Goal: Task Accomplishment & Management: Manage account settings

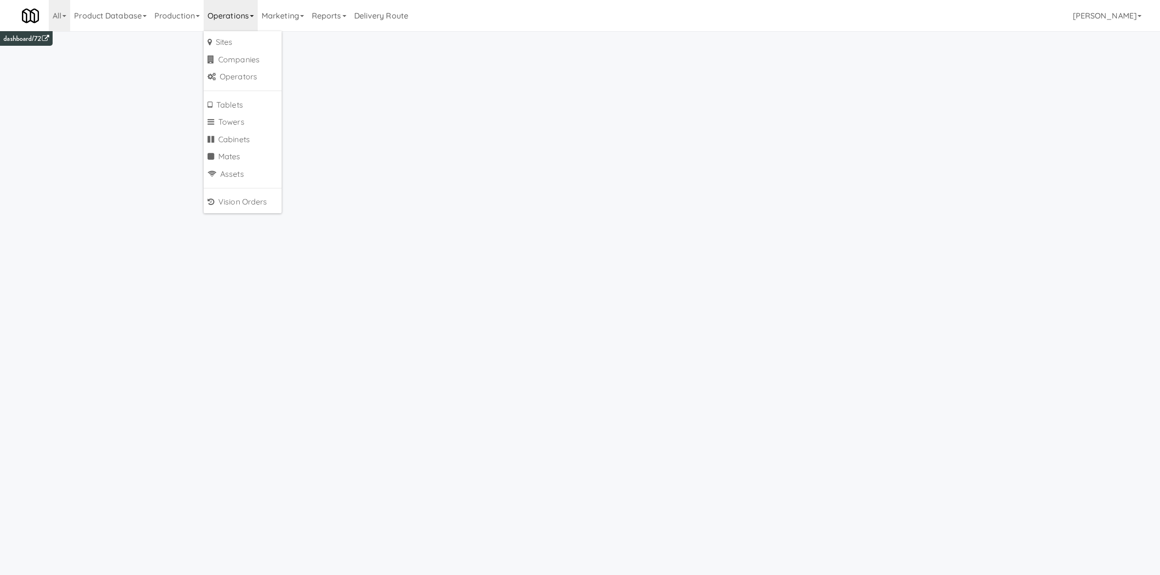
click at [291, 20] on link "Marketing" at bounding box center [283, 15] width 50 height 31
click at [249, 22] on link "Operations" at bounding box center [231, 15] width 54 height 31
click at [253, 121] on link "Towers" at bounding box center [243, 123] width 78 height 18
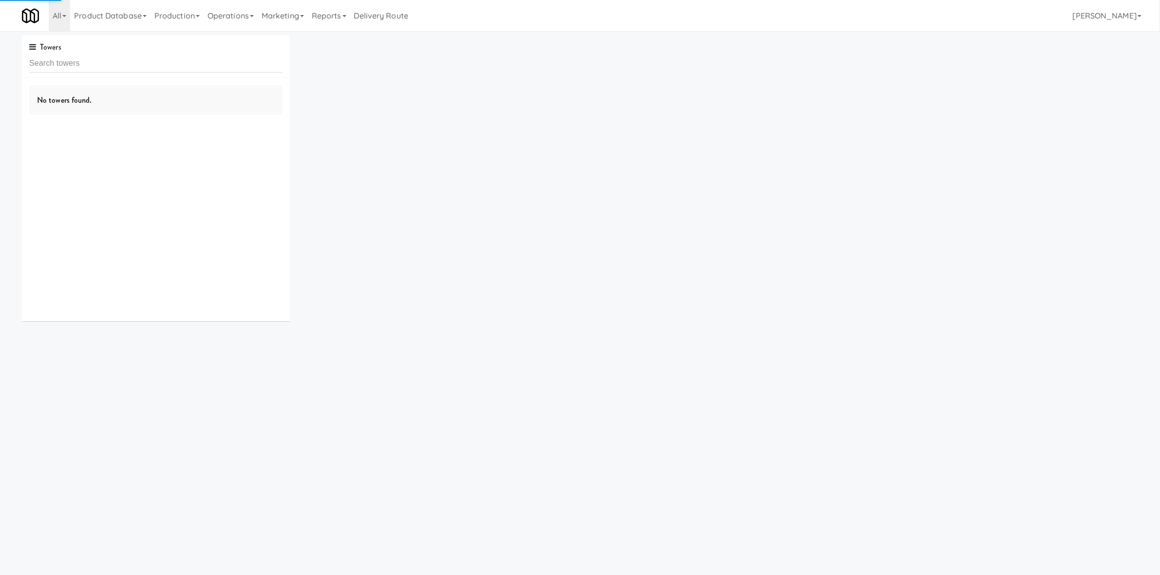
drag, startPoint x: 209, startPoint y: 12, endPoint x: 253, endPoint y: 48, distance: 56.5
click at [210, 12] on link "Operations" at bounding box center [231, 15] width 54 height 31
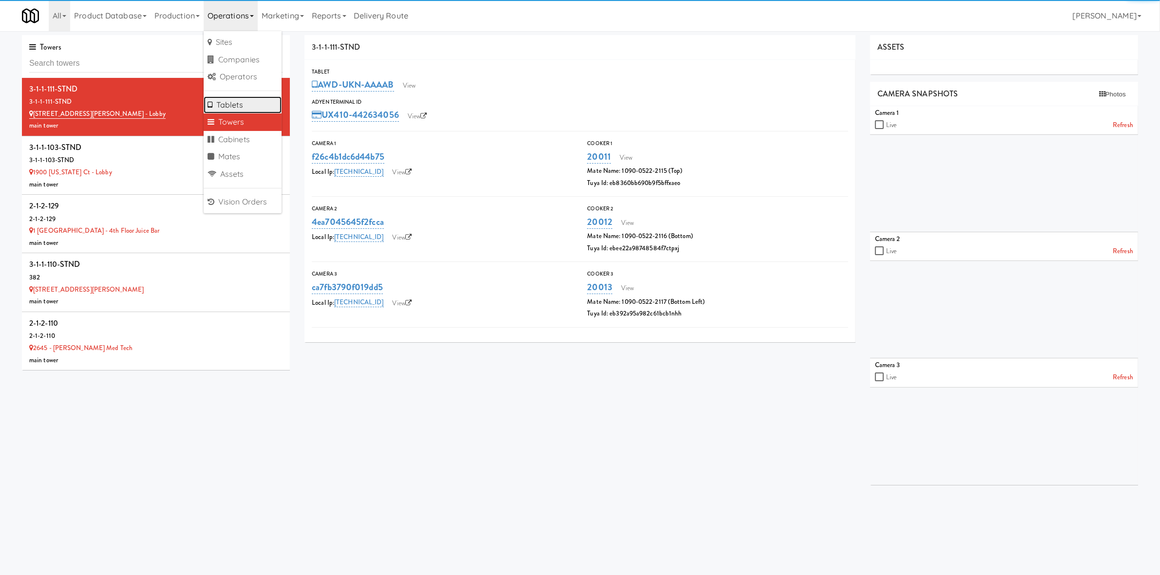
click at [258, 106] on link "Tablets" at bounding box center [243, 105] width 78 height 18
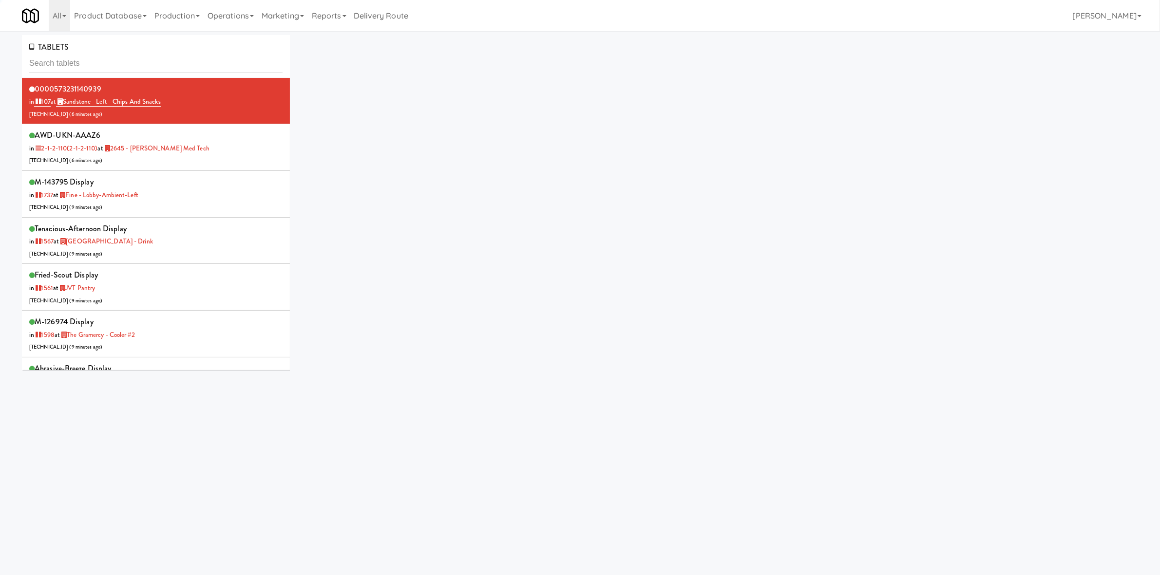
click at [127, 72] on div "TABLETS" at bounding box center [156, 56] width 268 height 43
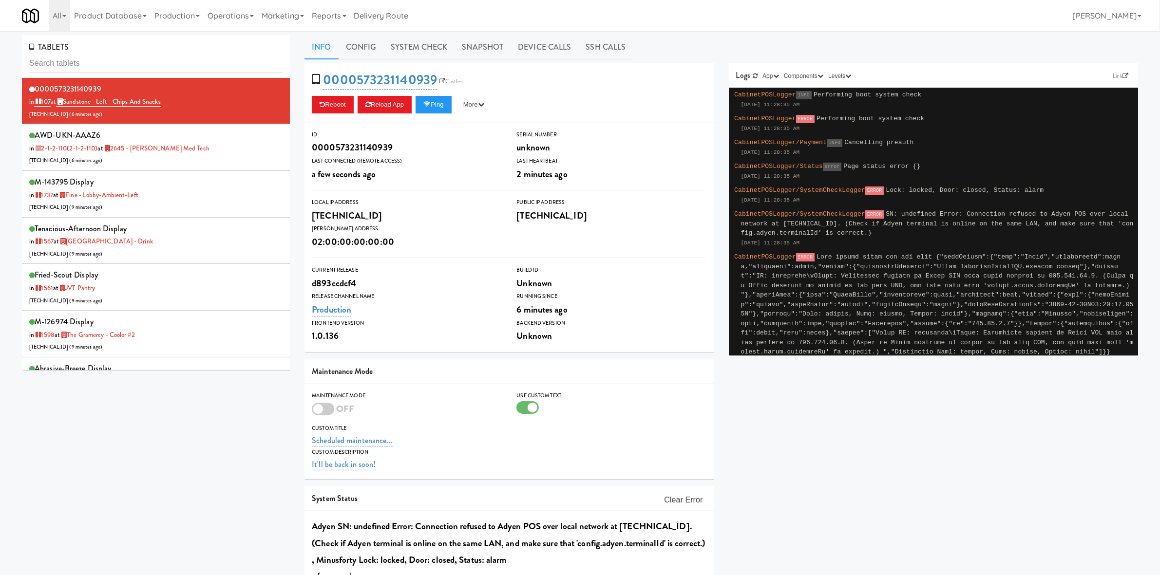
drag, startPoint x: 240, startPoint y: 23, endPoint x: 236, endPoint y: 39, distance: 16.5
click at [240, 23] on link "Operations" at bounding box center [231, 15] width 54 height 31
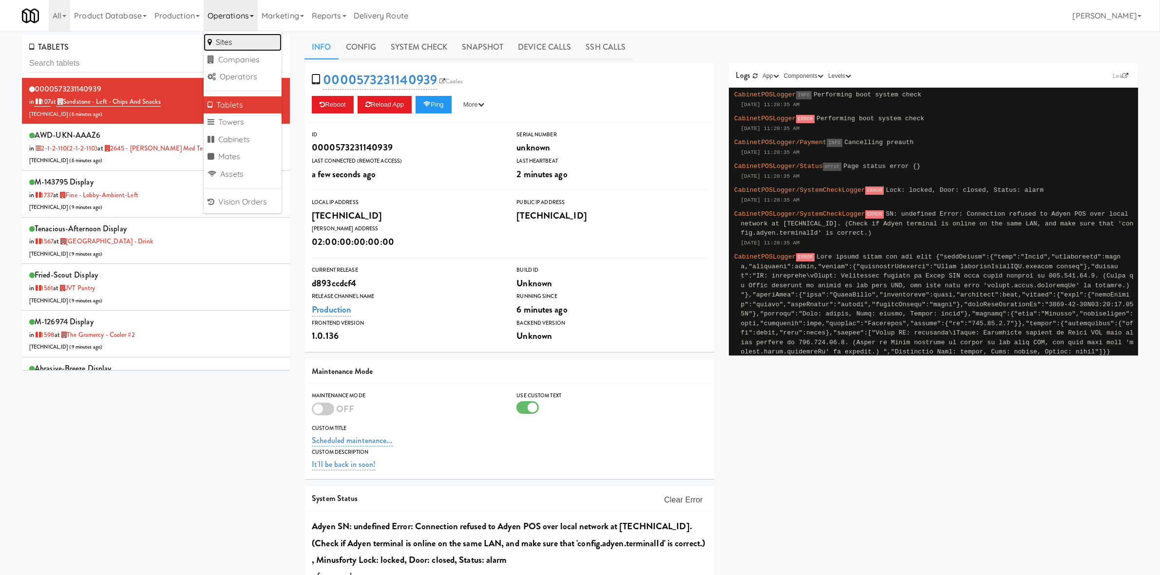
click at [239, 42] on link "Sites" at bounding box center [243, 43] width 78 height 18
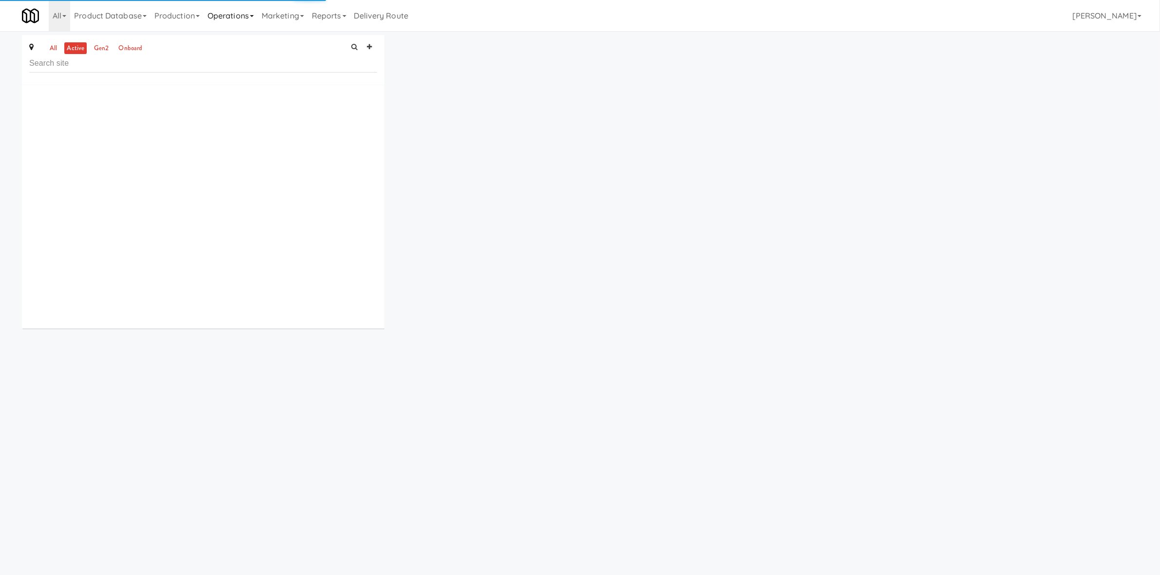
click at [237, 25] on link "Operations" at bounding box center [231, 15] width 54 height 31
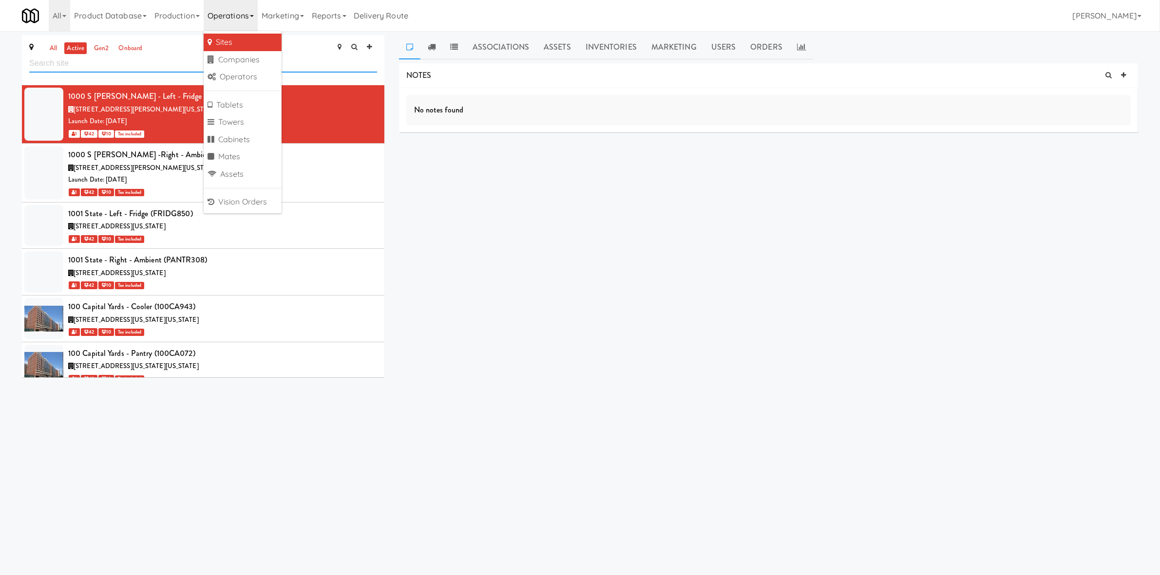
click at [317, 66] on input "text" at bounding box center [203, 64] width 348 height 18
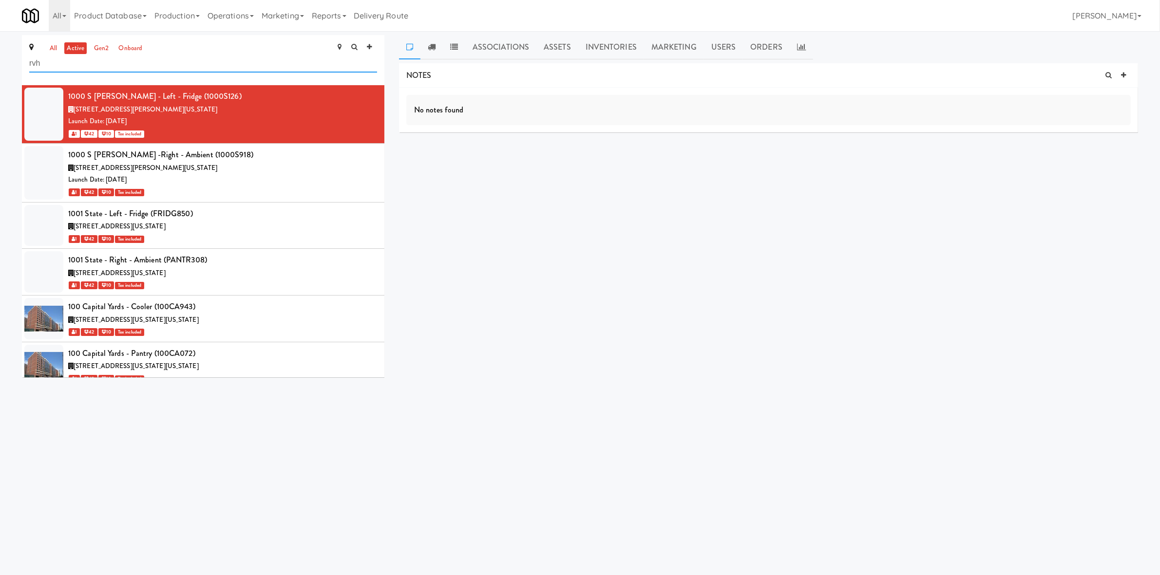
type input "rvh"
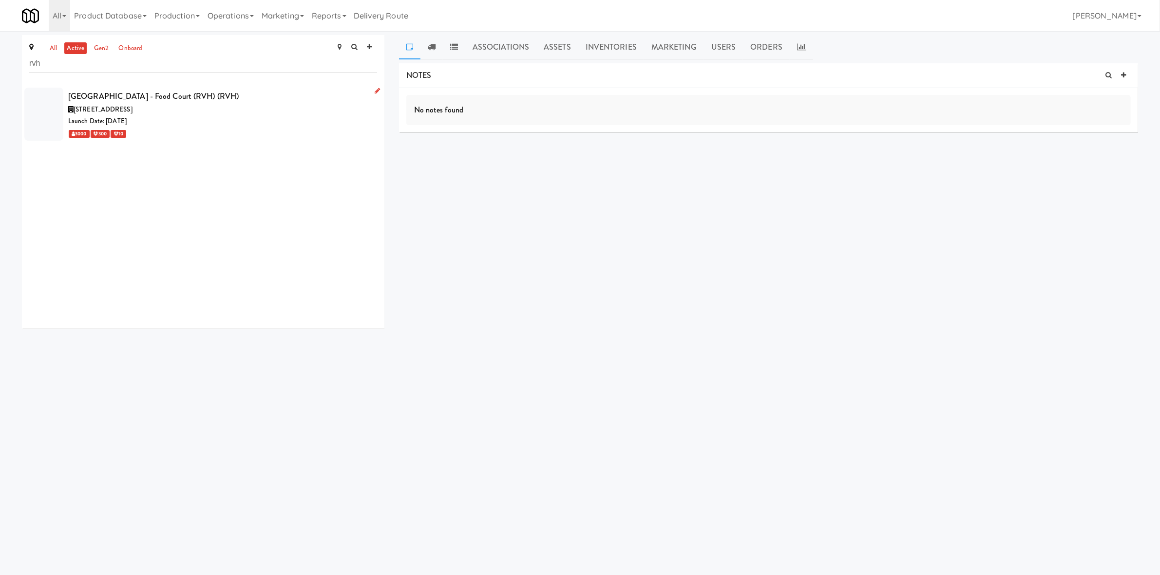
click at [279, 118] on div "Launch Date: [DATE]" at bounding box center [222, 121] width 309 height 12
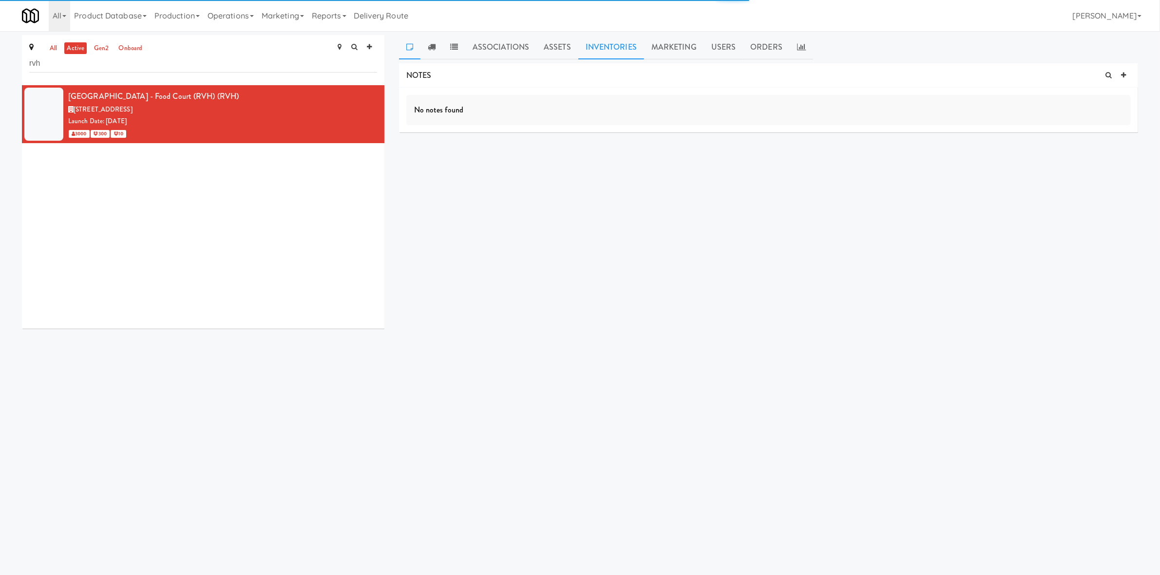
click at [619, 46] on link "Inventories" at bounding box center [611, 47] width 66 height 24
click at [1133, 71] on div "INVENTORIES static delivering delivered returned Planogram" at bounding box center [768, 76] width 739 height 26
click at [1125, 76] on button "Planogram" at bounding box center [1107, 76] width 48 height 15
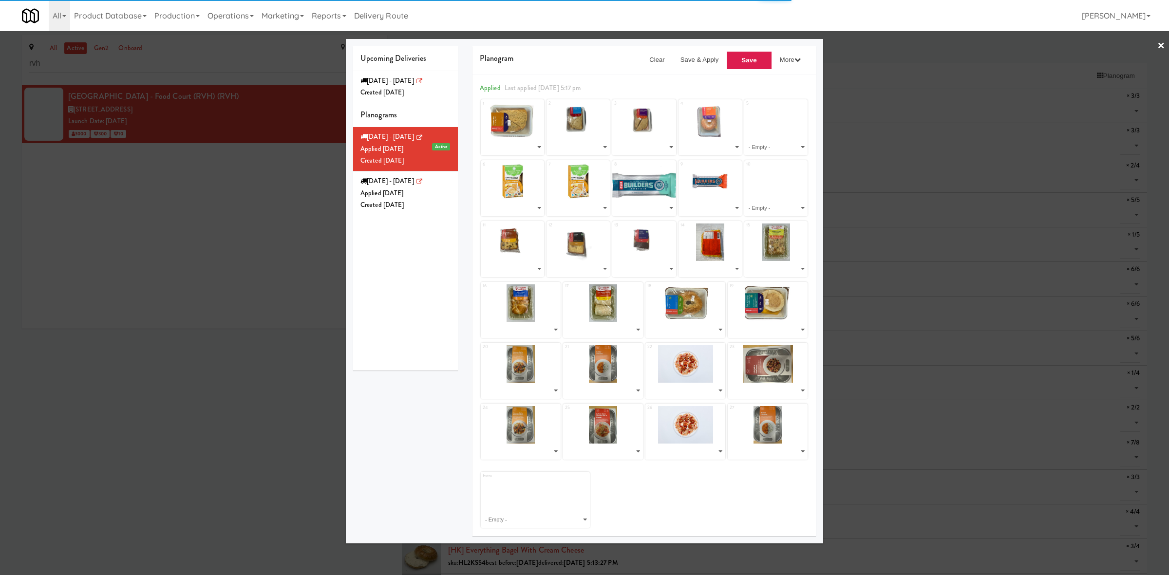
select select "number:268653"
select select "number:268649"
select select "number:268430"
select select "number:268491"
select select "number:268364"
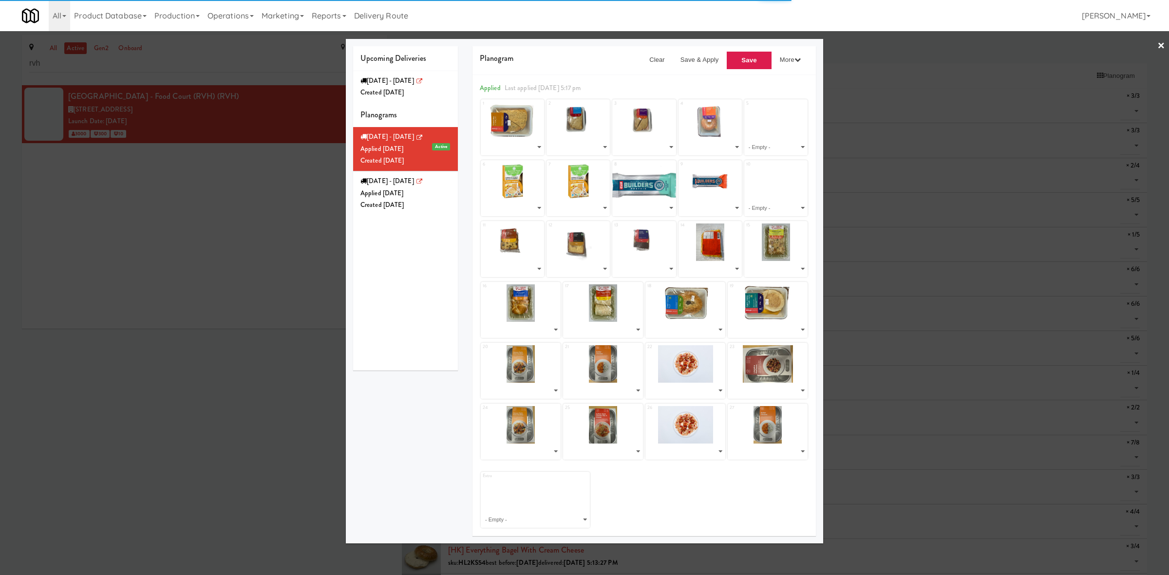
select select "number:268364"
select select "number:264069"
select select "number:264095"
select select "number:268642"
select select "number:268654"
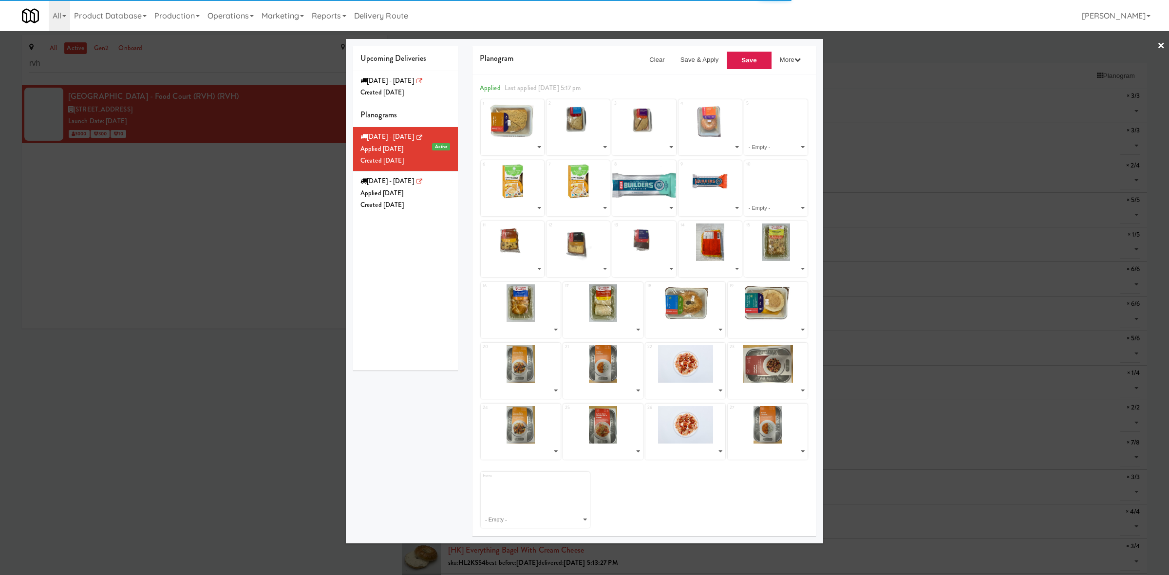
select select "number:268646"
select select "number:268632"
select select "number:268591"
select select "number:268547"
select select "number:268617"
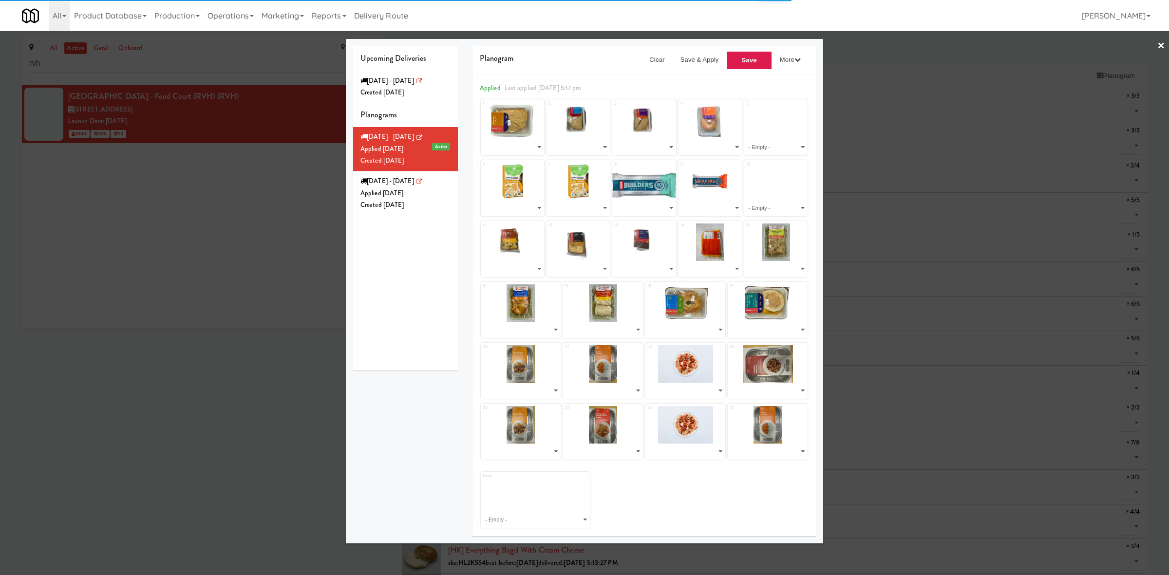
select select "number:268652"
select select "number:268650"
select select "number:266382"
select select "number:266333"
select select "number:266273"
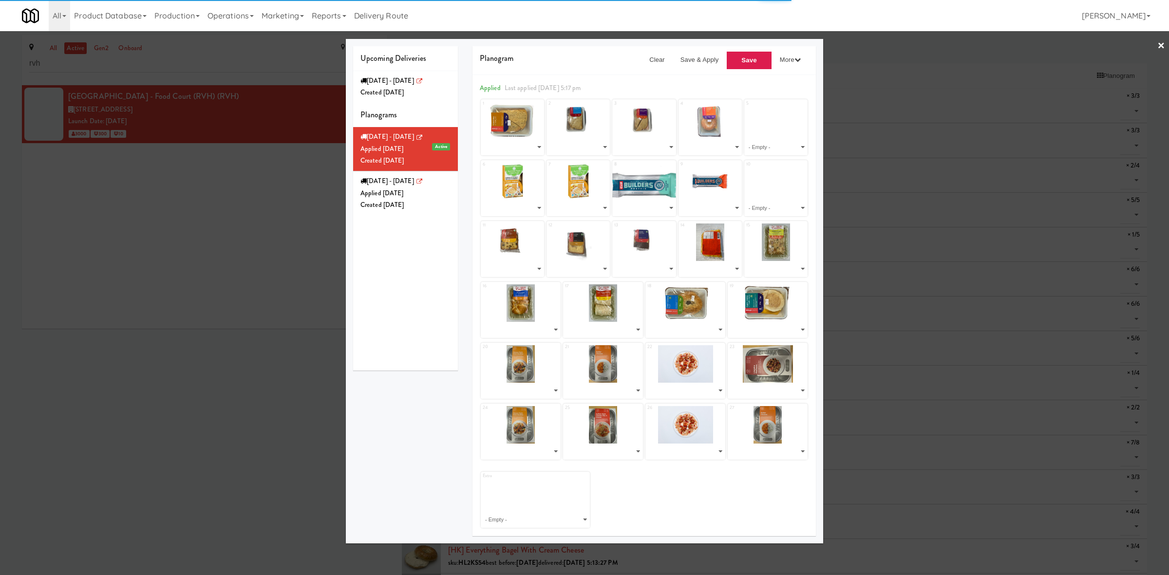
select select "number:266410"
select select "number:266382"
select select "number:266212"
select select "number:266273"
select select "number:266333"
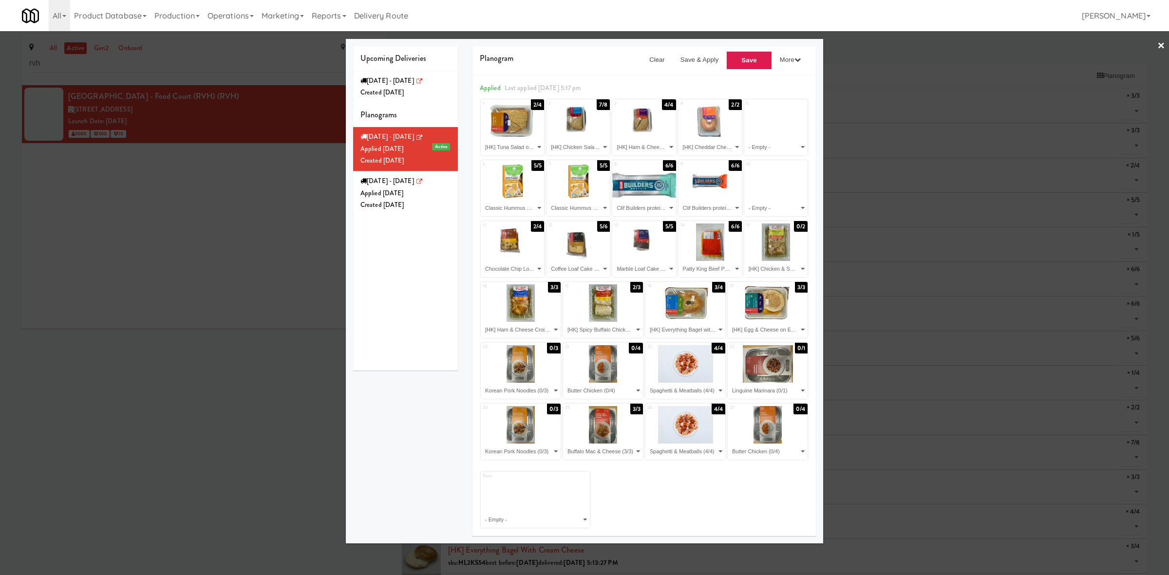
click at [218, 298] on div at bounding box center [584, 287] width 1169 height 575
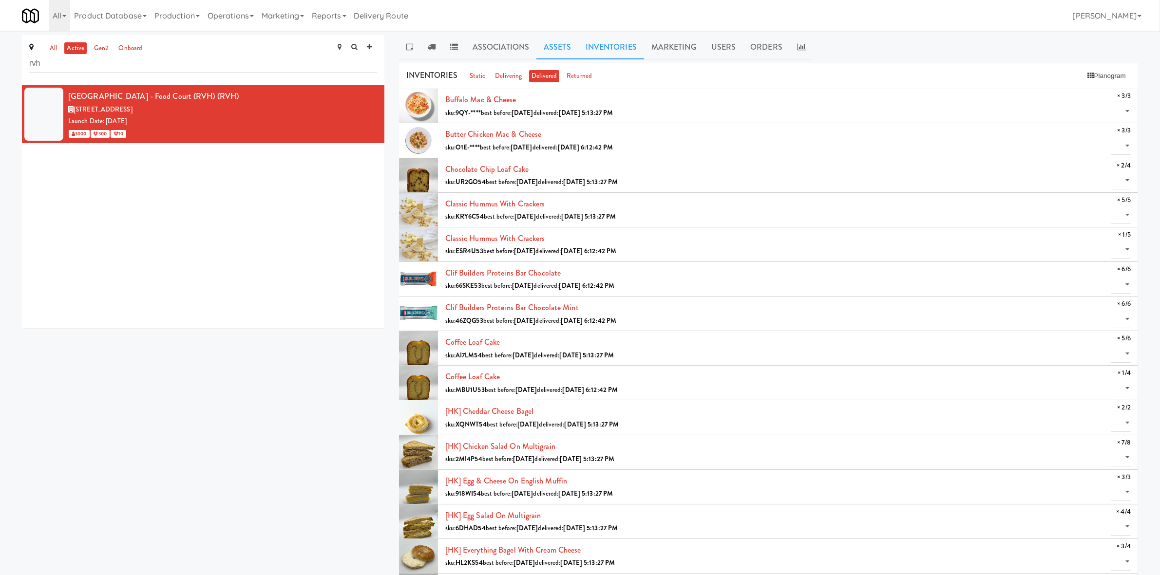
click at [574, 52] on link "Assets" at bounding box center [557, 47] width 42 height 24
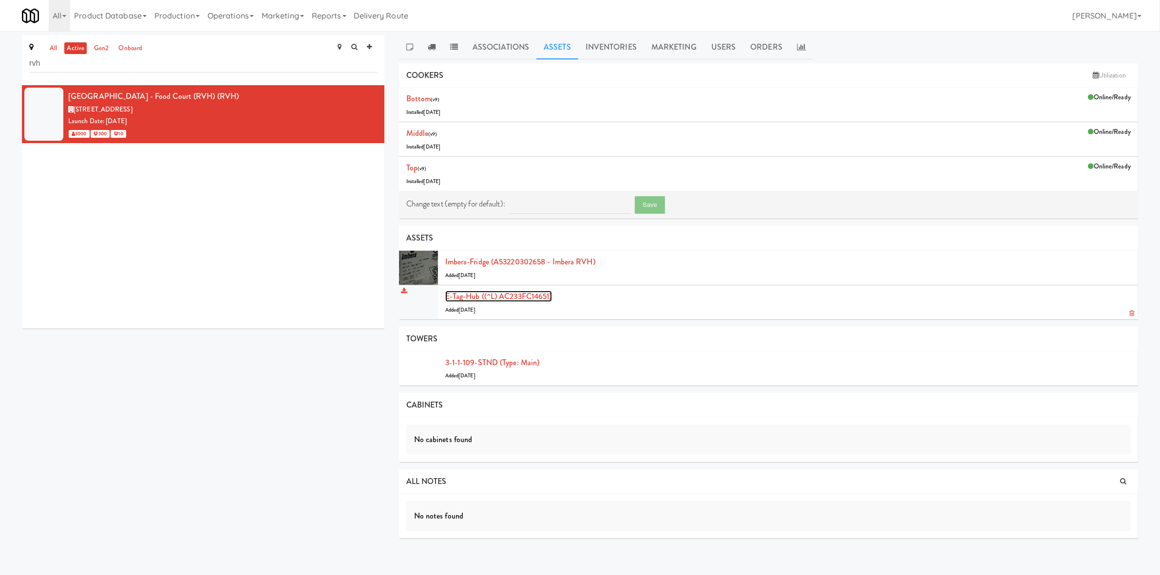
click at [530, 297] on link "E-tag-hub ((^L) AC233FC14651)" at bounding box center [498, 296] width 107 height 11
click at [534, 293] on link "E-tag-hub ((^L) AC233FC14651)" at bounding box center [498, 296] width 107 height 11
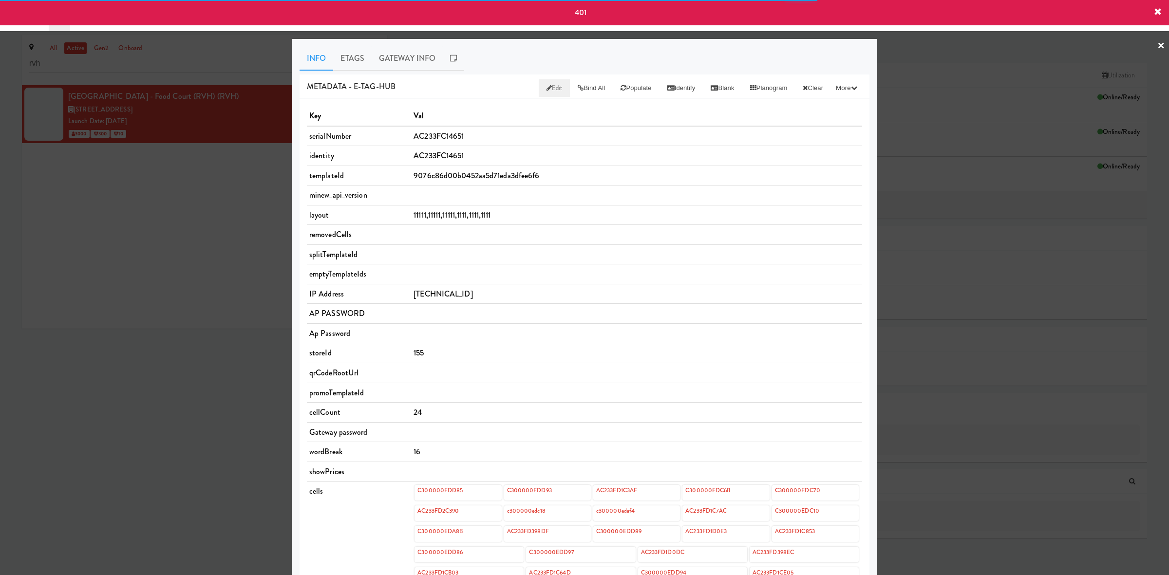
click at [547, 88] on icon at bounding box center [549, 88] width 5 height 6
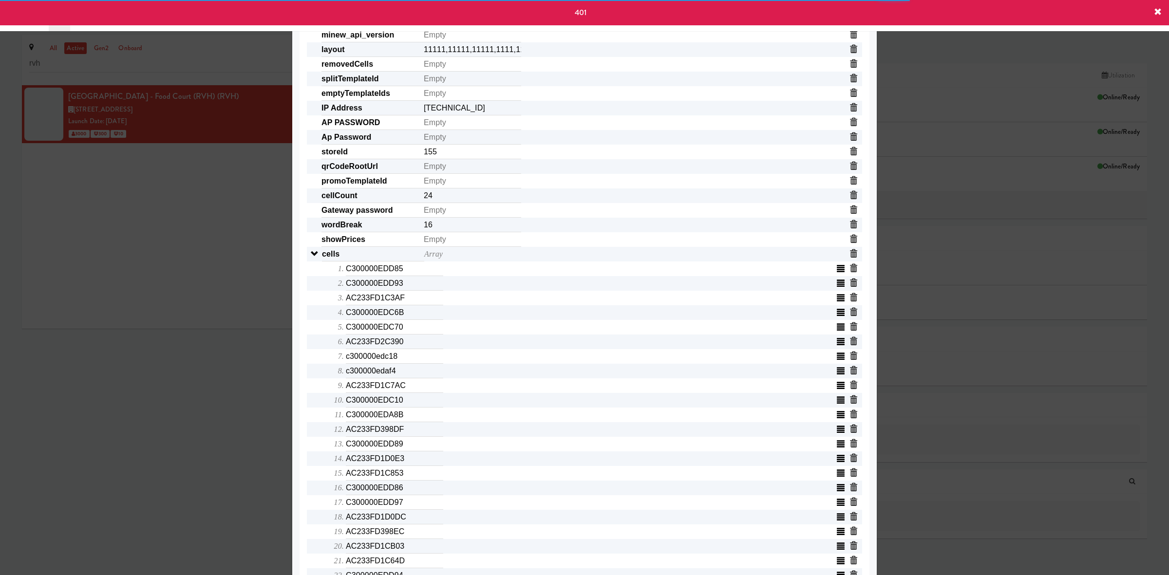
scroll to position [305, 0]
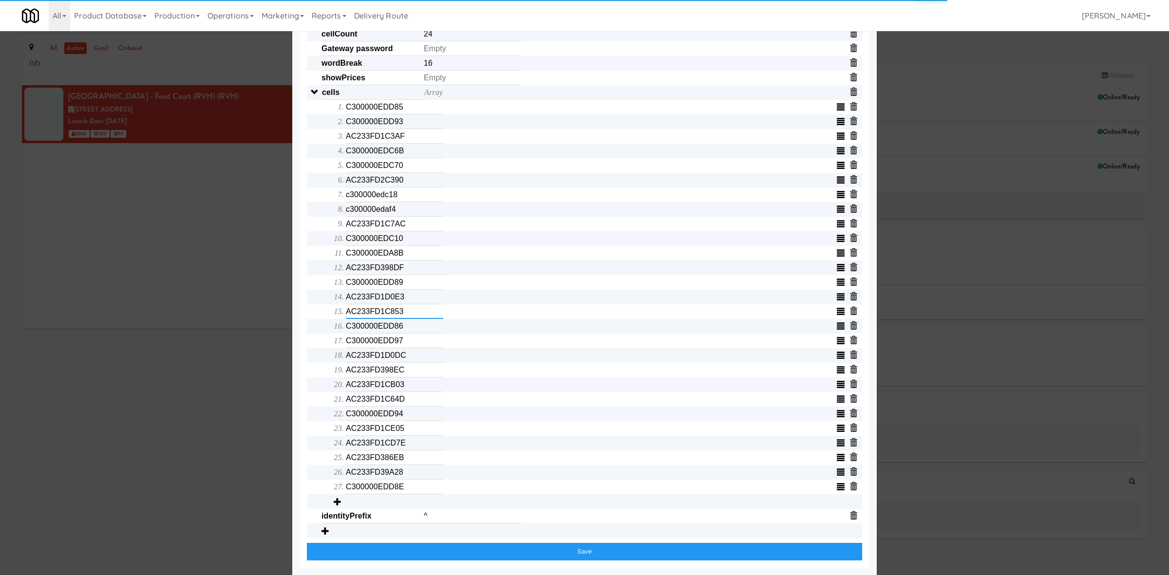
click at [360, 309] on input "AC233FD1C853" at bounding box center [394, 311] width 97 height 15
paste input "c30000eedbc"
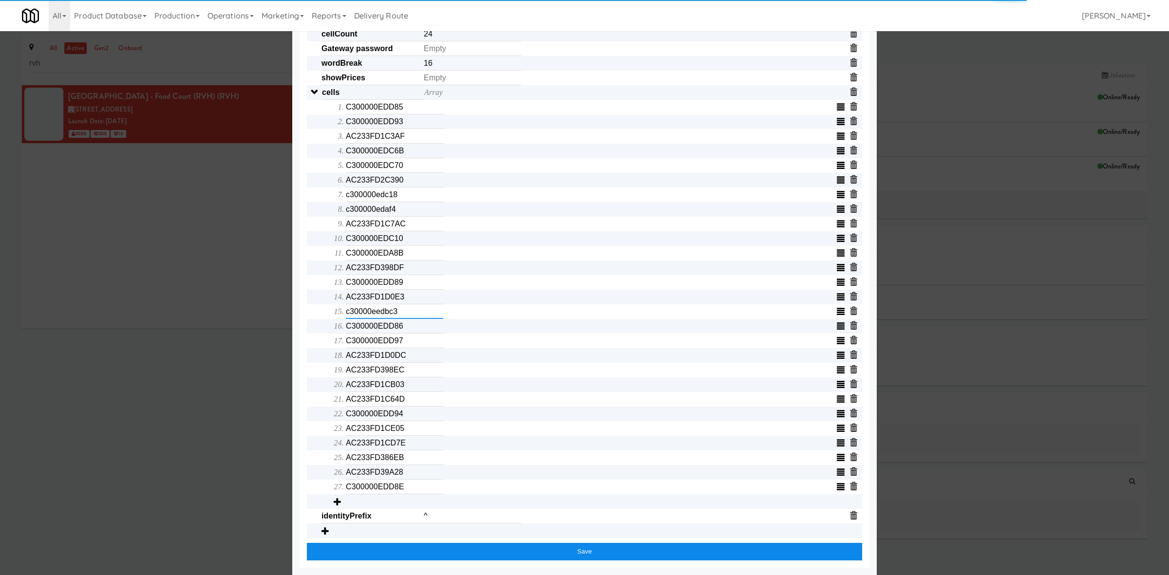
type input "c30000eedbc3"
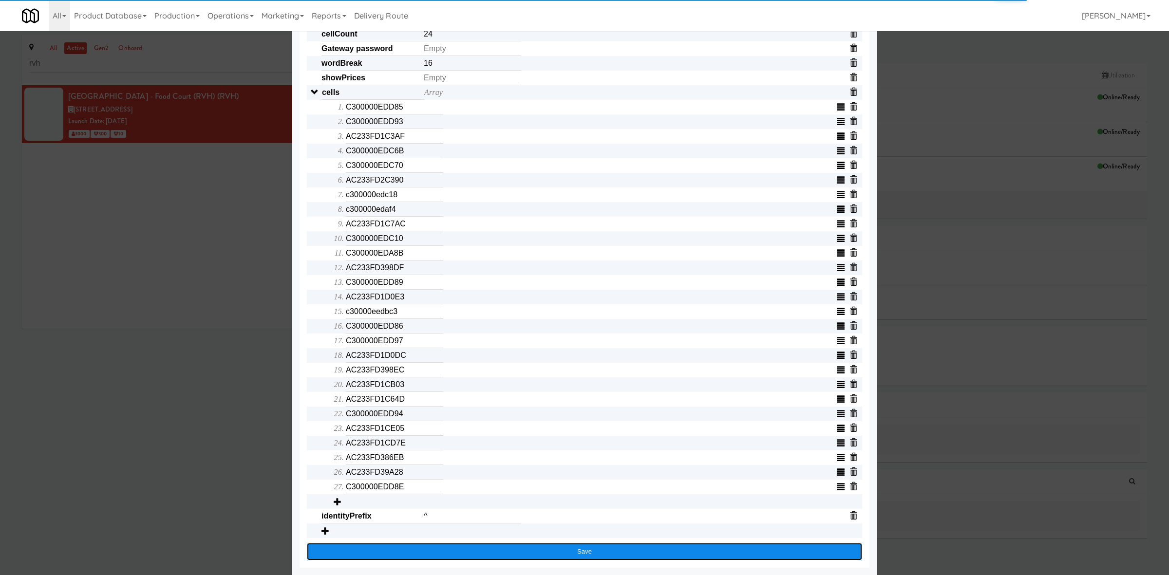
click at [349, 550] on button "Save" at bounding box center [584, 552] width 555 height 18
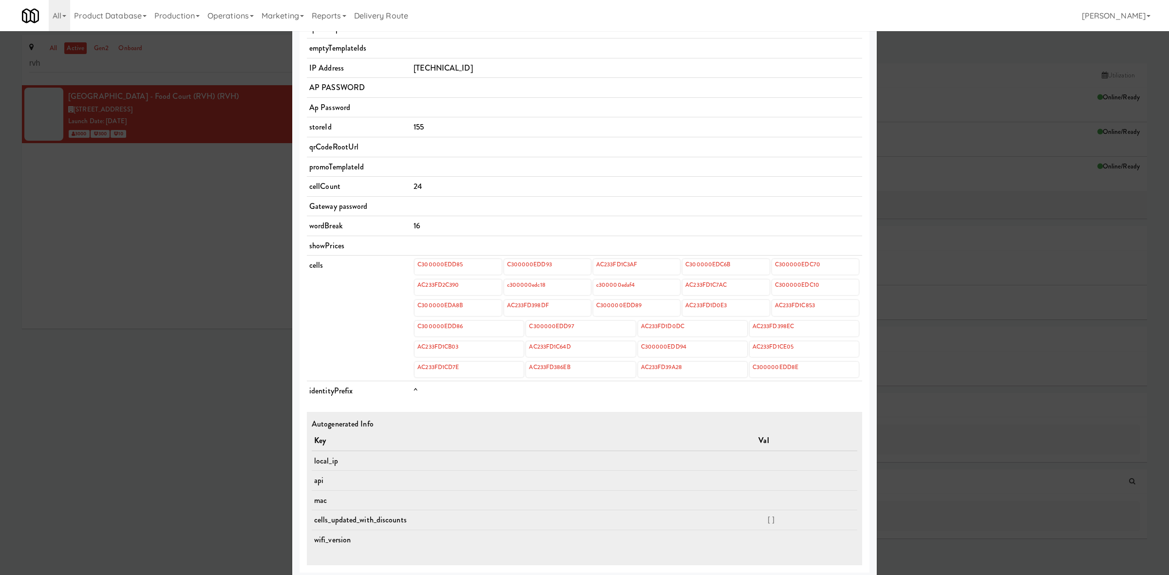
scroll to position [0, 0]
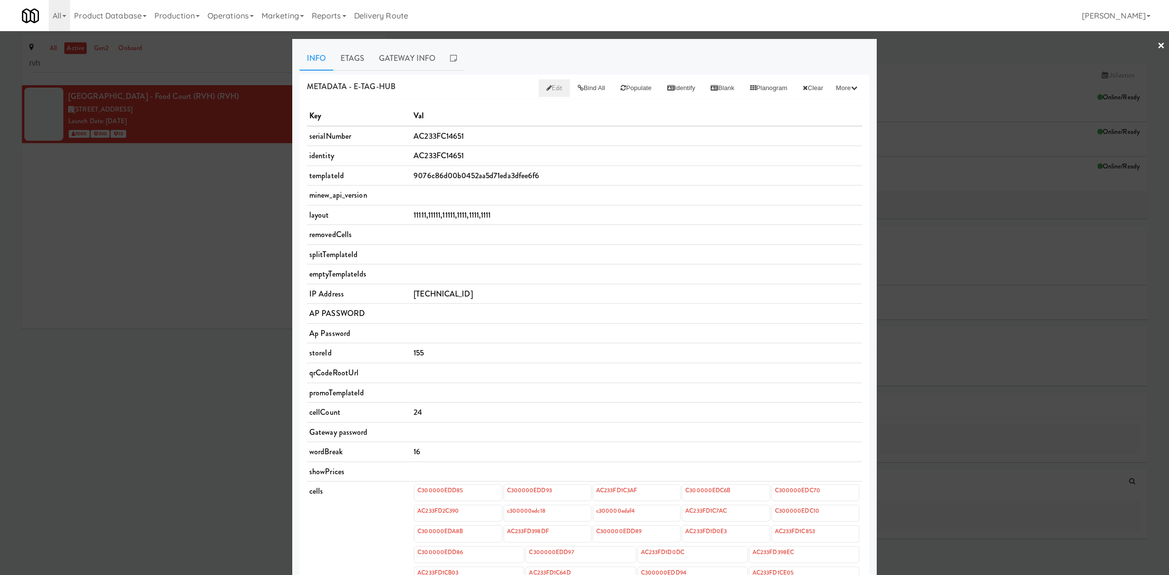
click at [539, 88] on link "Edit" at bounding box center [555, 88] width 32 height 18
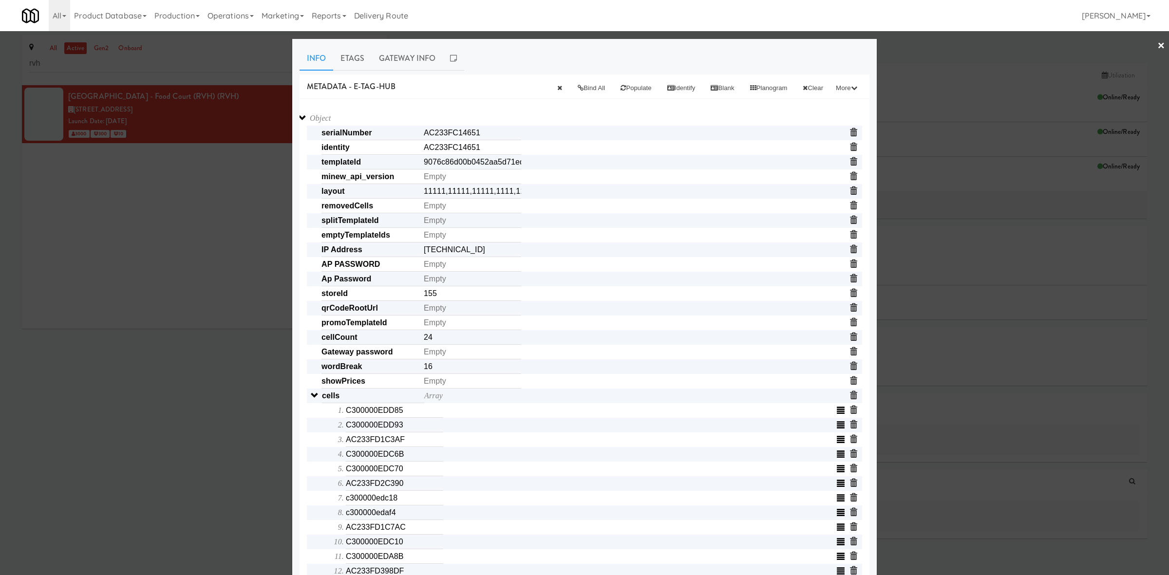
scroll to position [284, 0]
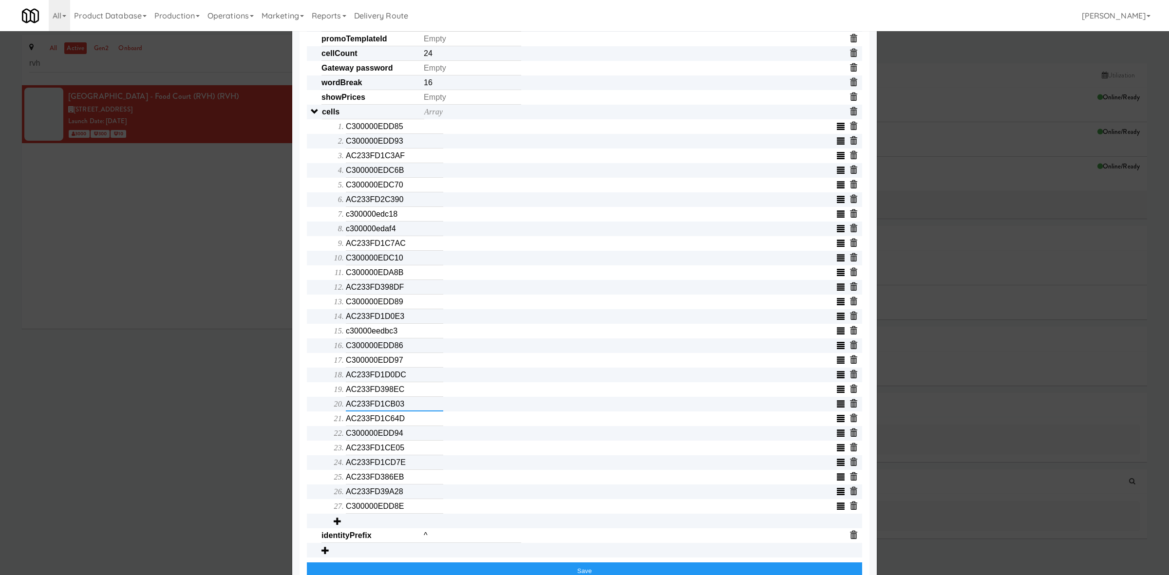
click at [368, 410] on input "AC233FD1CB03" at bounding box center [394, 404] width 97 height 15
paste input "c300000eda8c"
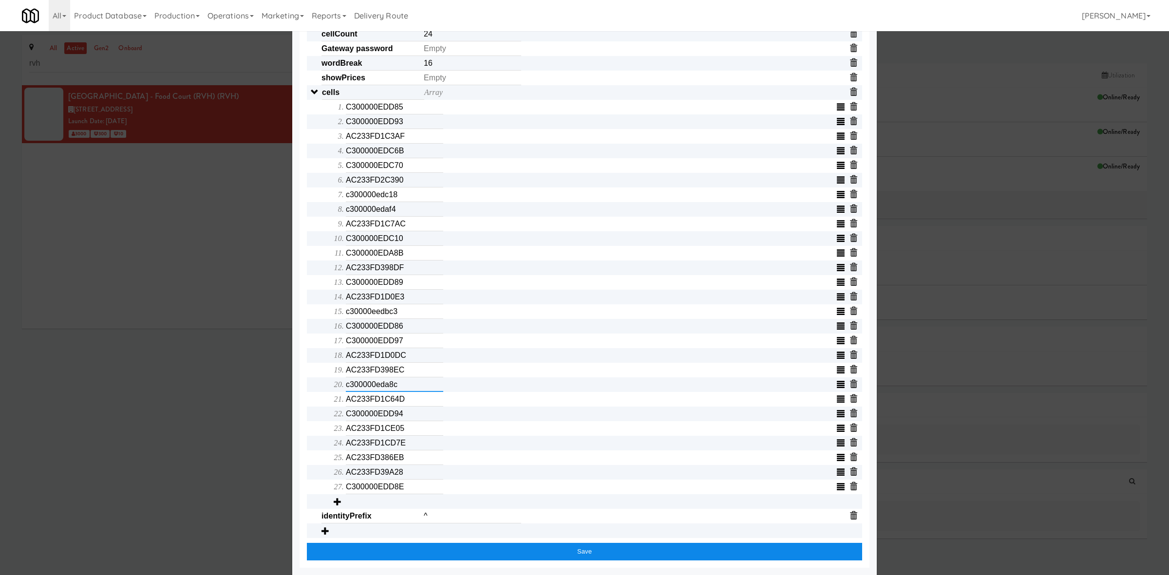
type input "c300000eda8c"
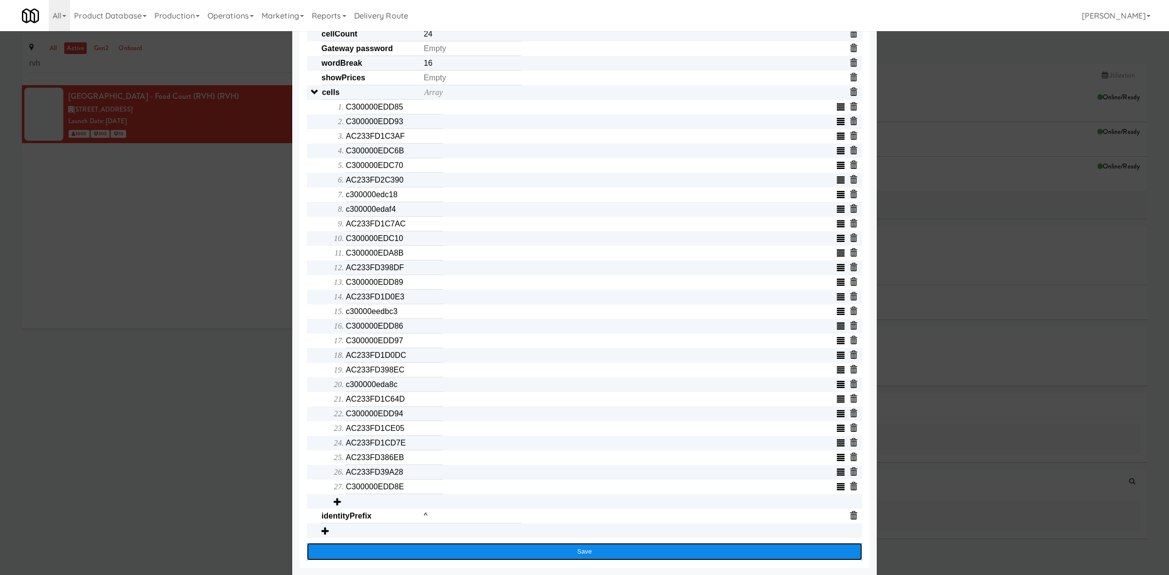
click at [351, 553] on button "Save" at bounding box center [584, 552] width 555 height 18
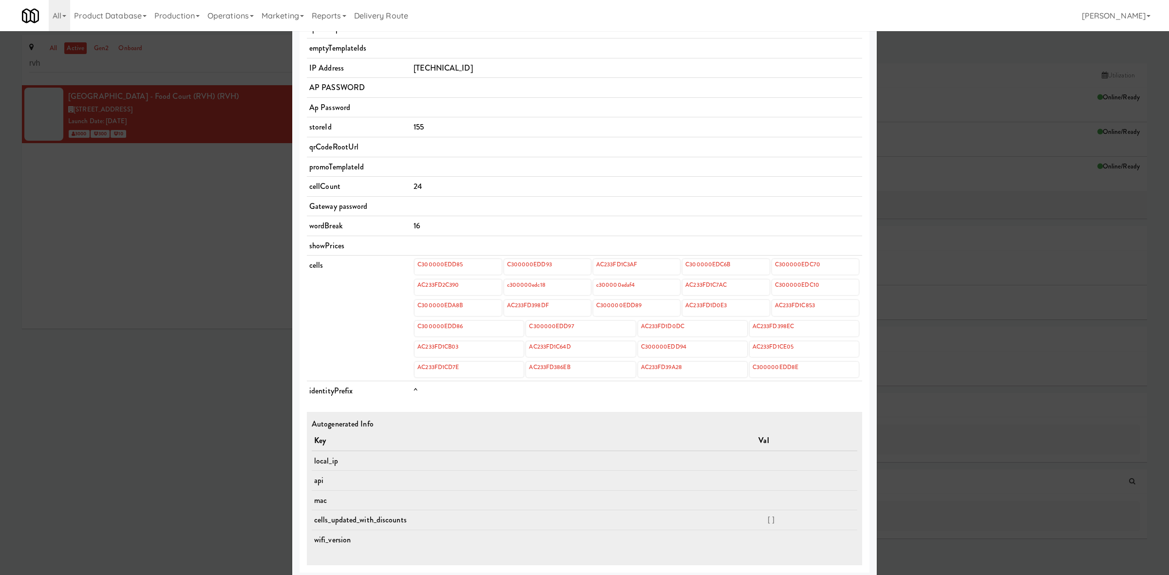
scroll to position [0, 0]
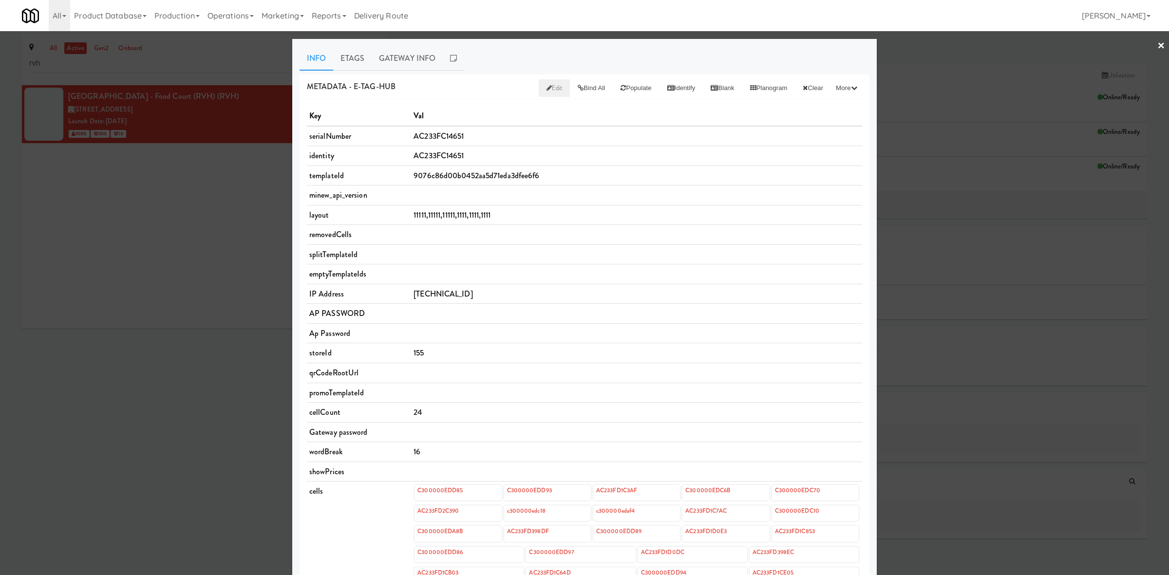
click at [539, 80] on link "Edit" at bounding box center [555, 88] width 32 height 18
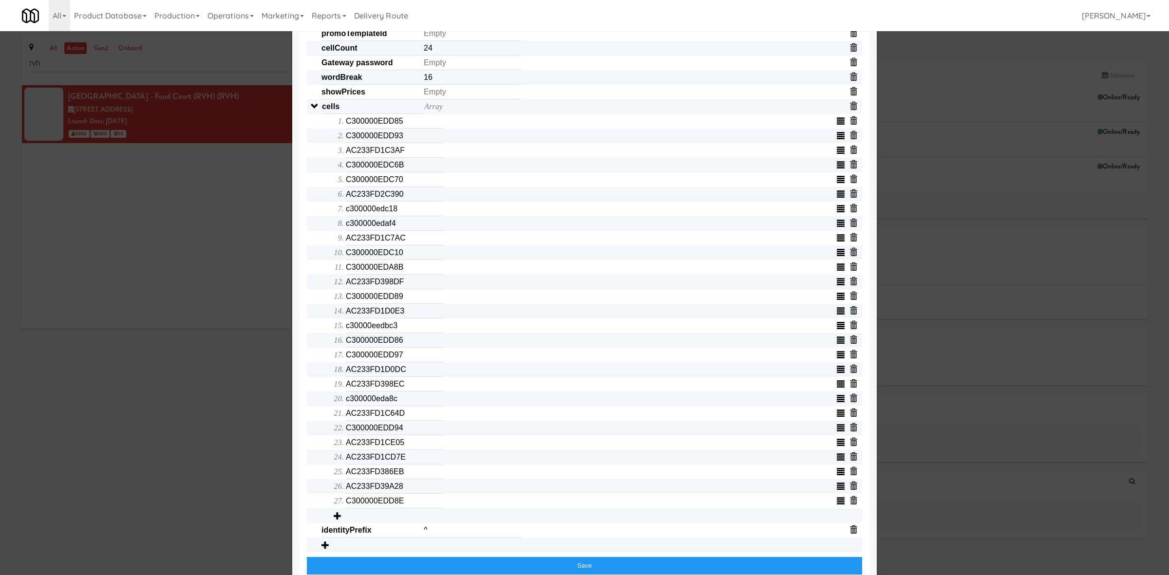
scroll to position [305, 0]
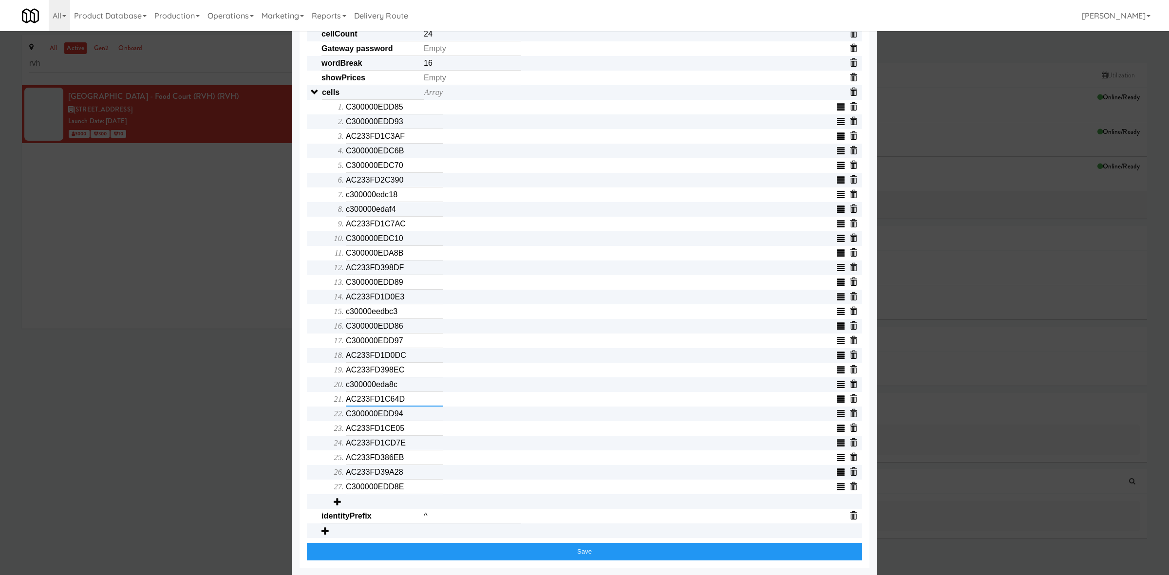
click at [361, 401] on input "AC233FD1C64D" at bounding box center [394, 399] width 97 height 15
paste input "c300000edb08"
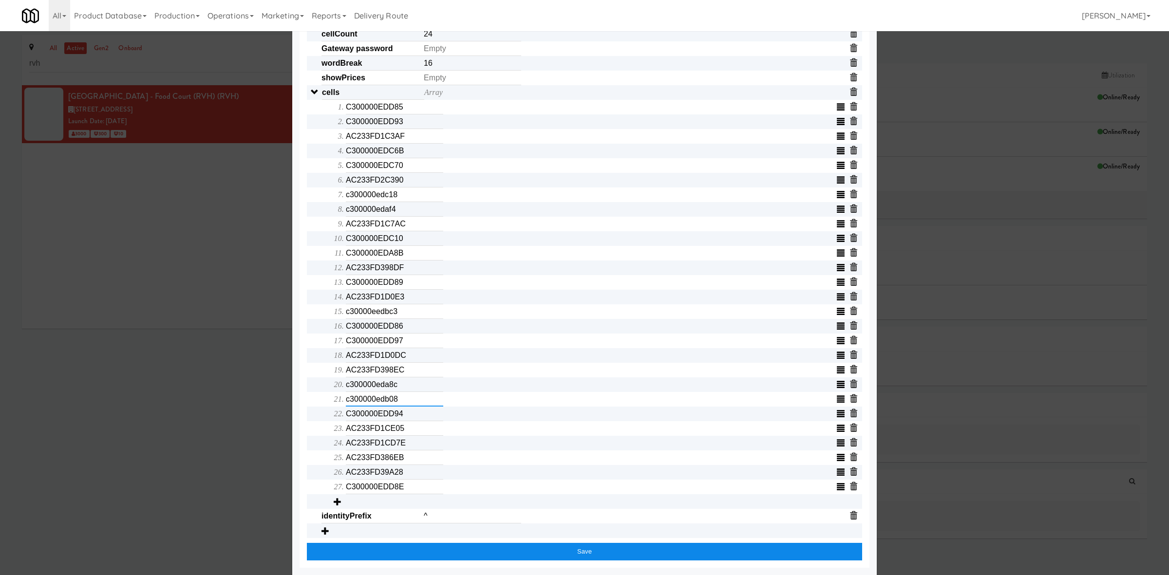
type input "c300000edb08"
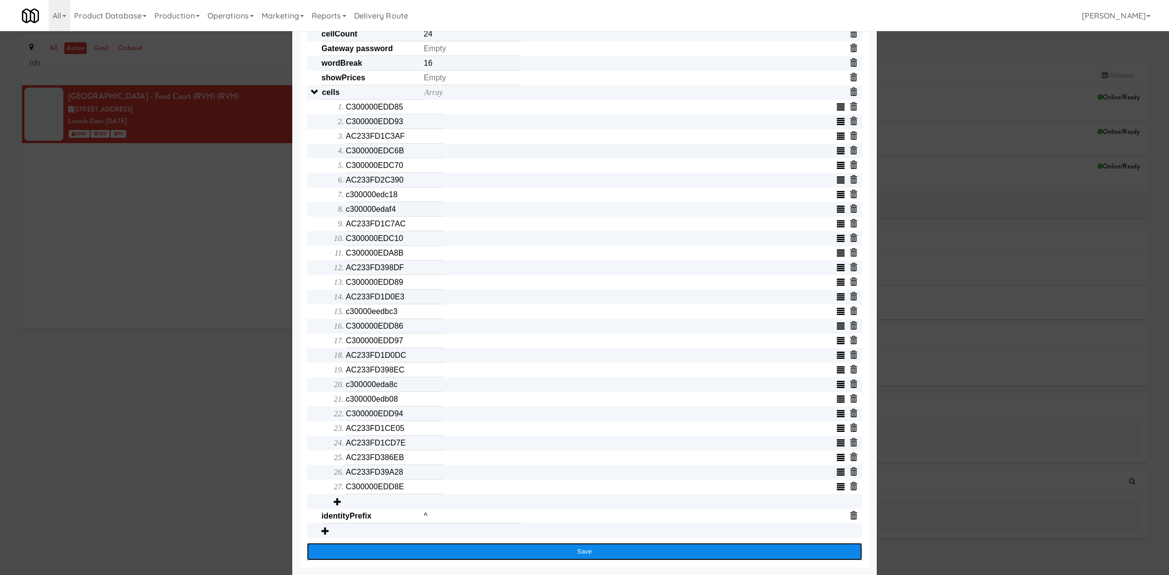
click at [374, 552] on button "Save" at bounding box center [584, 552] width 555 height 18
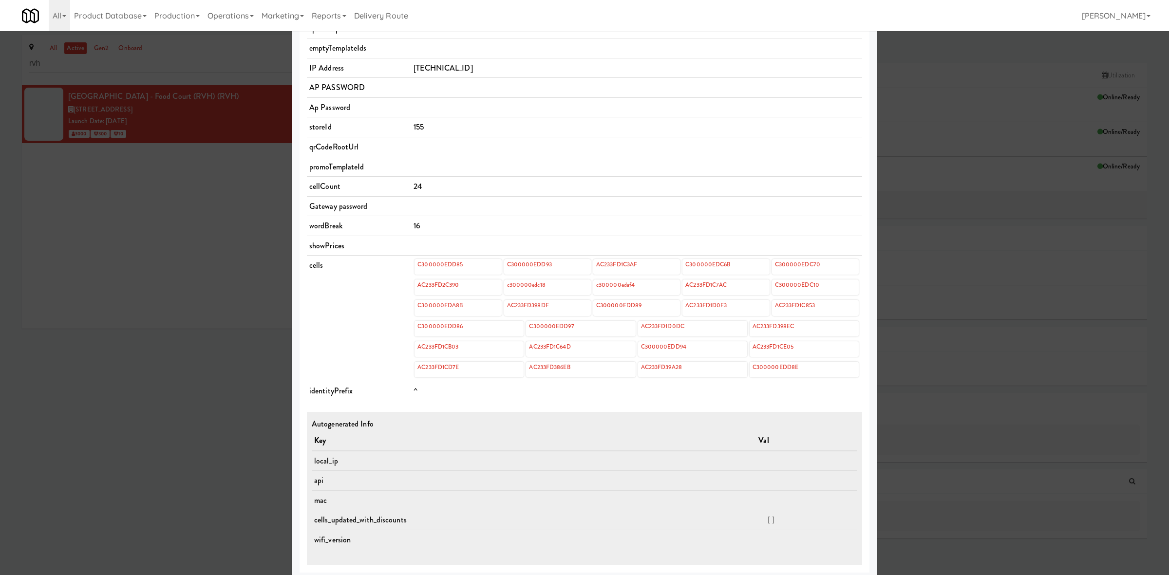
scroll to position [0, 0]
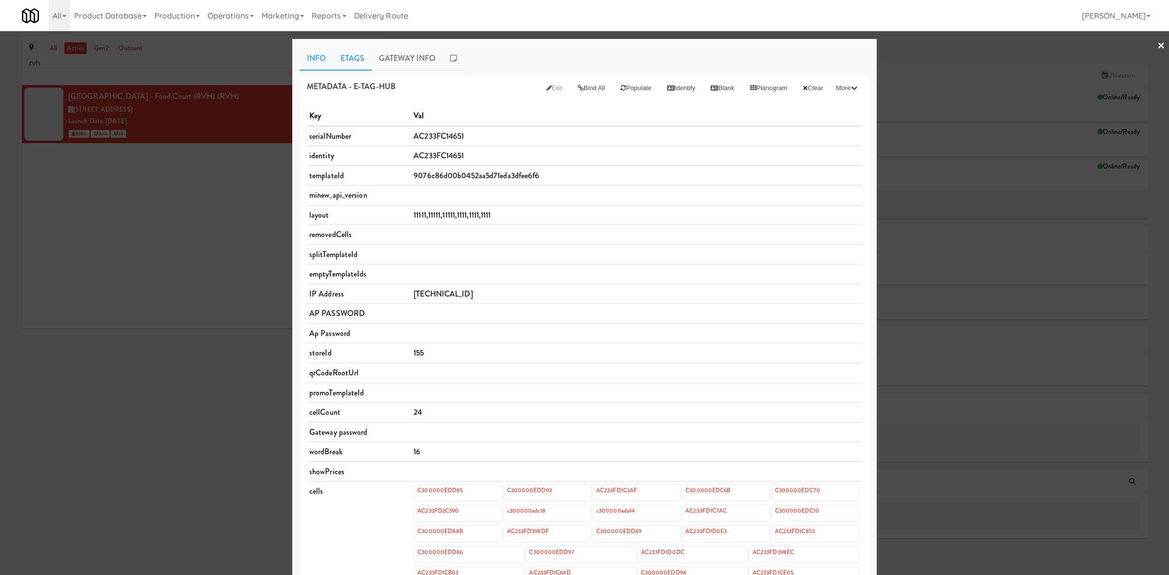
click at [348, 54] on link "Etags" at bounding box center [352, 58] width 38 height 24
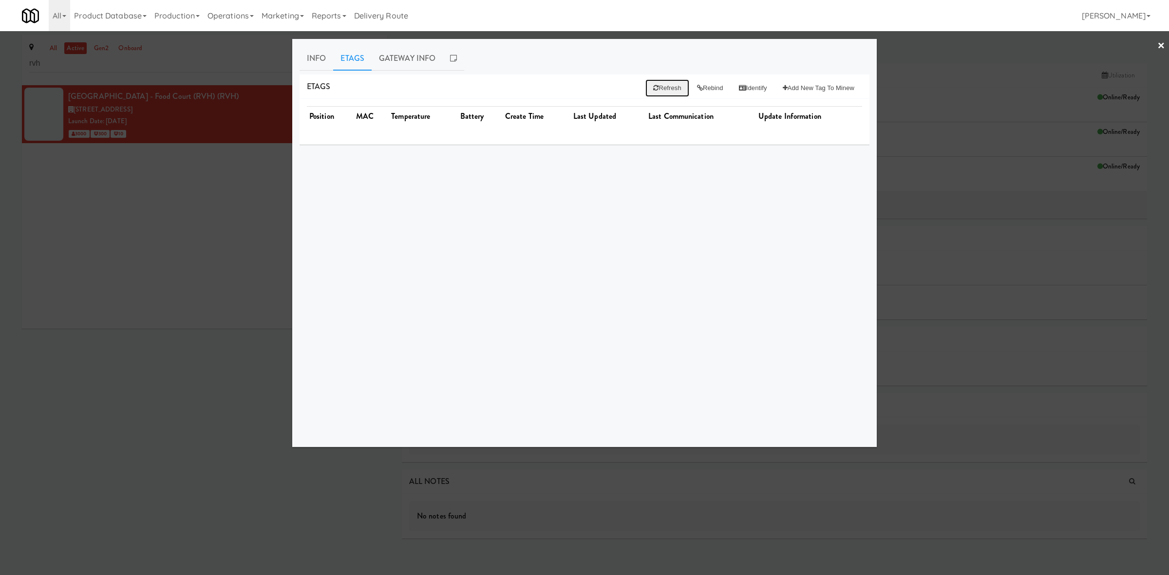
click at [645, 81] on button "Refresh" at bounding box center [666, 88] width 43 height 18
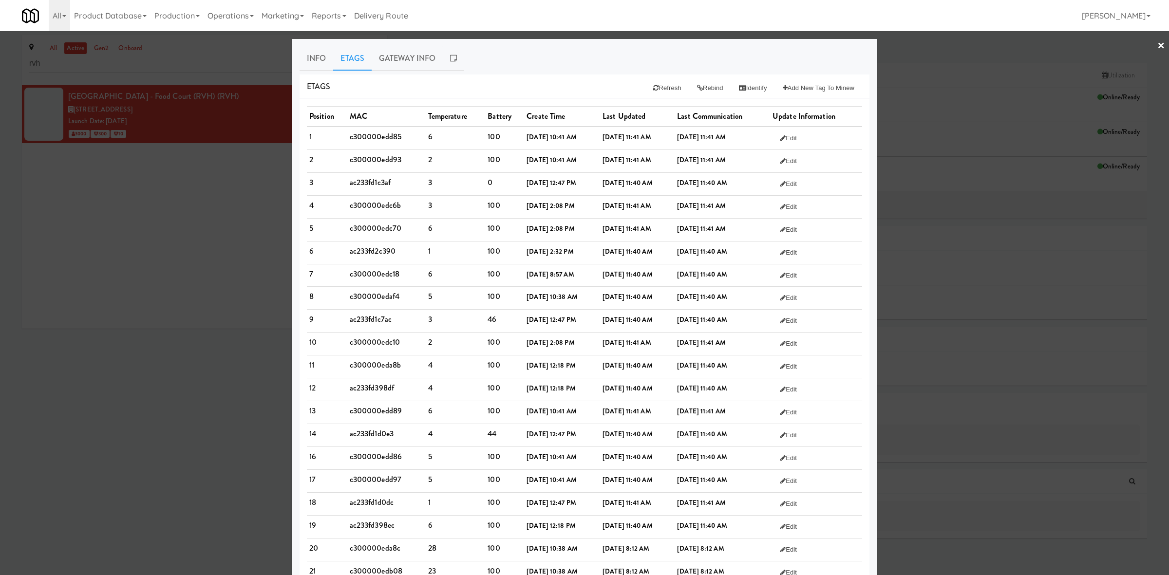
click at [349, 155] on td "c300000edd93" at bounding box center [386, 161] width 78 height 23
click at [301, 53] on link "Info" at bounding box center [317, 58] width 34 height 24
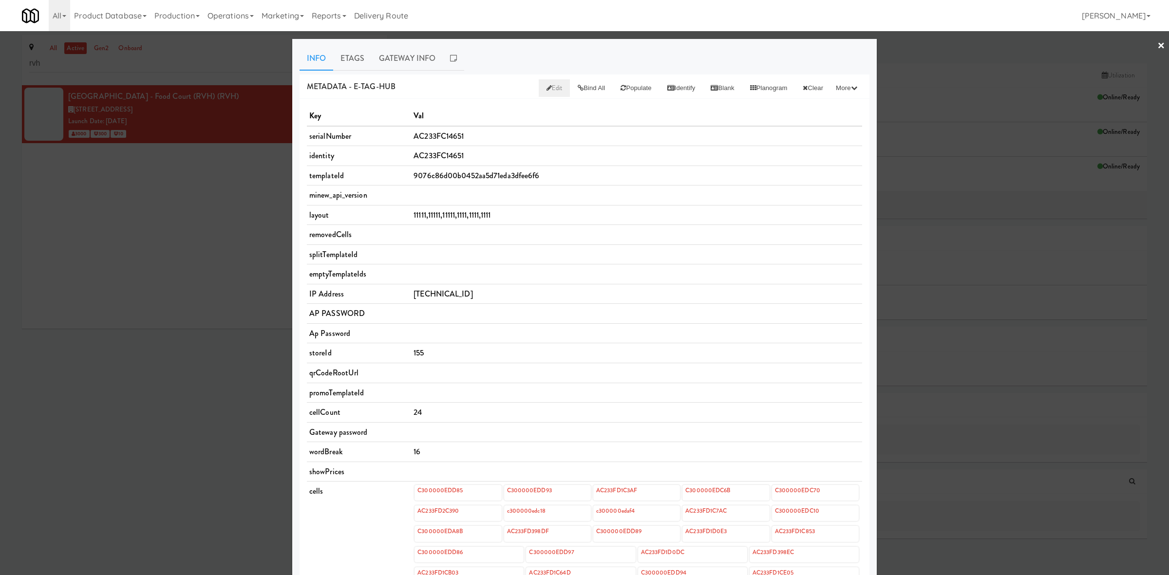
click at [547, 89] on span "Edit" at bounding box center [555, 87] width 16 height 9
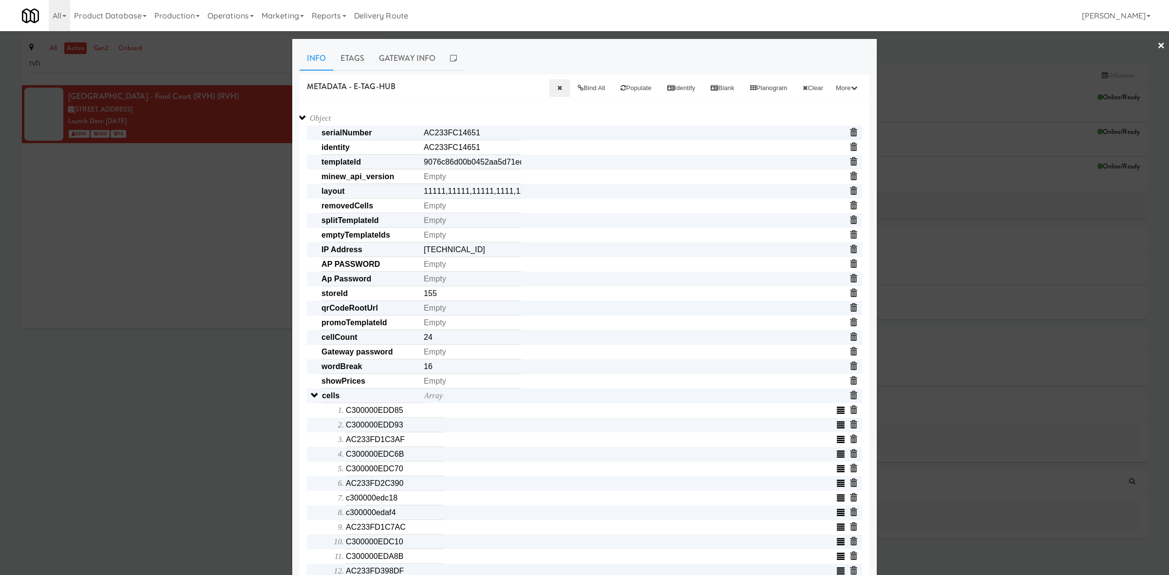
scroll to position [305, 0]
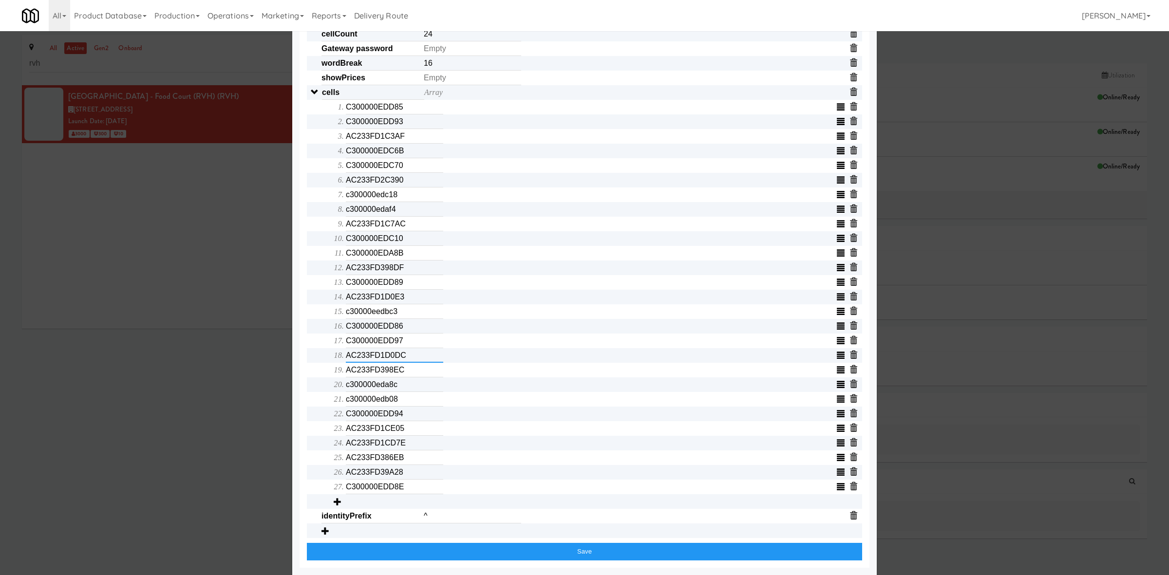
click at [377, 354] on input "AC233FD1D0DC" at bounding box center [394, 355] width 97 height 15
paste input "c300000edade"
type input "c300000edade"
click at [387, 357] on input "c300000edade" at bounding box center [394, 355] width 97 height 15
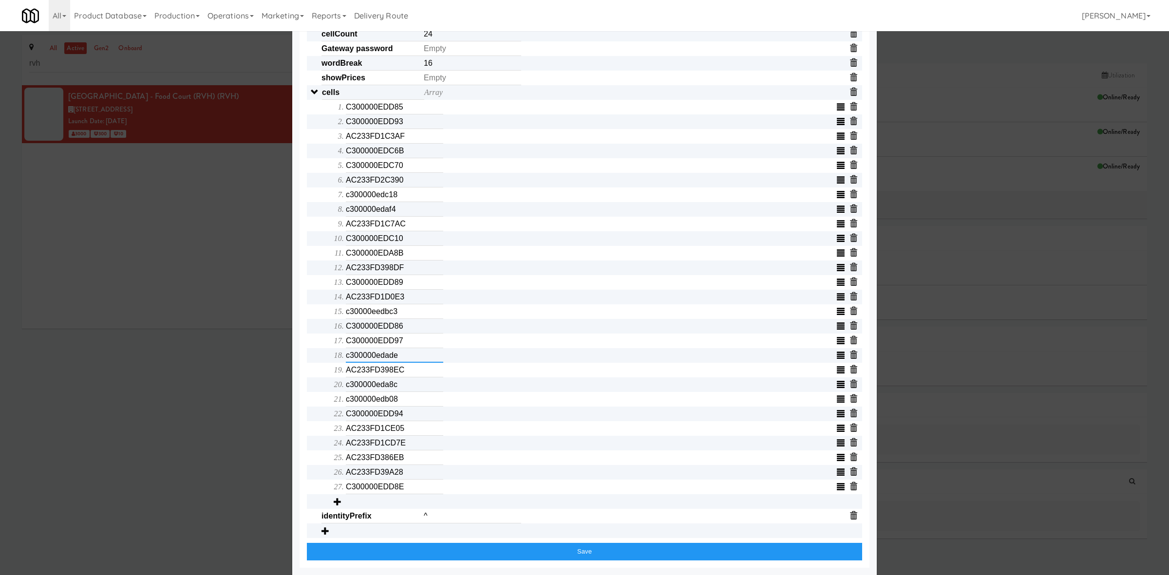
click at [387, 357] on input "c300000edade" at bounding box center [394, 355] width 97 height 15
click at [370, 389] on input "c300000eda8c" at bounding box center [394, 385] width 97 height 15
click at [362, 308] on input "c30000eedbc3" at bounding box center [394, 311] width 97 height 15
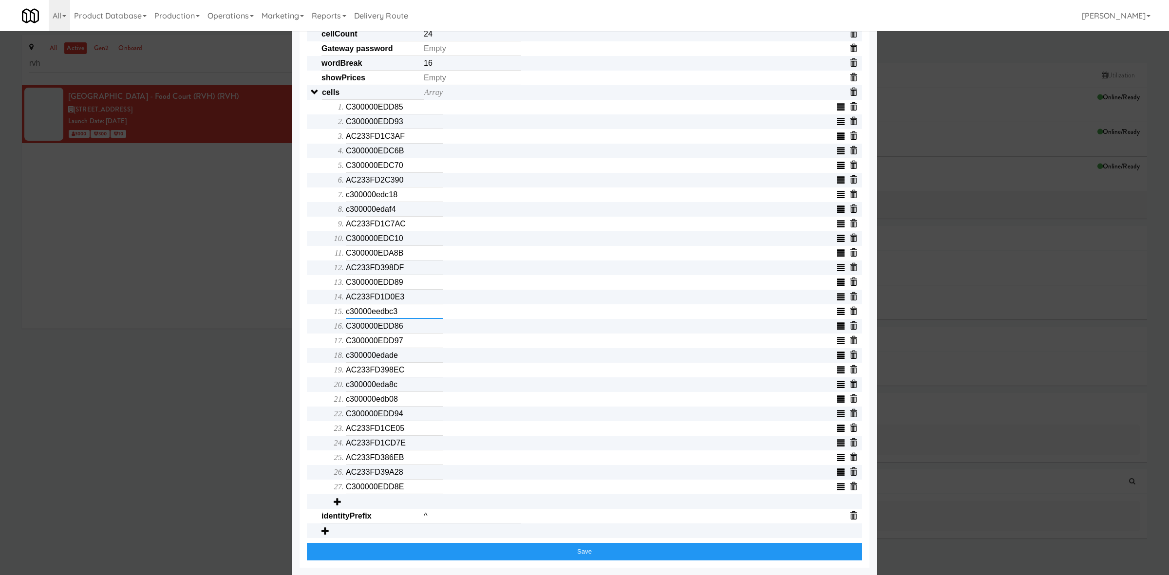
paste input "0"
type input "c300000edbc3"
drag, startPoint x: 379, startPoint y: 384, endPoint x: 404, endPoint y: 387, distance: 25.5
click at [404, 387] on input "c300000eda8c" at bounding box center [394, 385] width 97 height 15
click at [363, 388] on input "c300000eda8c" at bounding box center [394, 385] width 97 height 15
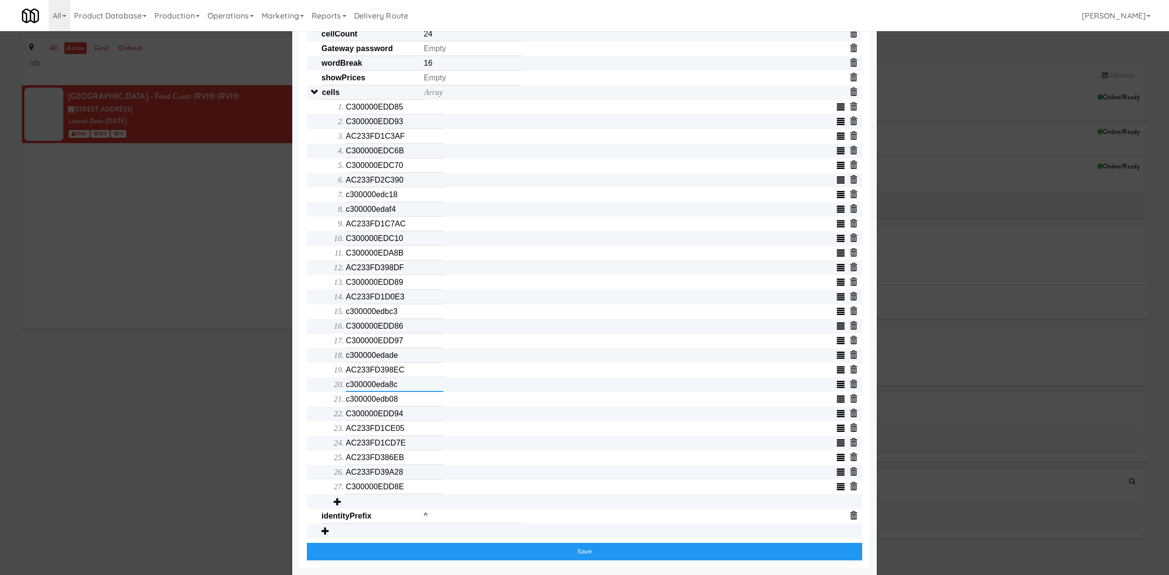
click at [363, 388] on input "c300000eda8c" at bounding box center [394, 385] width 97 height 15
drag, startPoint x: 363, startPoint y: 388, endPoint x: 468, endPoint y: 415, distance: 107.6
click at [364, 388] on input "c300000eda8c" at bounding box center [394, 385] width 97 height 15
paste input "b08"
click at [379, 401] on input "c300000edb08" at bounding box center [394, 399] width 97 height 15
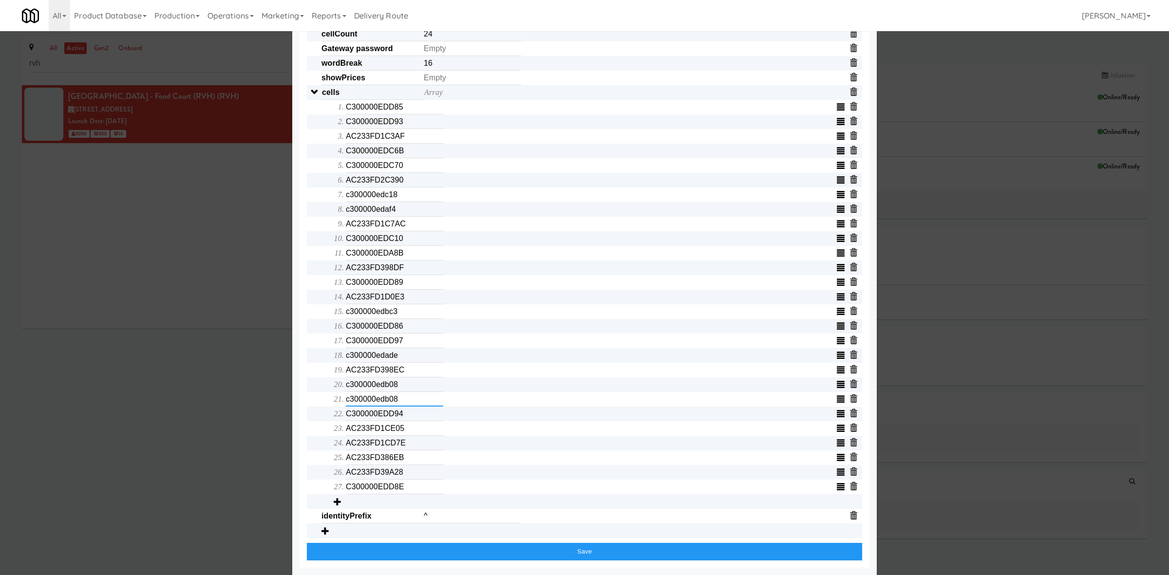
click at [379, 401] on input "c300000edb08" at bounding box center [394, 399] width 97 height 15
drag, startPoint x: 398, startPoint y: 382, endPoint x: 324, endPoint y: 391, distance: 75.0
click at [324, 391] on span "Array C300000EDD85 C300000EDD93 AC233FD1C3AF C300000EDC6B C300000EDC70 AC233FD2…" at bounding box center [592, 298] width 541 height 422
click at [363, 385] on input "c300000edb08" at bounding box center [394, 385] width 97 height 15
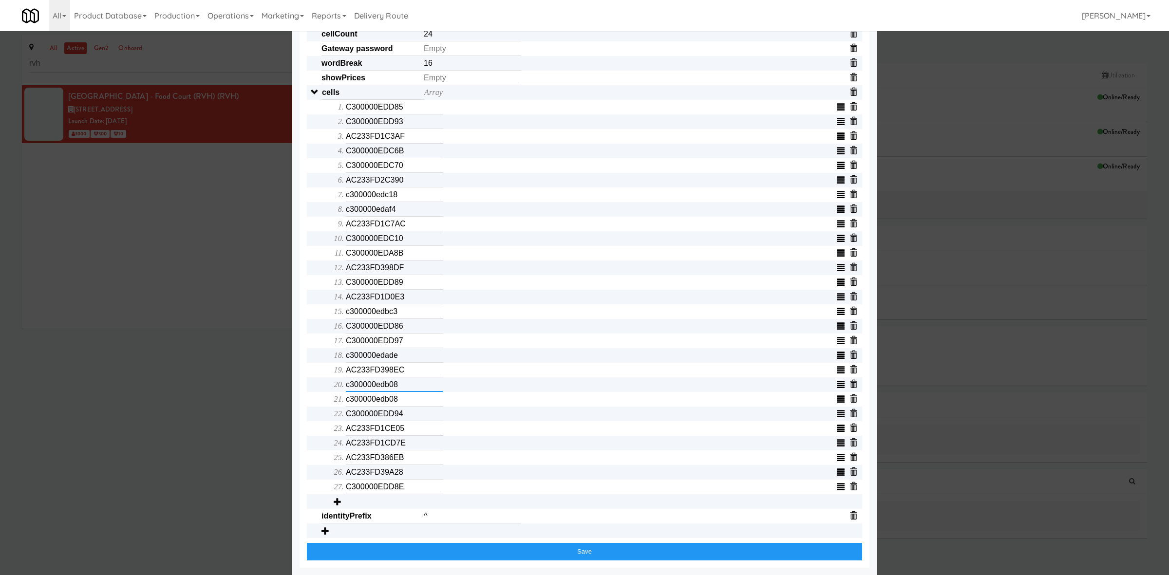
click at [363, 385] on input "c300000edb08" at bounding box center [394, 385] width 97 height 15
paste input "a8c"
type input "c300000eda8c"
click at [387, 458] on input "AC233FD386EB" at bounding box center [394, 458] width 97 height 15
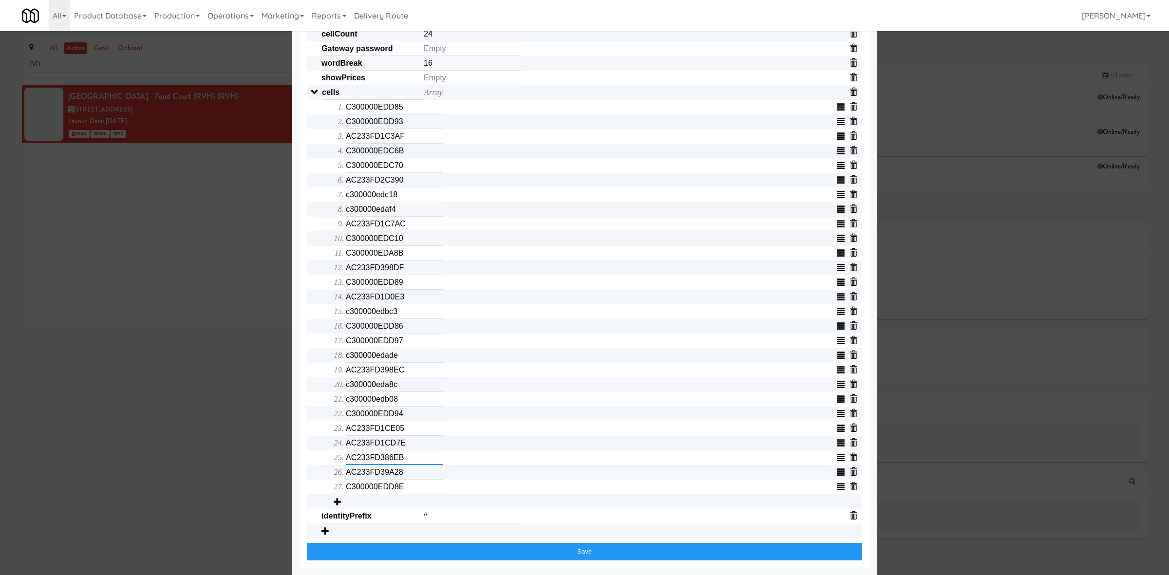
paste input "c300000ede51"
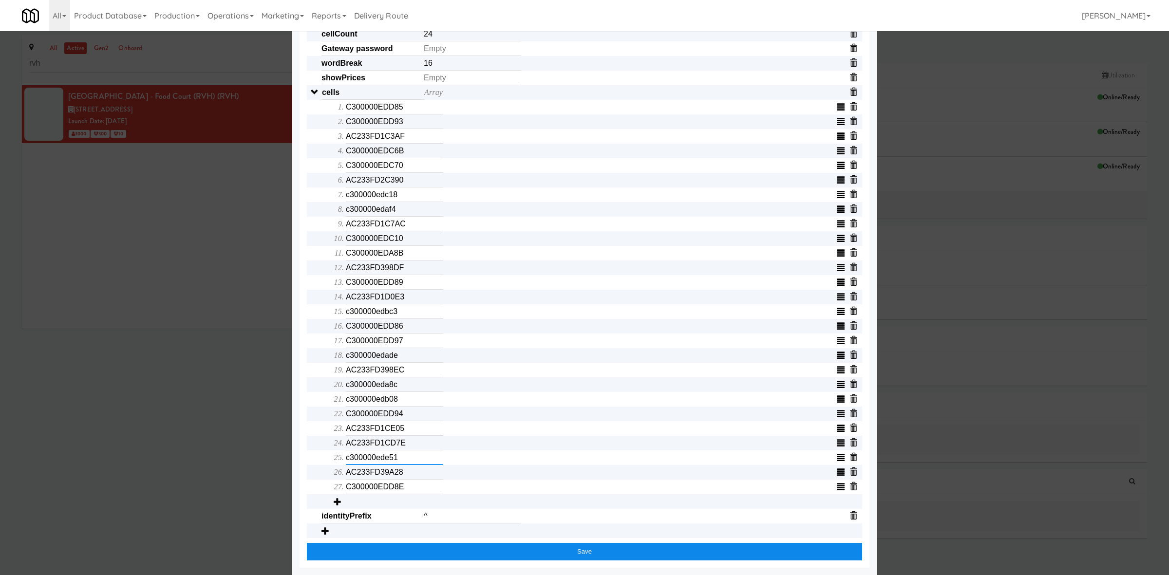
type input "c300000ede51"
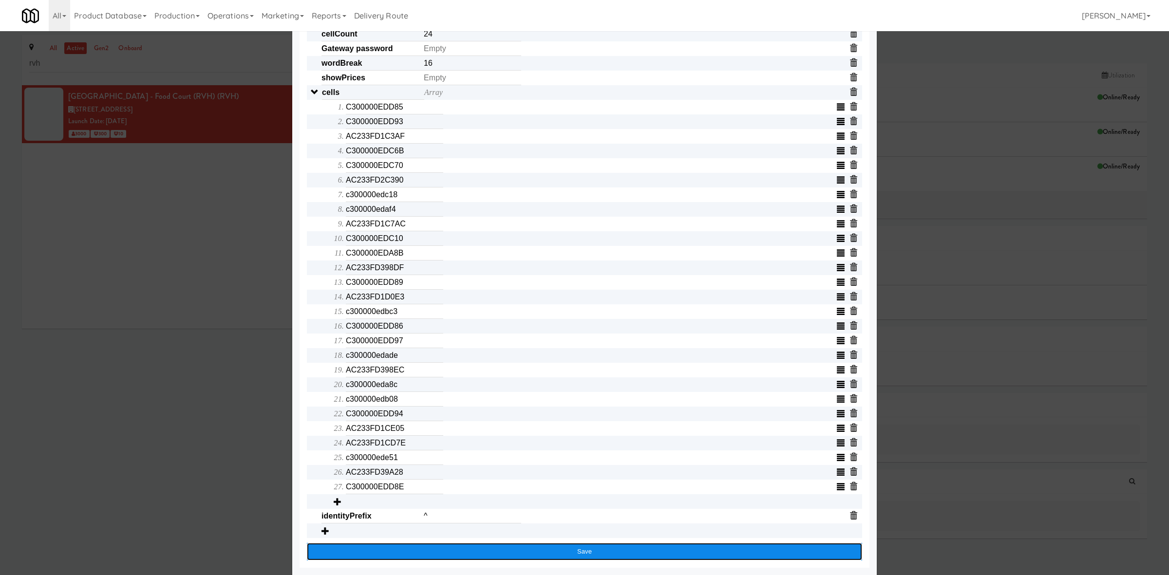
click at [354, 557] on button "Save" at bounding box center [584, 552] width 555 height 18
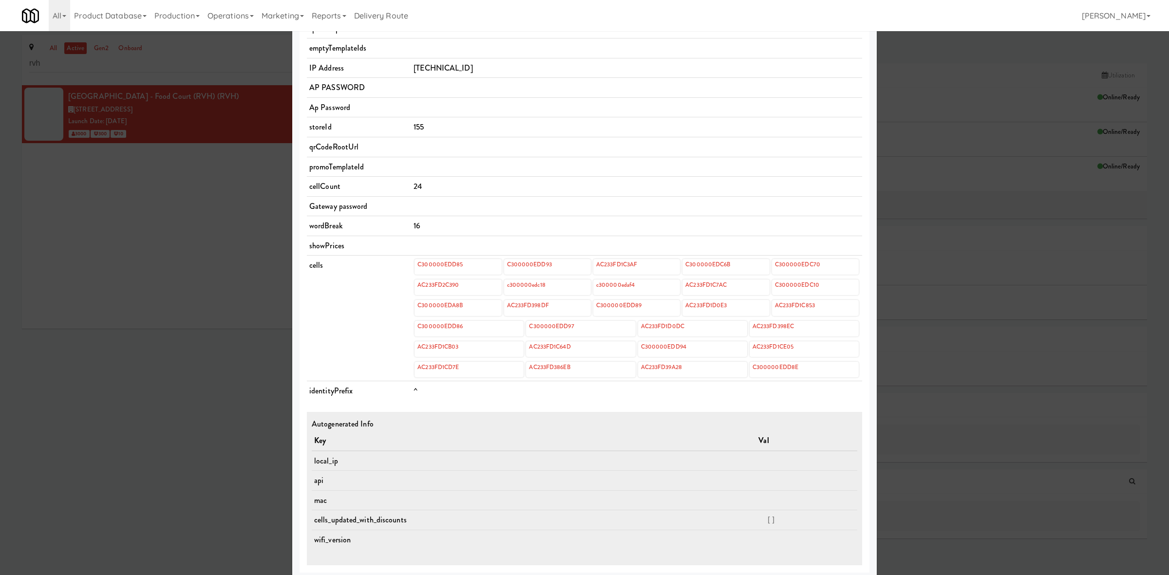
scroll to position [0, 0]
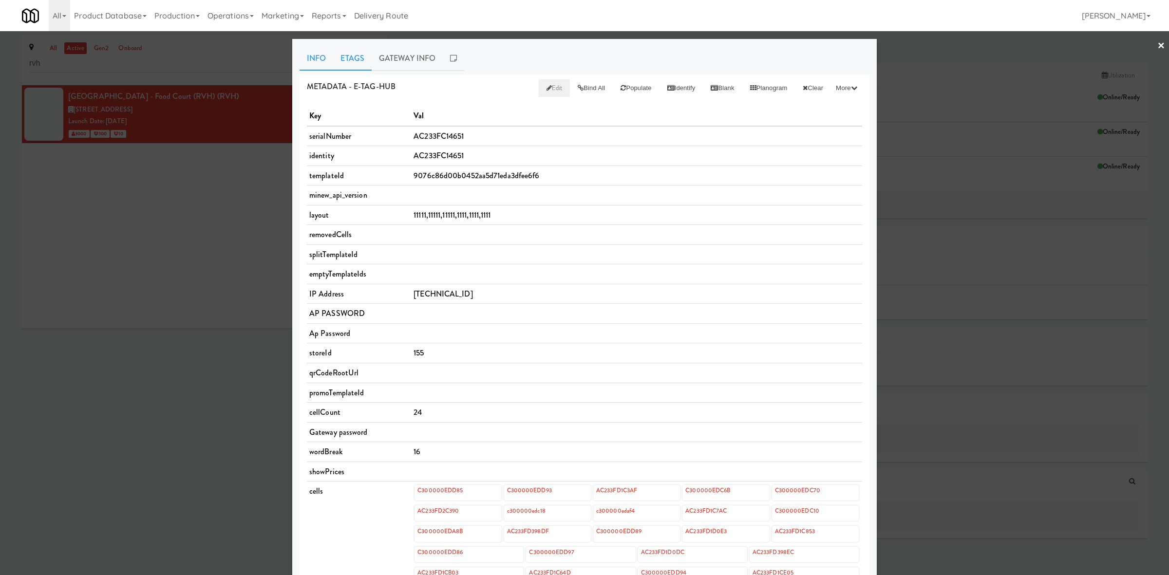
click at [346, 58] on link "Etags" at bounding box center [352, 58] width 38 height 24
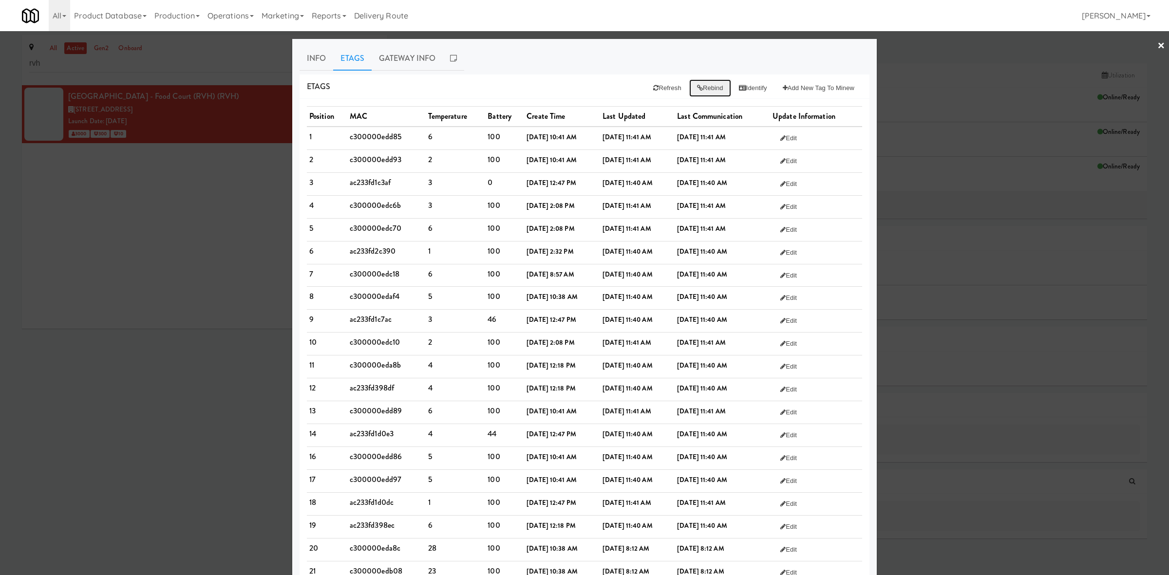
click at [710, 89] on button "Rebind" at bounding box center [710, 88] width 42 height 18
click at [205, 253] on div at bounding box center [584, 287] width 1169 height 575
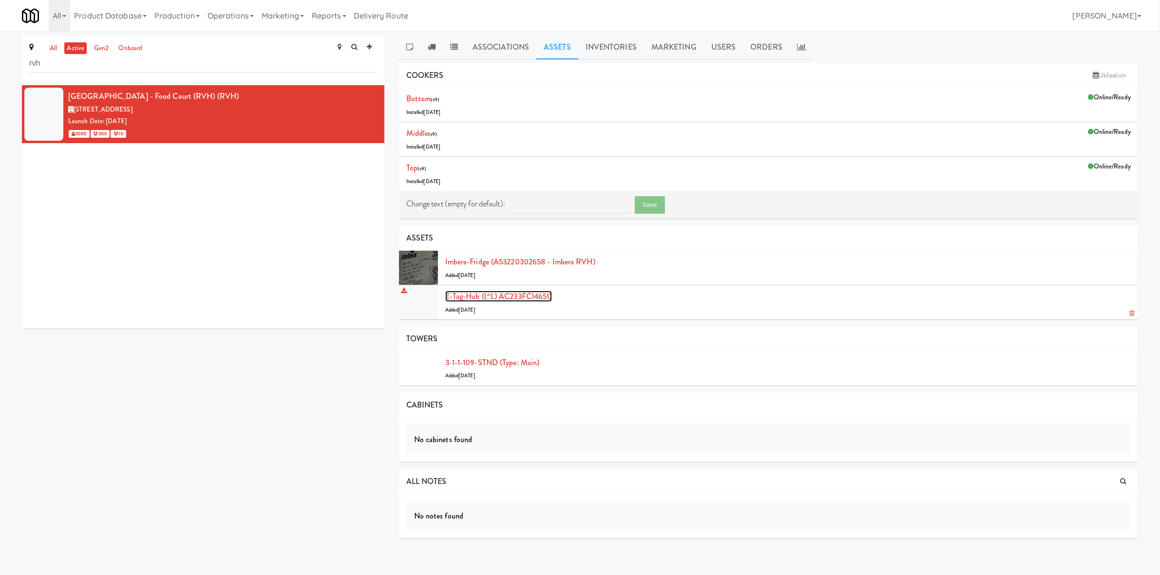
click at [515, 296] on link "E-tag-hub ((^L) AC233FC14651)" at bounding box center [498, 296] width 107 height 11
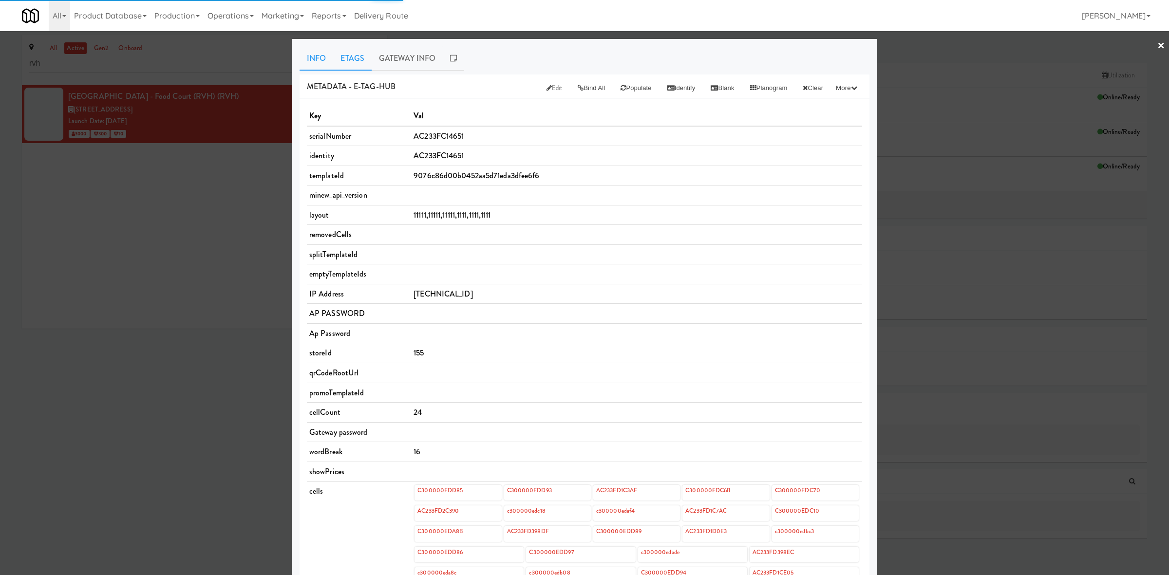
click at [348, 62] on link "Etags" at bounding box center [352, 58] width 38 height 24
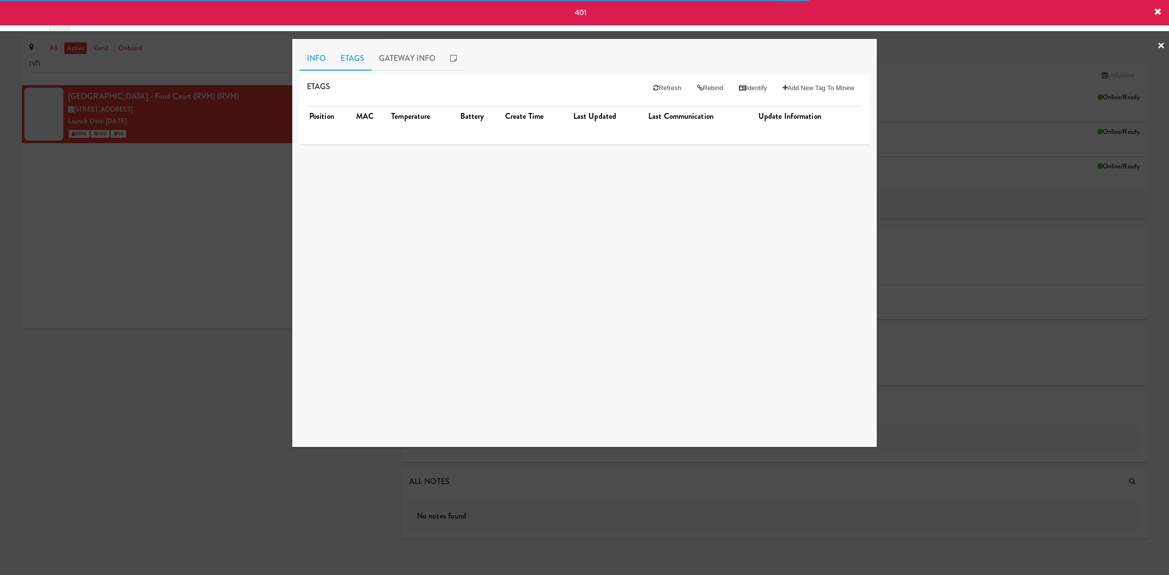
click at [312, 54] on link "Info" at bounding box center [317, 58] width 34 height 24
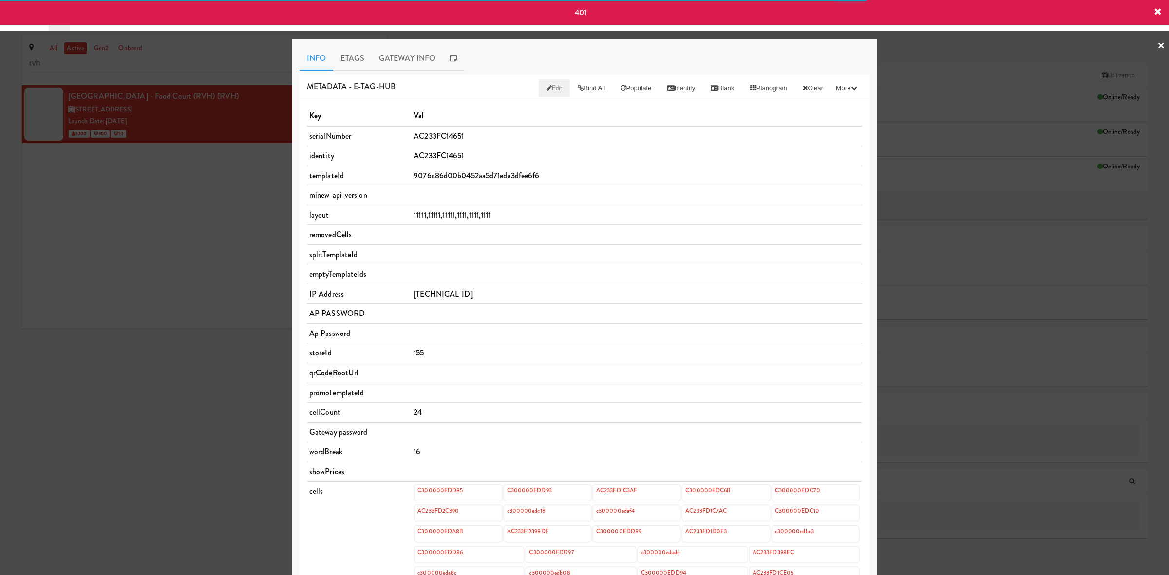
click at [546, 89] on link "Edit" at bounding box center [555, 88] width 32 height 18
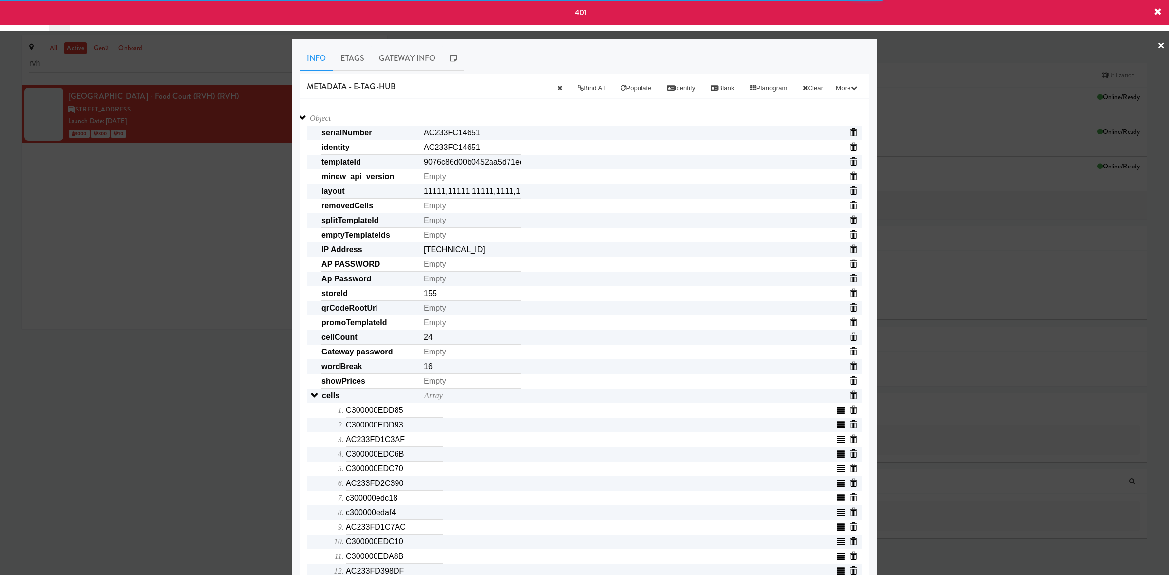
scroll to position [142, 0]
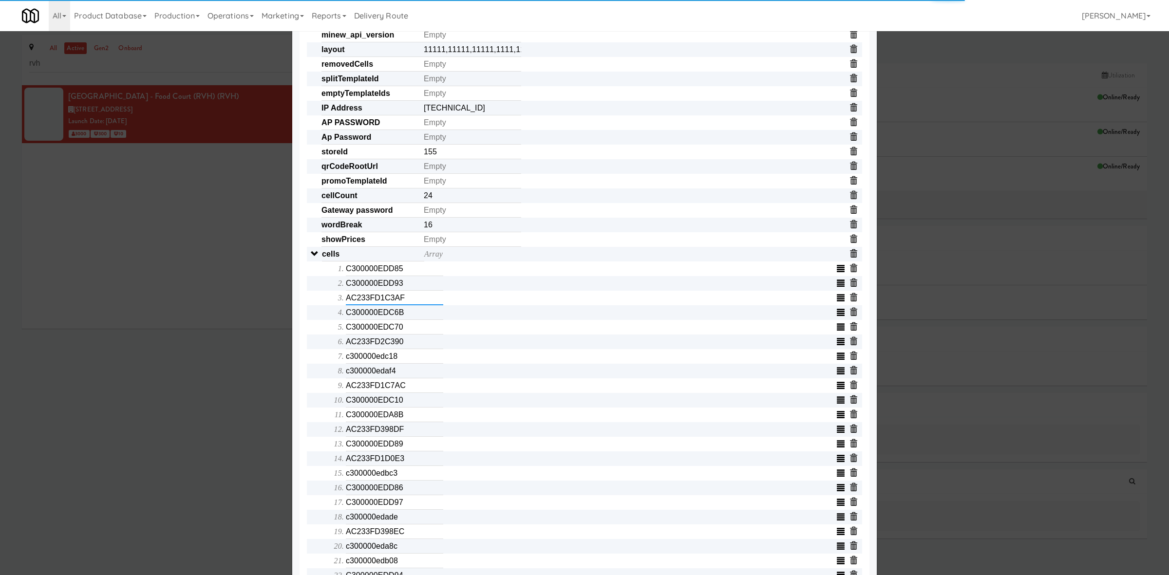
click at [363, 299] on input "AC233FD1C3AF" at bounding box center [394, 298] width 97 height 15
paste input "c300000eda94"
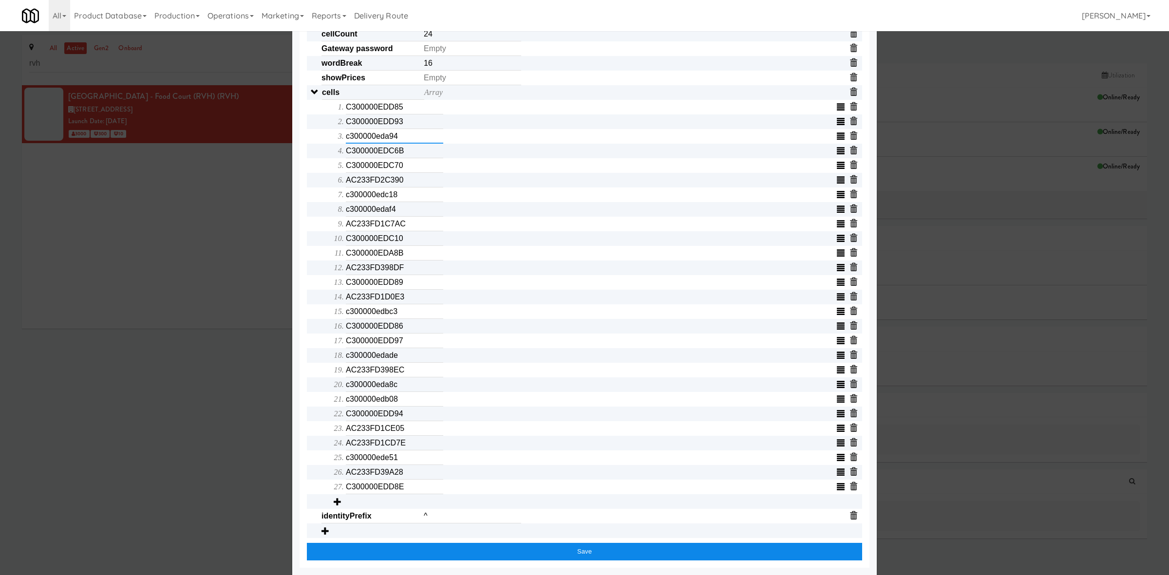
type input "c300000eda94"
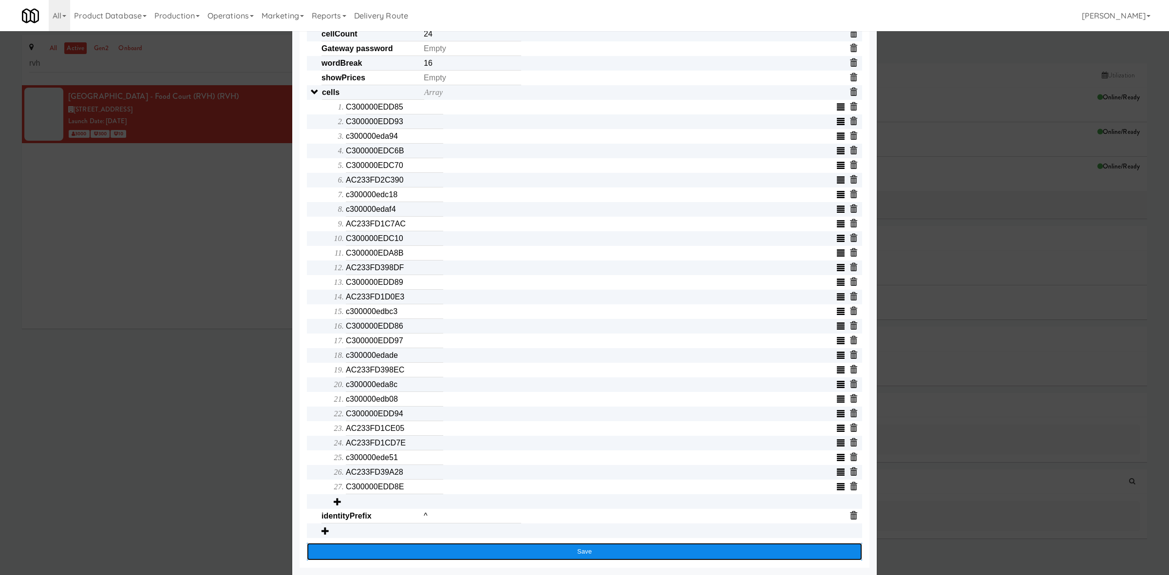
click at [375, 558] on button "Save" at bounding box center [584, 552] width 555 height 18
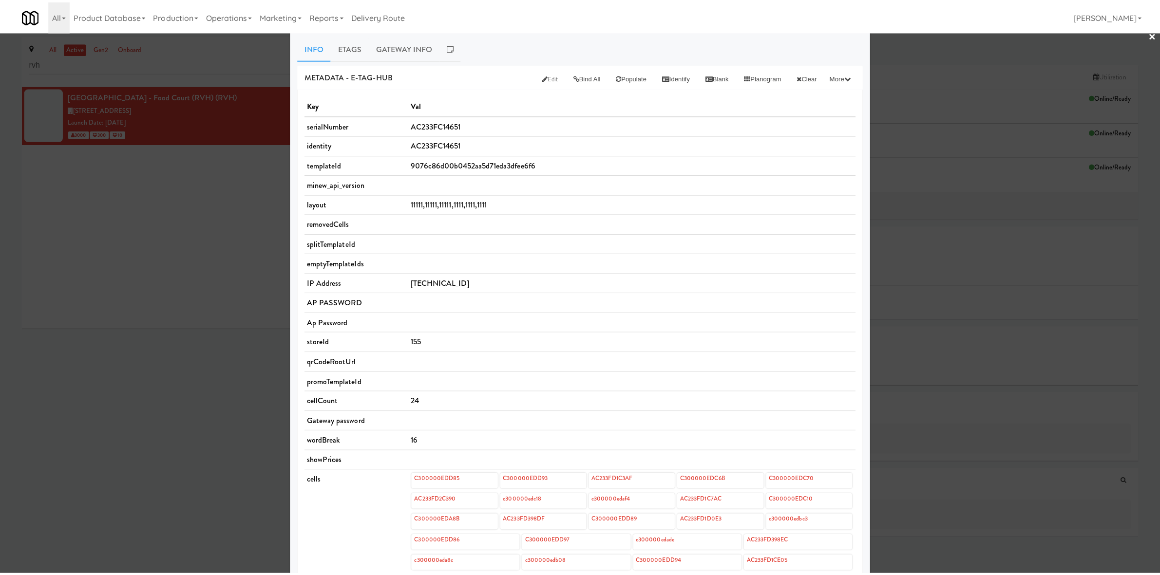
scroll to position [0, 0]
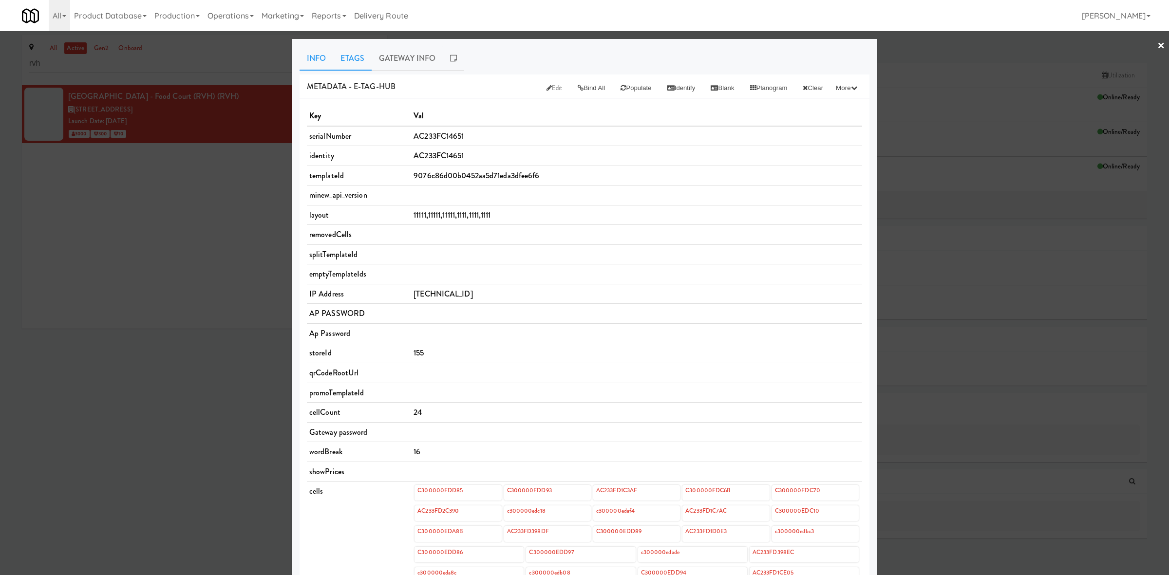
click at [358, 63] on link "Etags" at bounding box center [352, 58] width 38 height 24
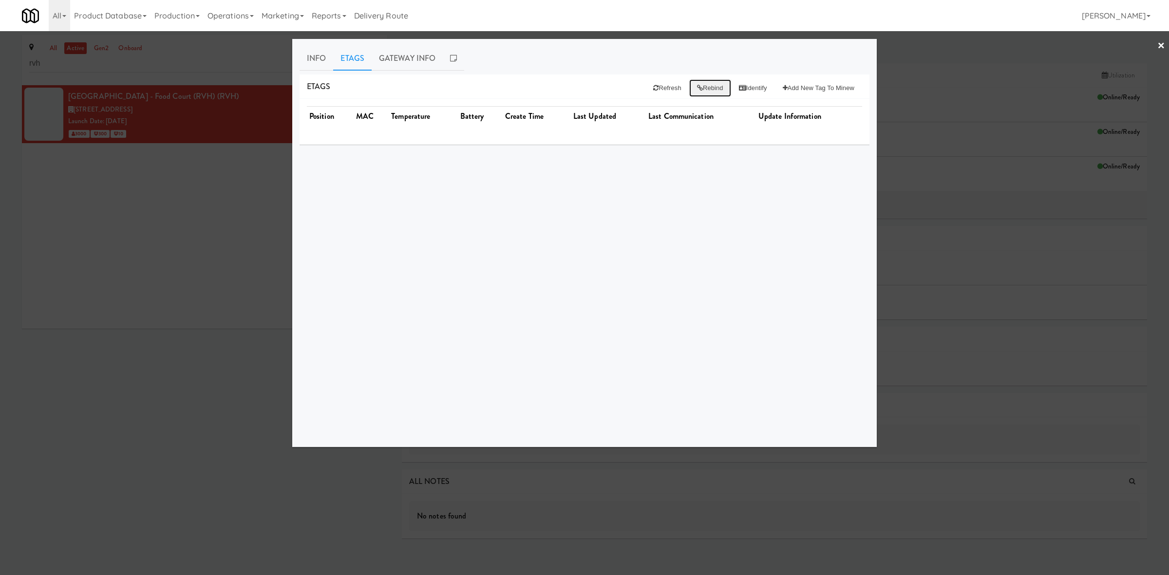
click at [706, 88] on button "Rebind" at bounding box center [710, 88] width 42 height 18
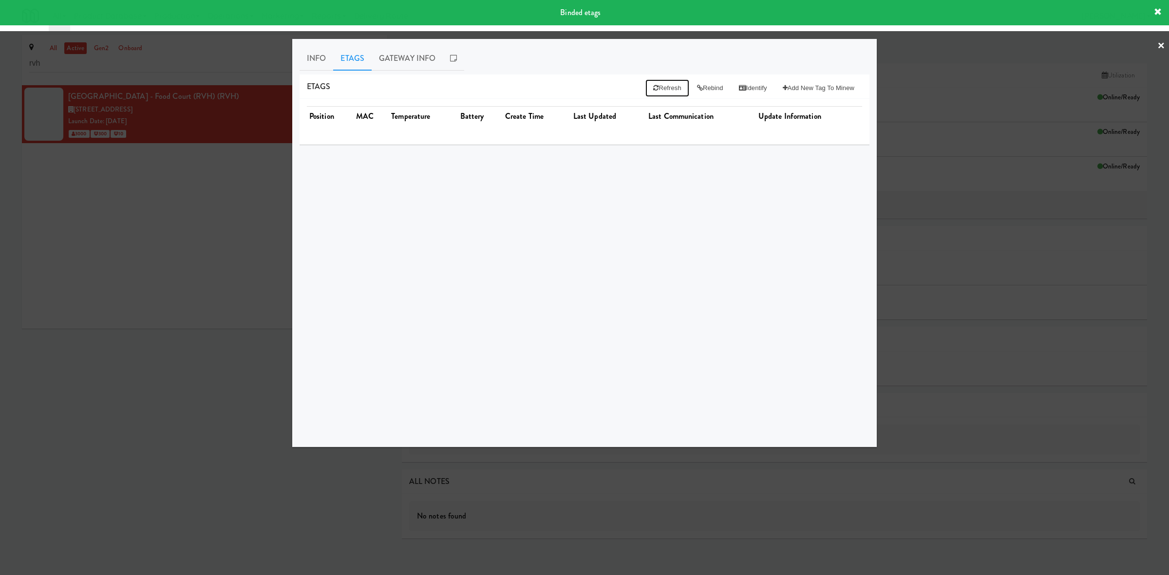
drag, startPoint x: 657, startPoint y: 84, endPoint x: 652, endPoint y: 110, distance: 26.4
click at [657, 84] on button "Refresh" at bounding box center [666, 88] width 43 height 18
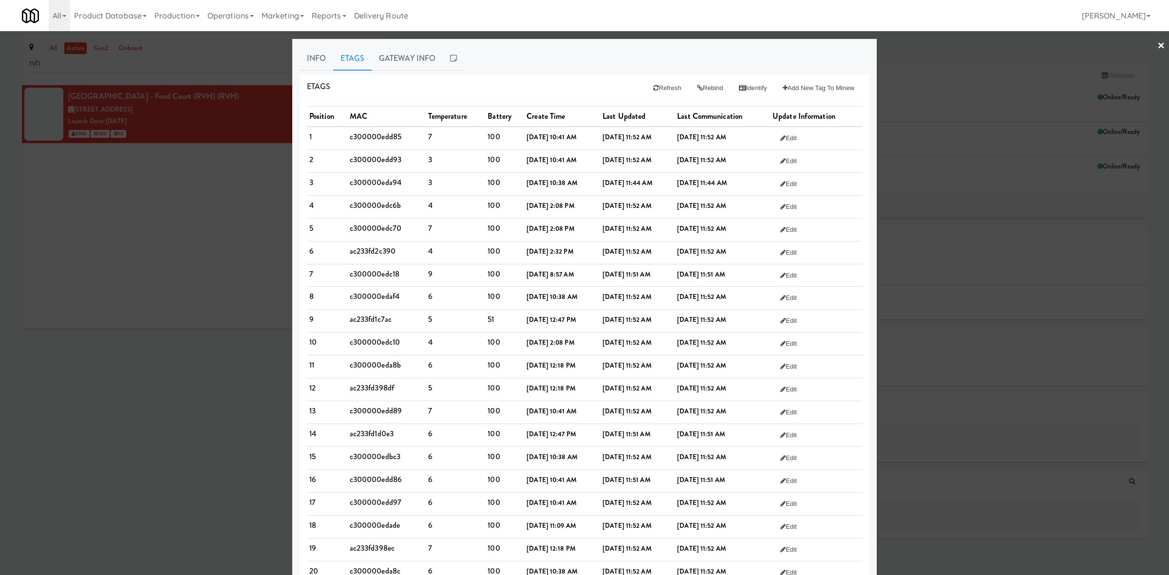
click at [535, 109] on th "Create Time" at bounding box center [562, 117] width 76 height 20
click at [312, 63] on link "Info" at bounding box center [317, 58] width 34 height 24
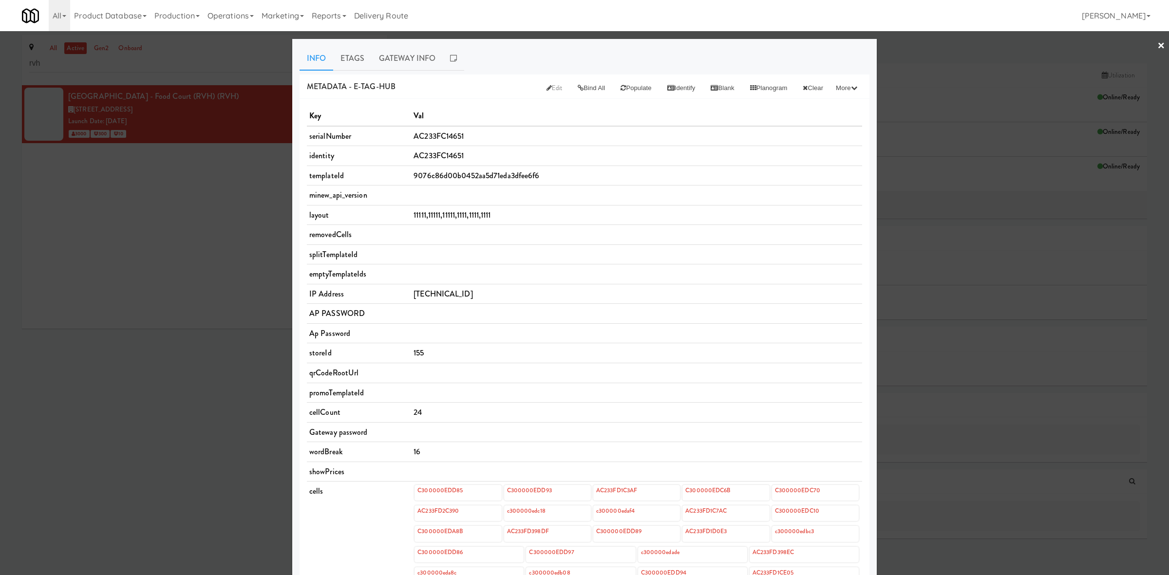
drag, startPoint x: 209, startPoint y: 225, endPoint x: 236, endPoint y: 83, distance: 144.4
click at [209, 224] on div at bounding box center [584, 287] width 1169 height 575
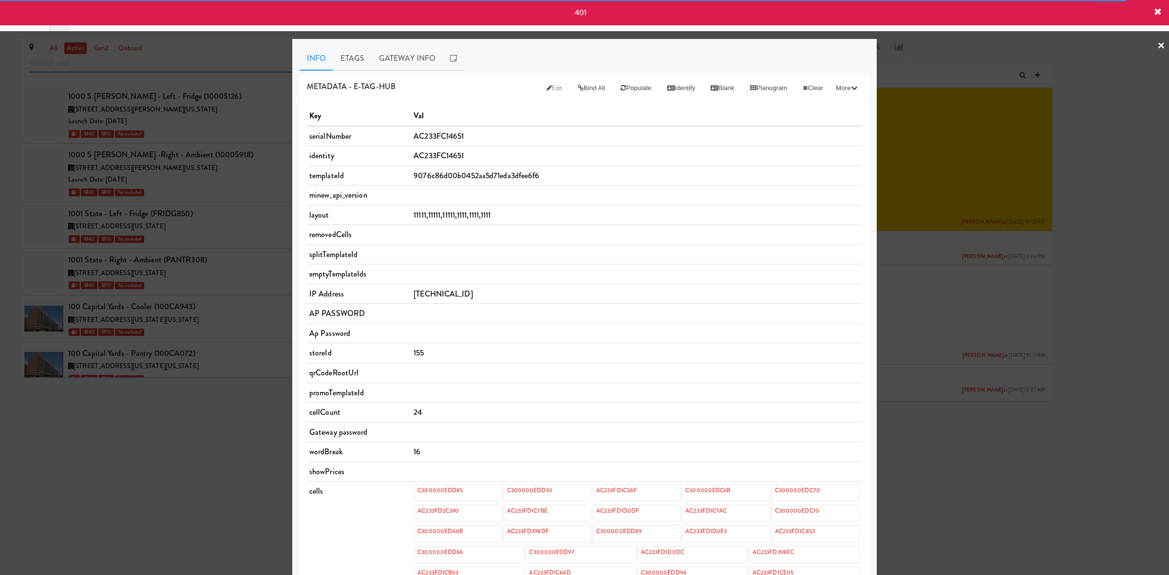
scroll to position [30471, 0]
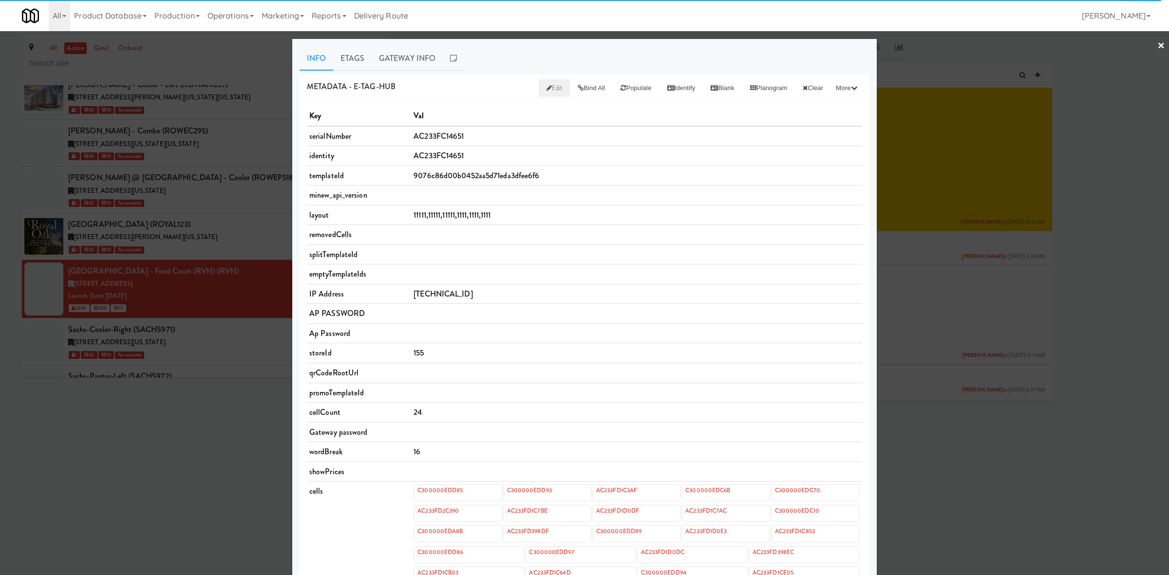
click at [547, 84] on span "Edit" at bounding box center [555, 87] width 16 height 9
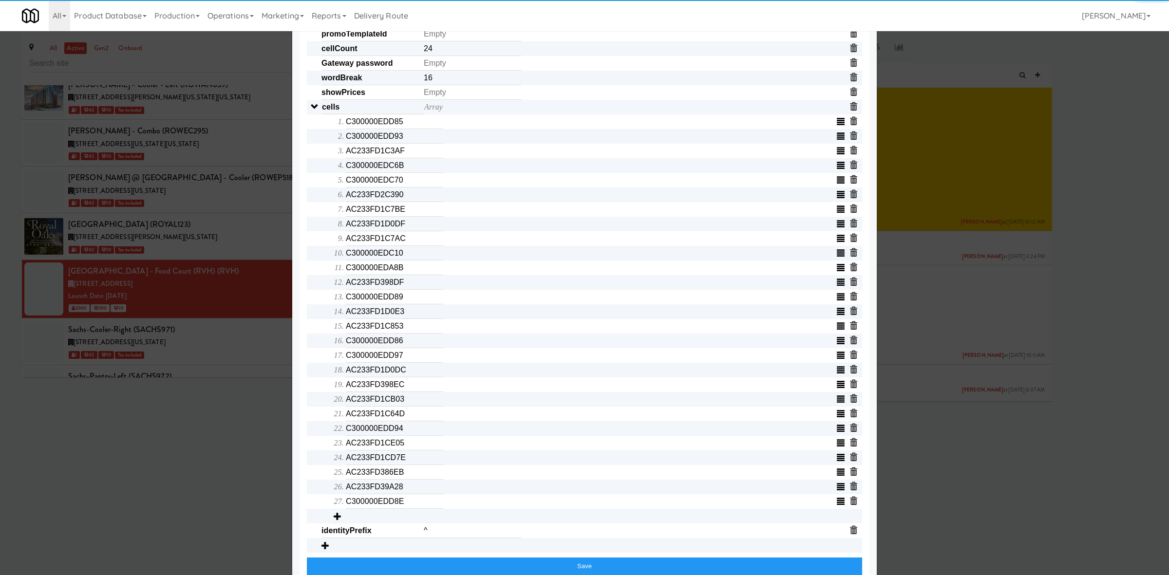
scroll to position [305, 0]
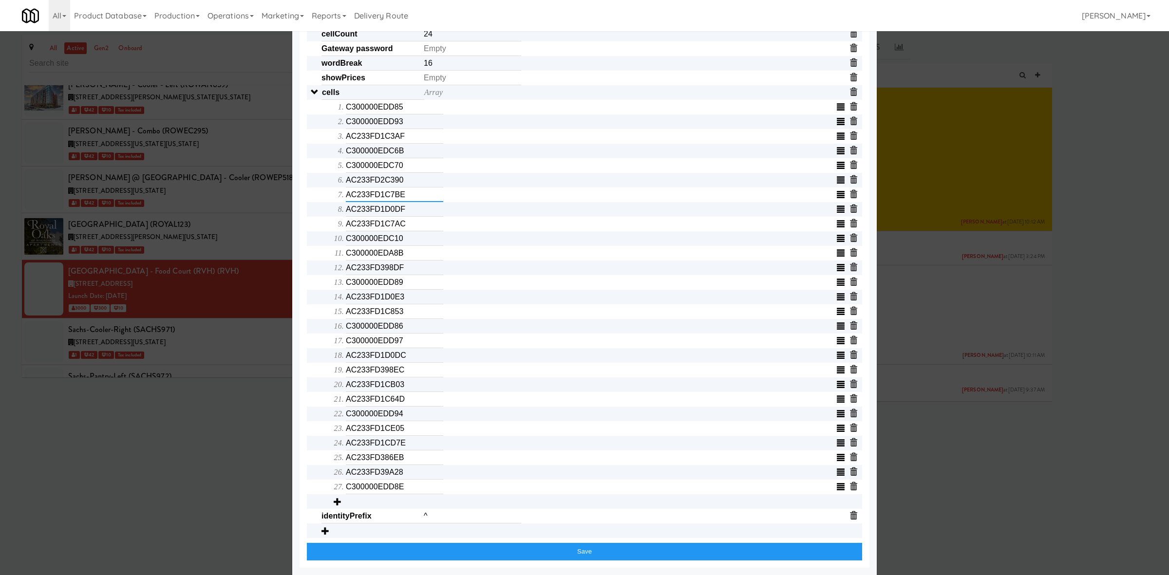
click at [363, 200] on input "AC233FD1C7BE" at bounding box center [394, 195] width 97 height 15
paste input "c300000edc18"
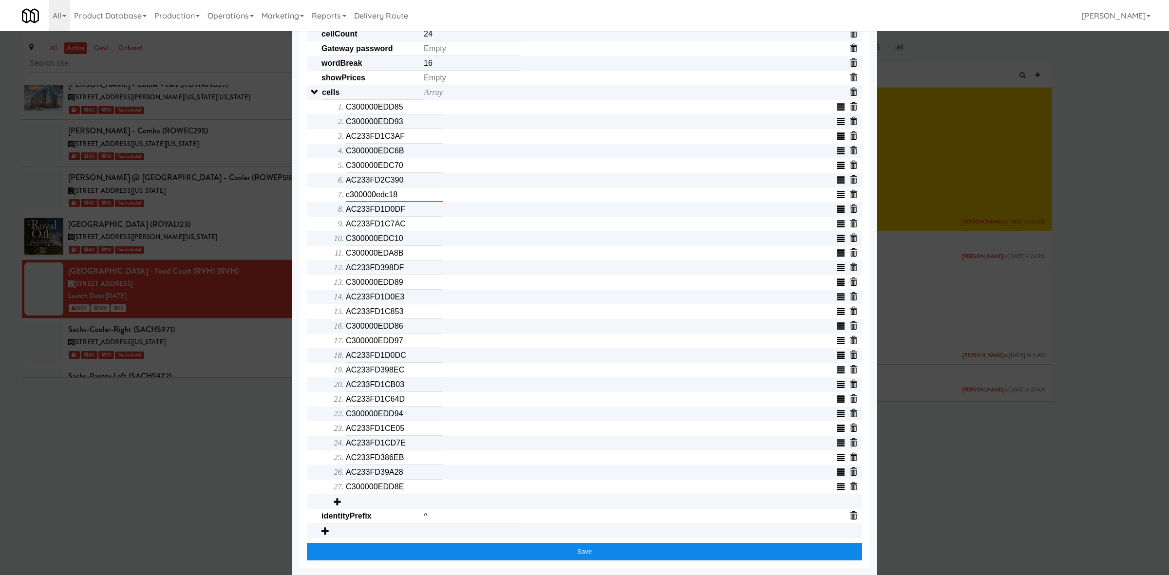
type input "c300000edc18"
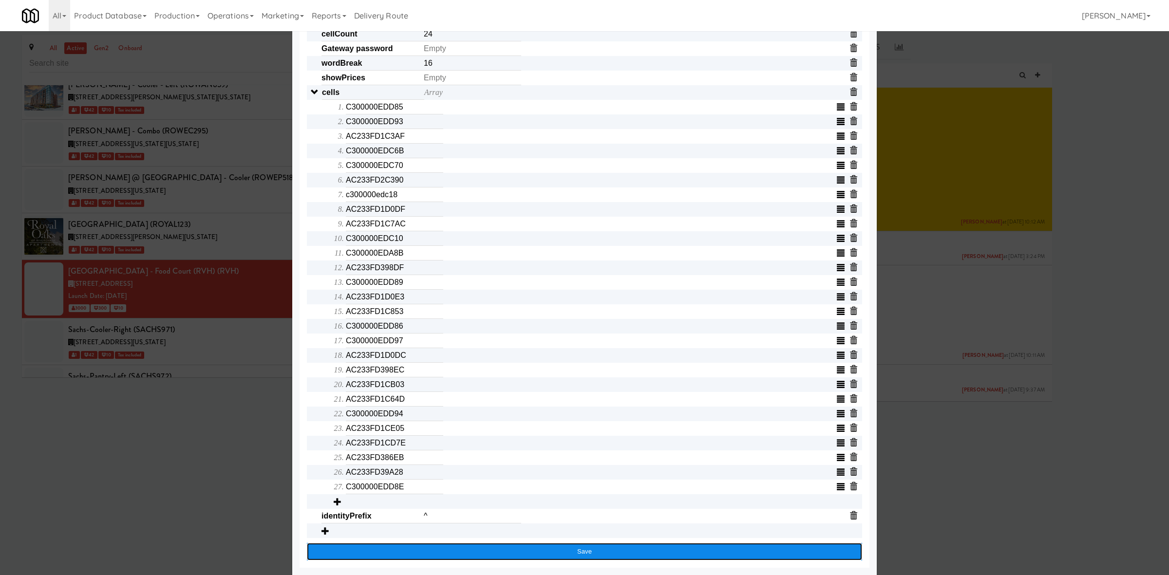
click at [371, 556] on button "Save" at bounding box center [584, 552] width 555 height 18
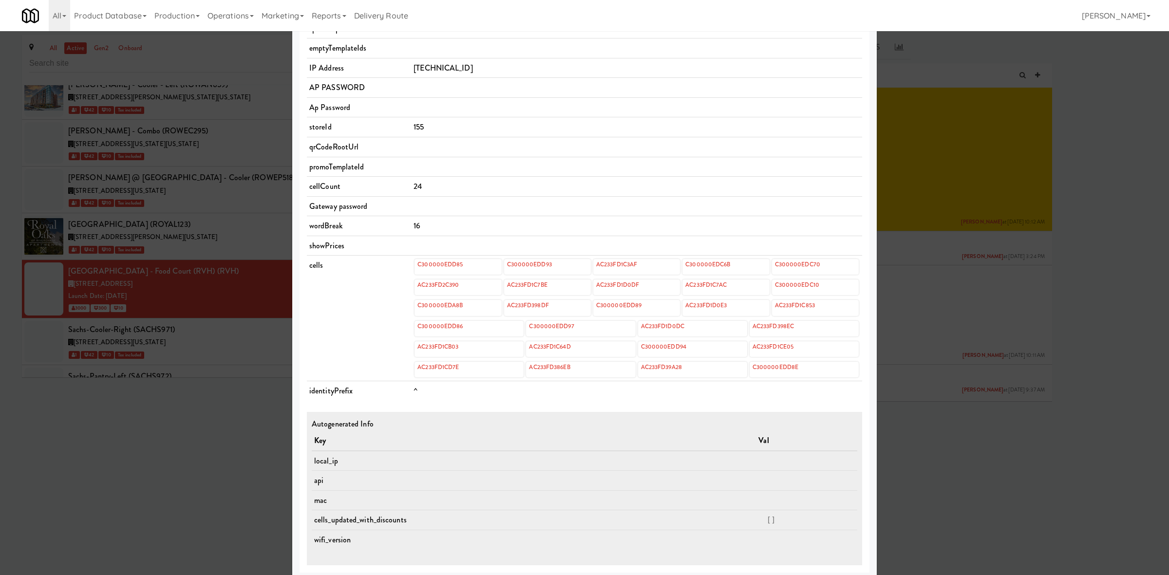
scroll to position [0, 0]
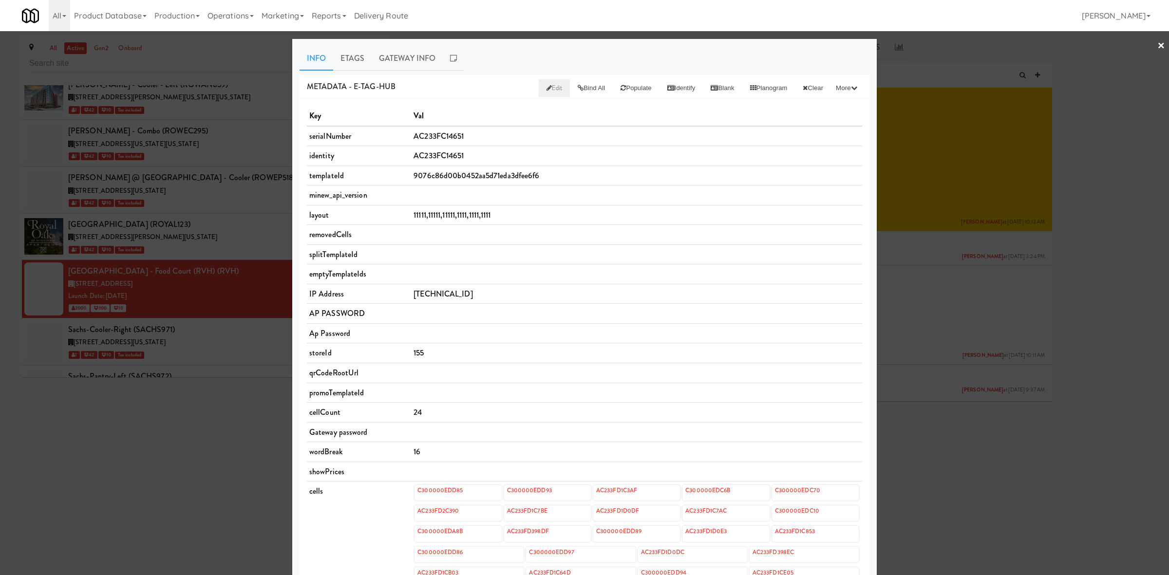
click at [547, 87] on icon at bounding box center [549, 88] width 5 height 6
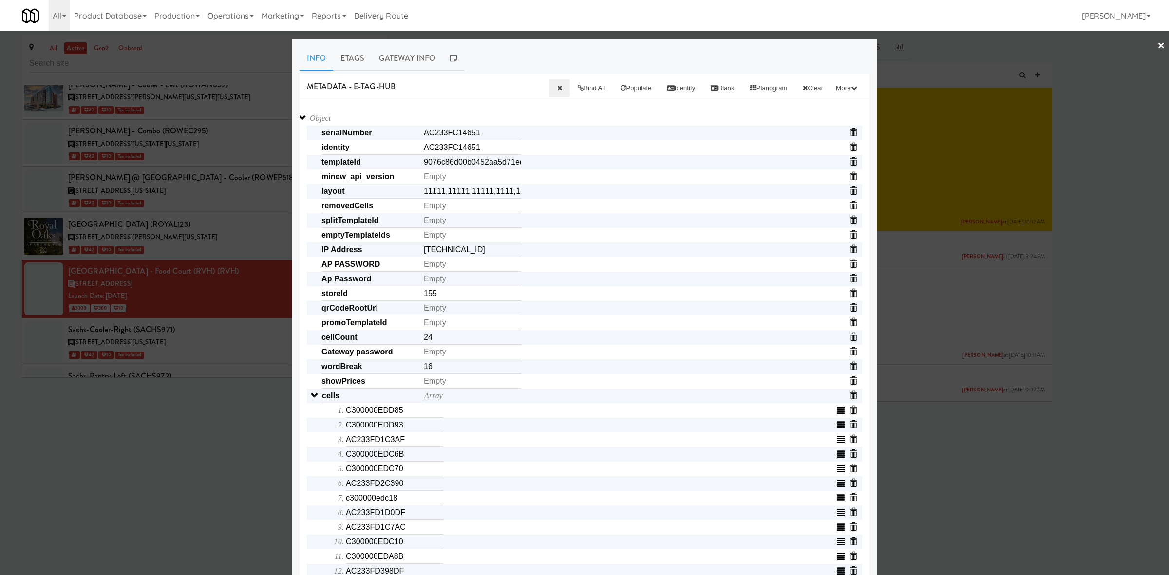
scroll to position [142, 0]
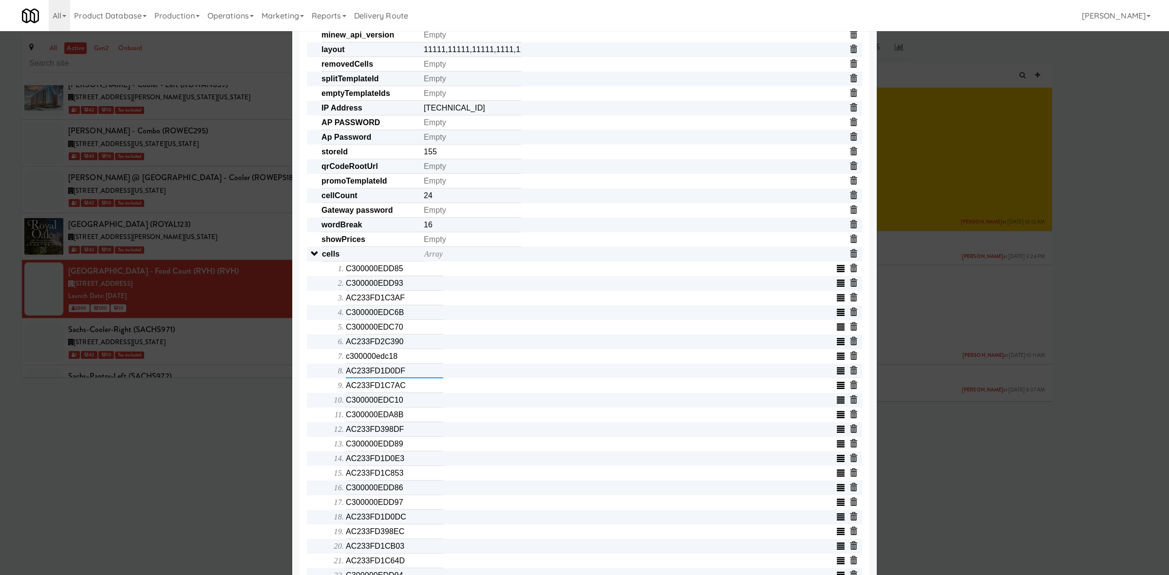
click at [367, 370] on input "AC233FD1D0DF" at bounding box center [394, 371] width 97 height 15
paste input "c300000edaf4"
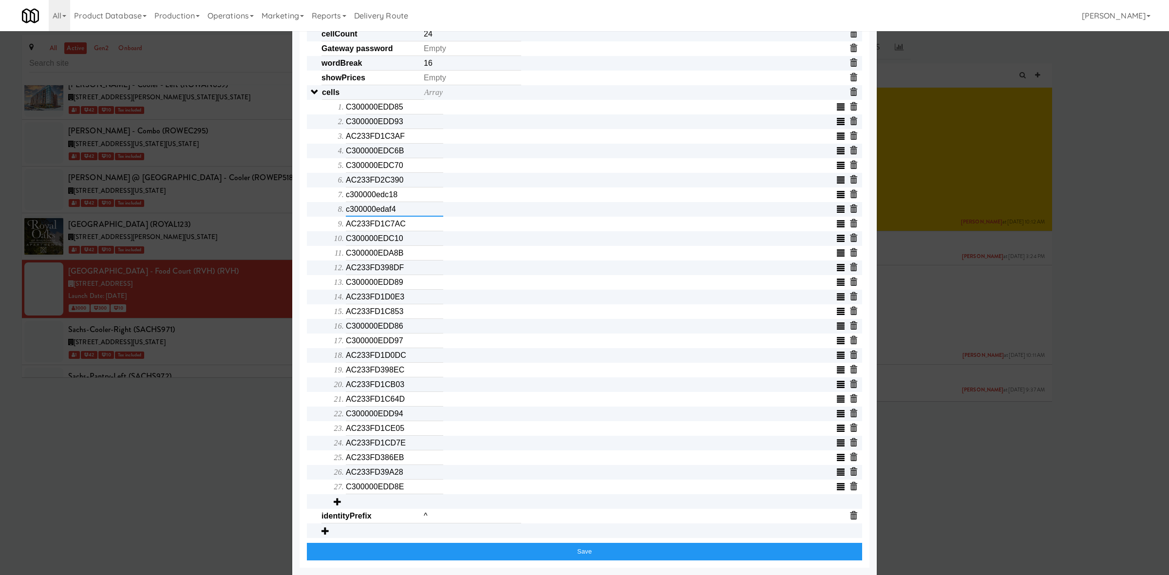
scroll to position [305, 0]
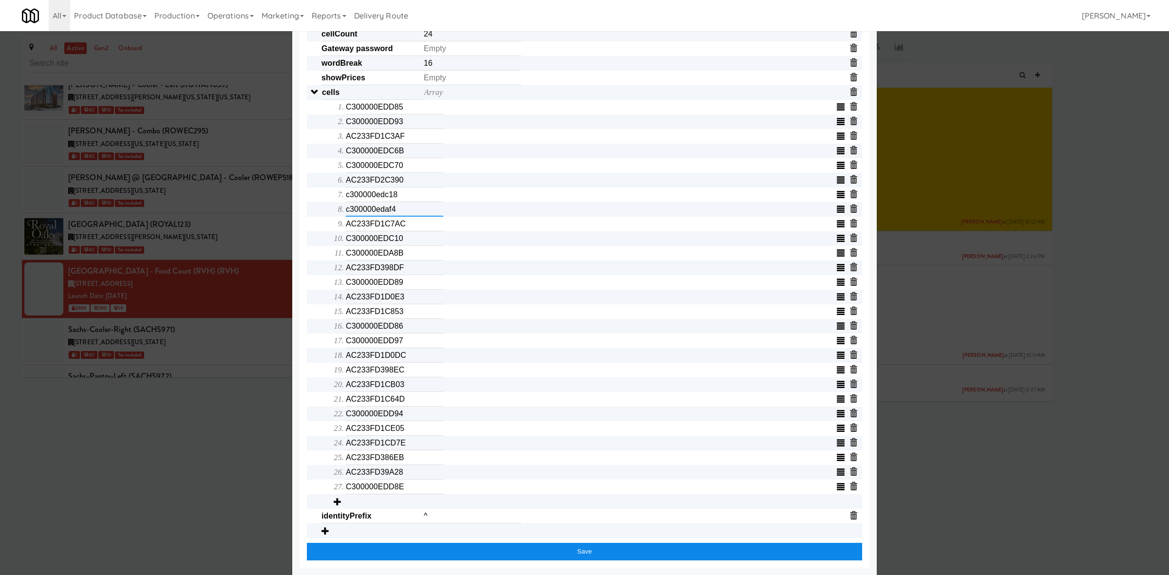
type input "c300000edaf4"
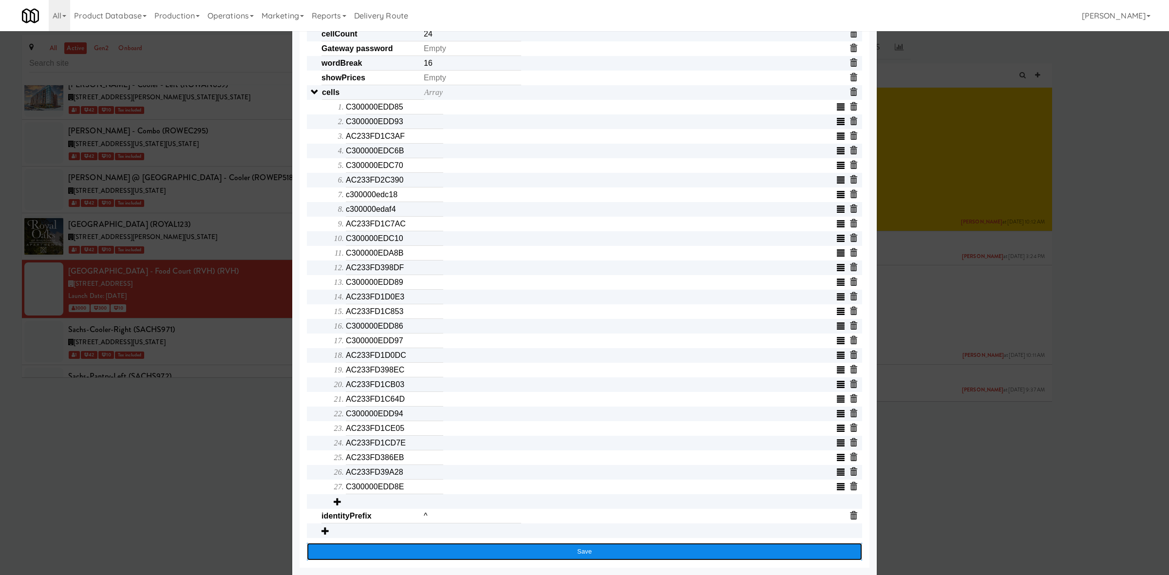
click at [817, 553] on button "Save" at bounding box center [584, 552] width 555 height 18
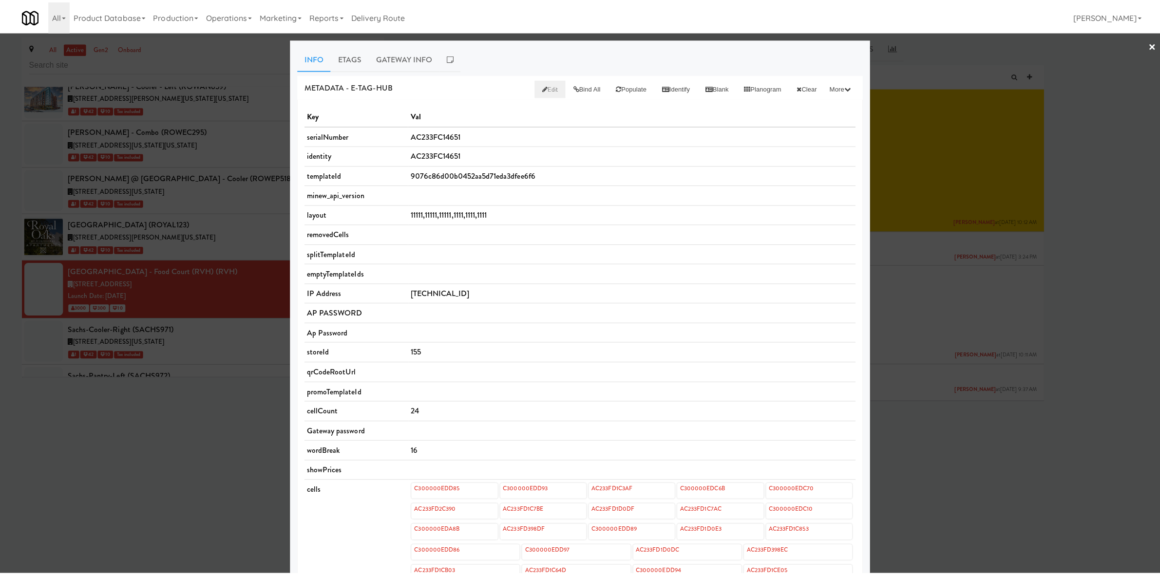
scroll to position [0, 0]
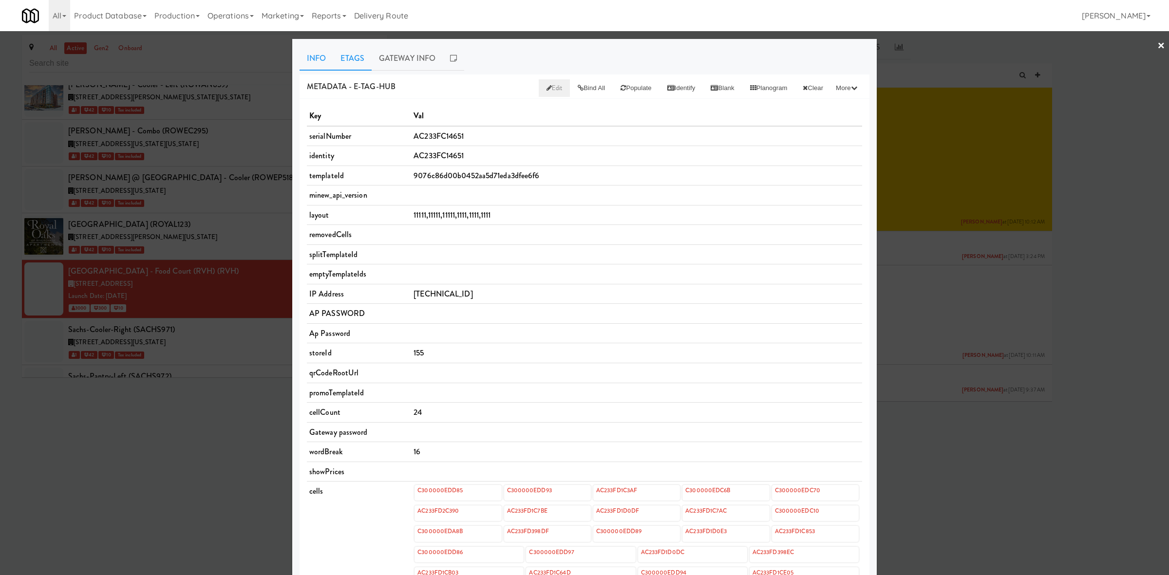
click at [348, 60] on link "Etags" at bounding box center [352, 58] width 38 height 24
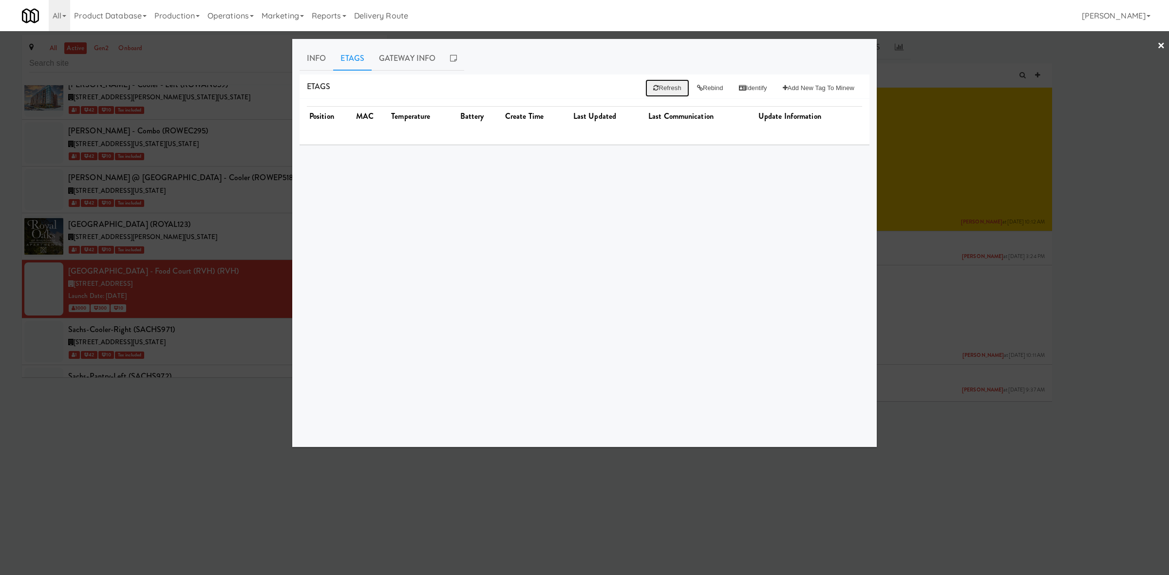
click at [657, 91] on button "Refresh" at bounding box center [666, 88] width 43 height 18
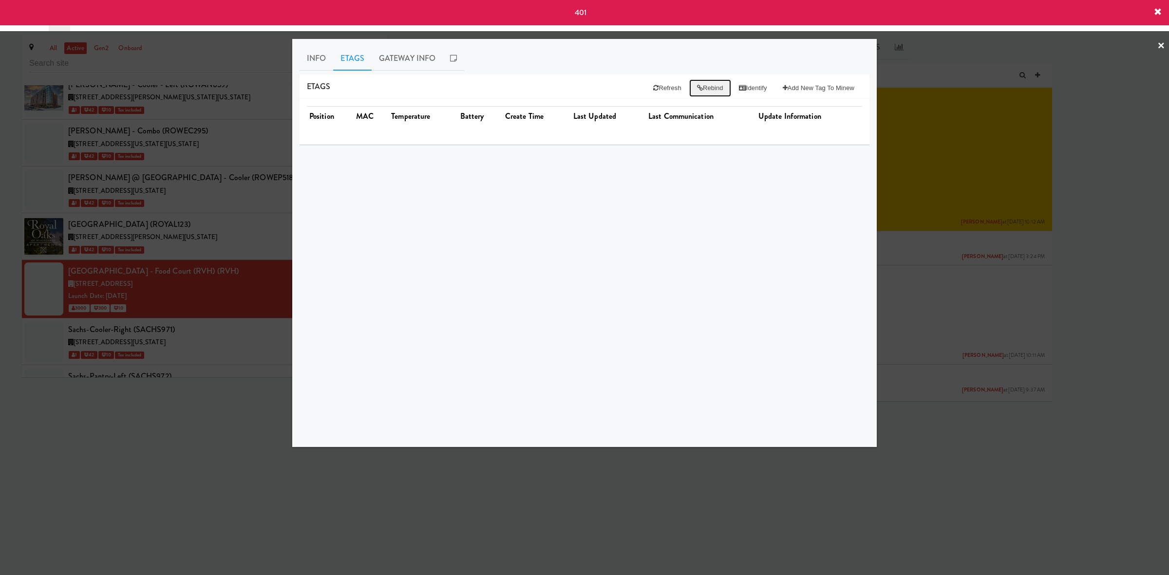
click at [711, 90] on button "Rebind" at bounding box center [710, 88] width 42 height 18
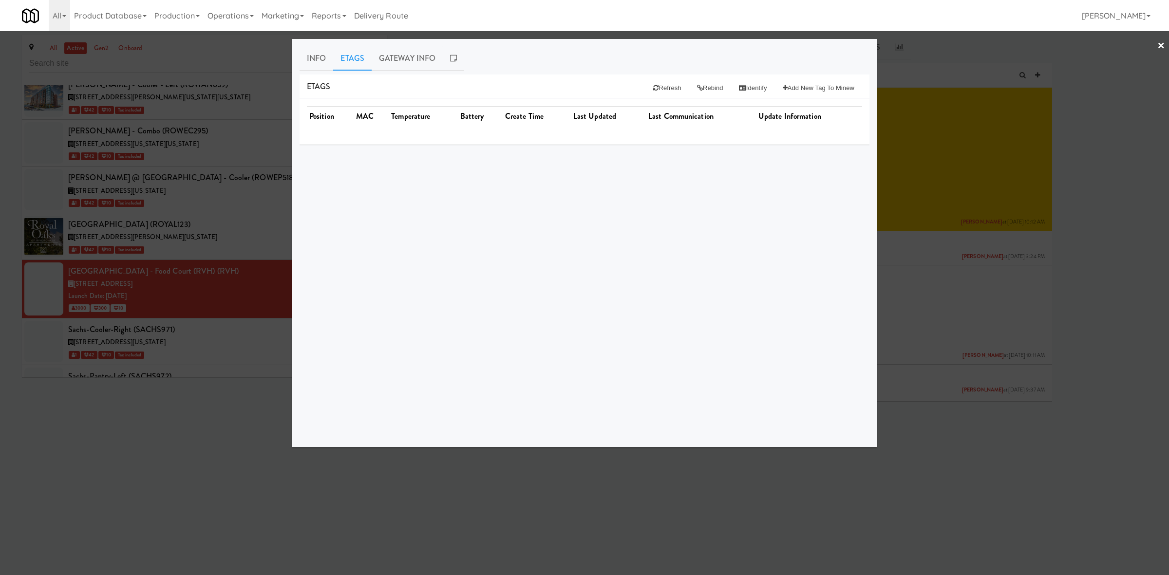
click at [222, 444] on div at bounding box center [584, 287] width 1169 height 575
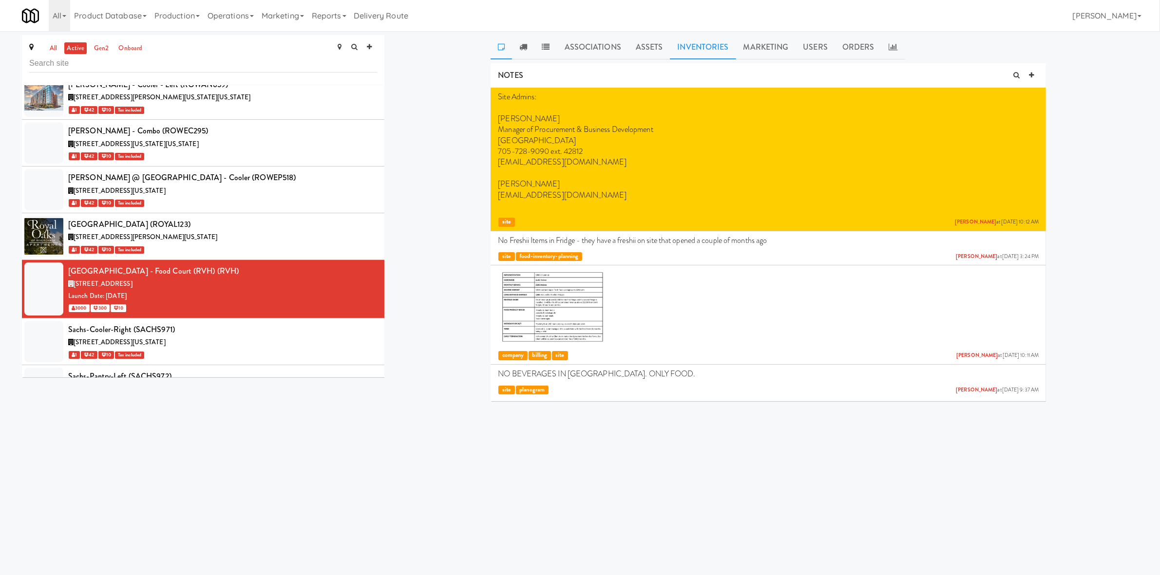
click at [697, 45] on link "Inventories" at bounding box center [703, 47] width 66 height 24
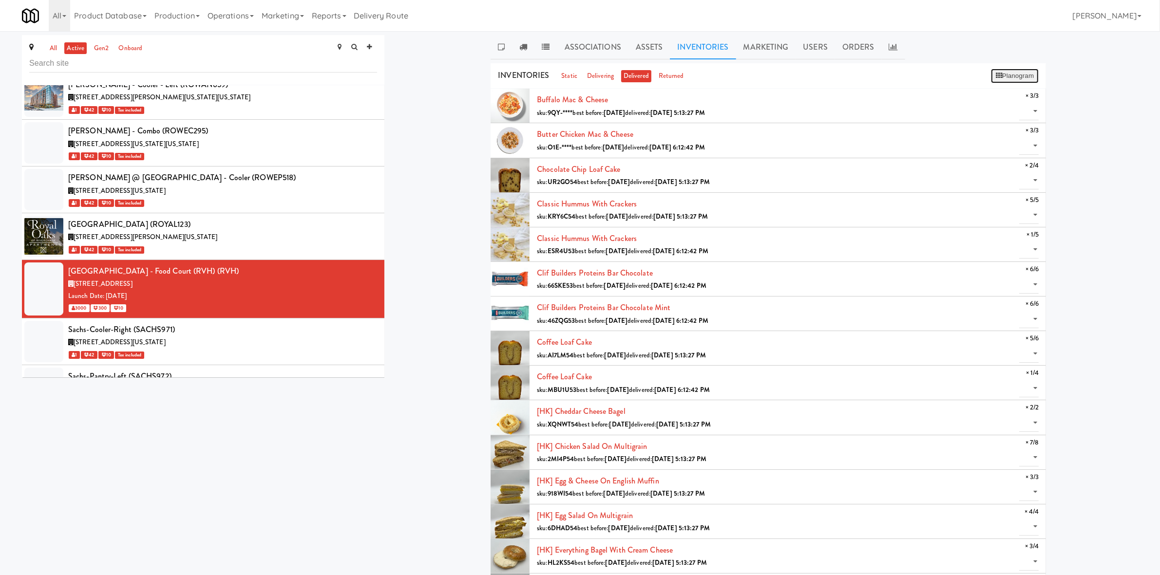
click at [1022, 75] on button "Planogram" at bounding box center [1015, 76] width 48 height 15
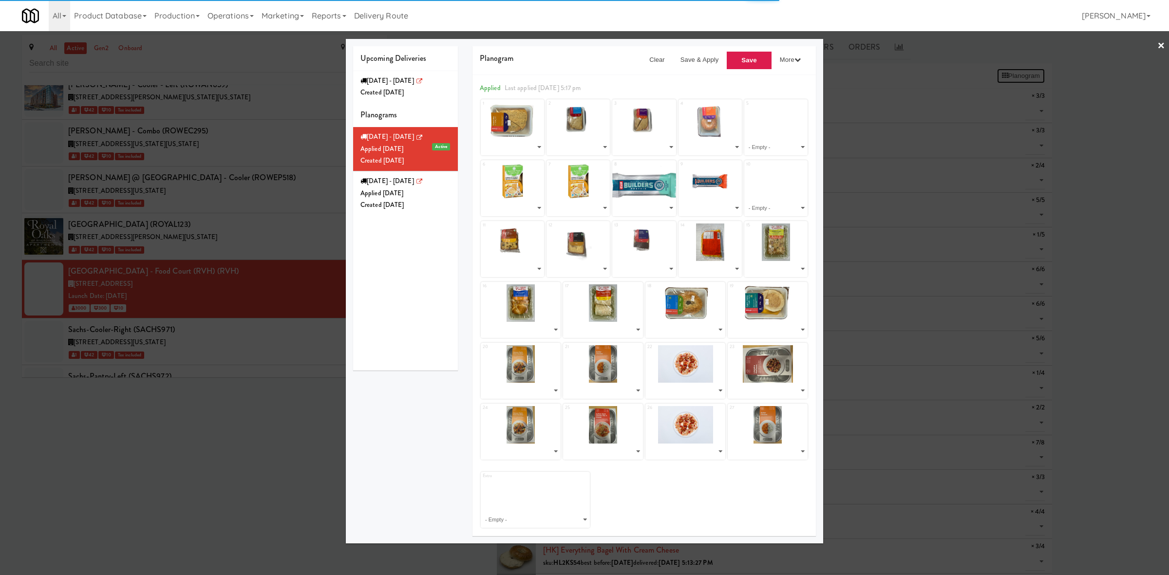
select select "number:268653"
select select "number:268649"
select select "number:268430"
select select "number:268491"
select select "number:268364"
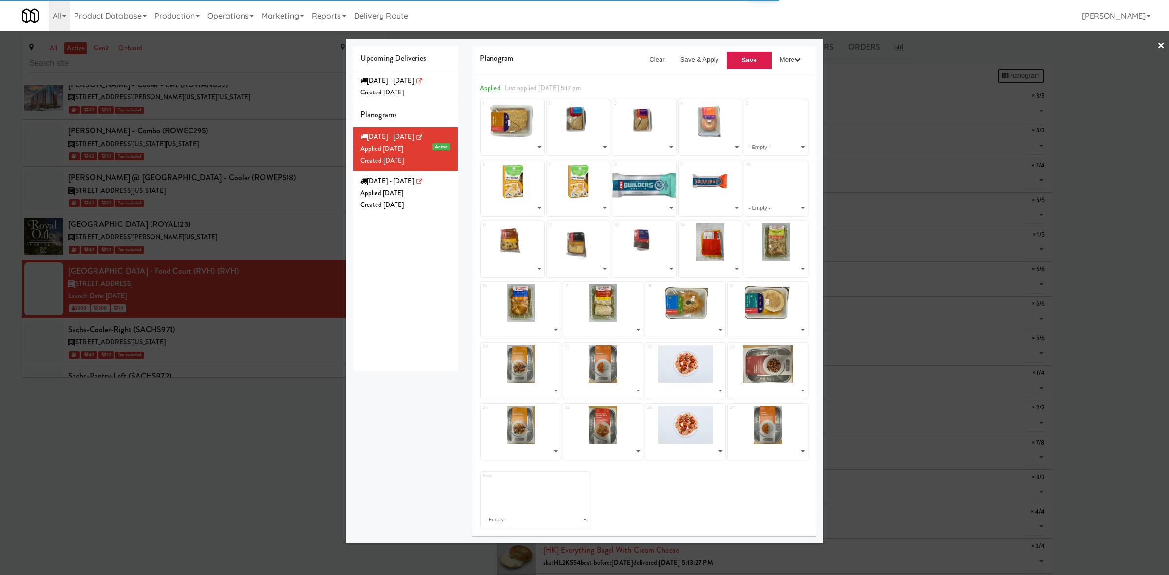
select select "number:268364"
select select "number:264069"
select select "number:264095"
select select "number:268642"
select select "number:268654"
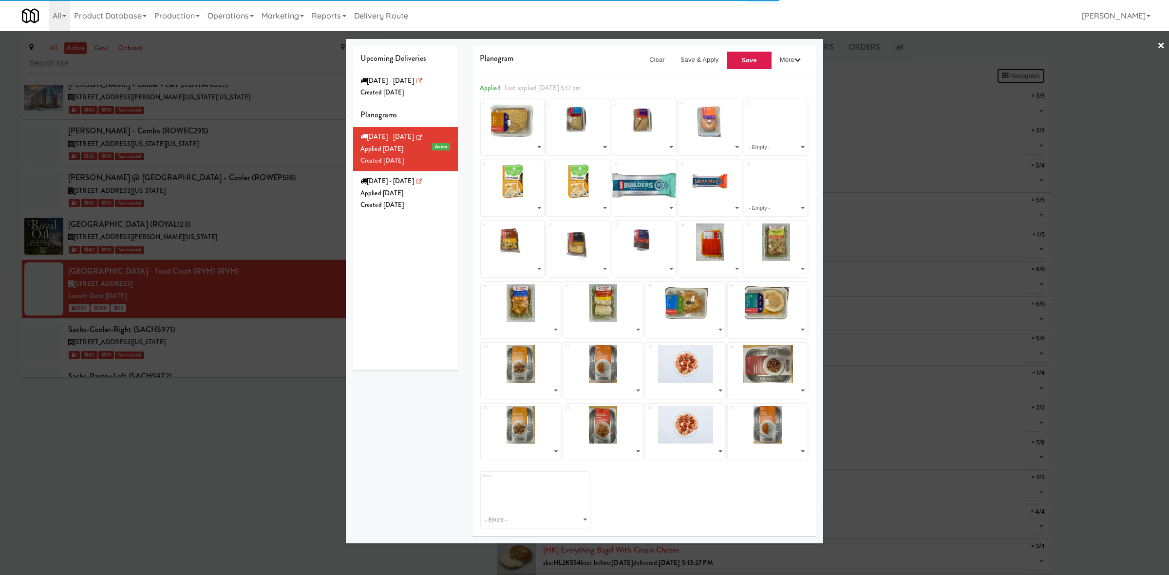
select select "number:268646"
select select "number:268632"
select select "number:268591"
select select "number:268547"
select select "number:268617"
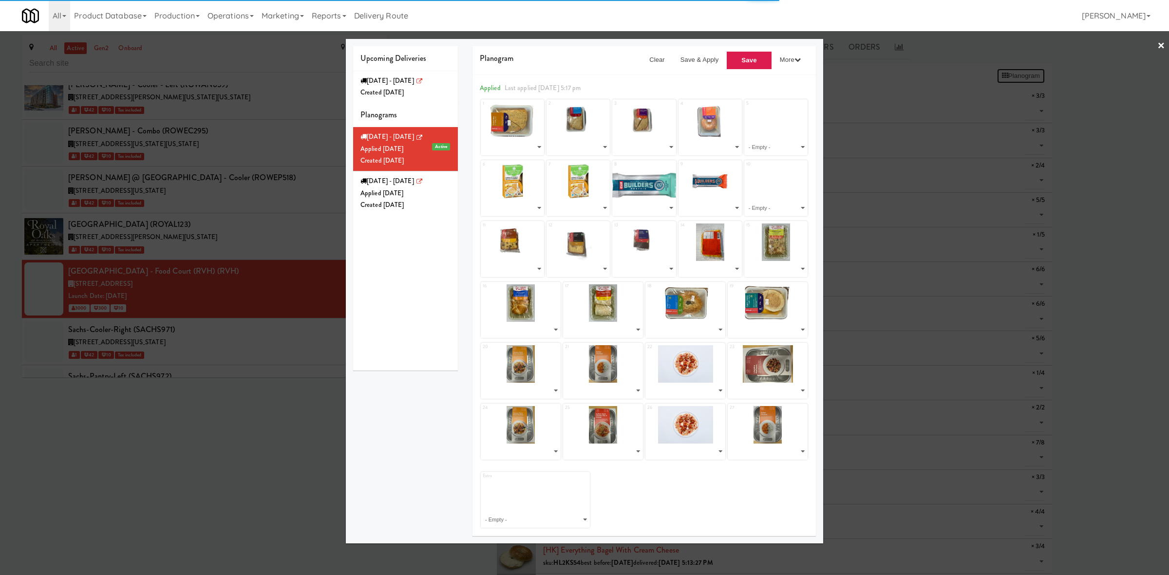
select select "number:268652"
select select "number:268650"
select select "number:266382"
select select "number:266333"
select select "number:266273"
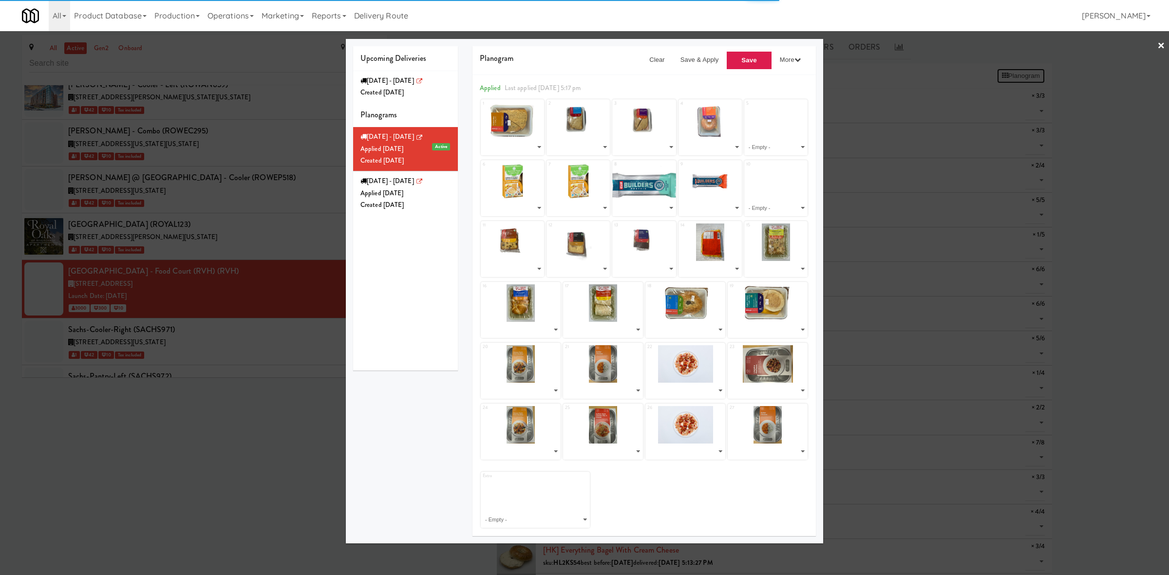
select select "number:266410"
select select "number:266382"
select select "number:266212"
select select "number:266273"
select select "number:266333"
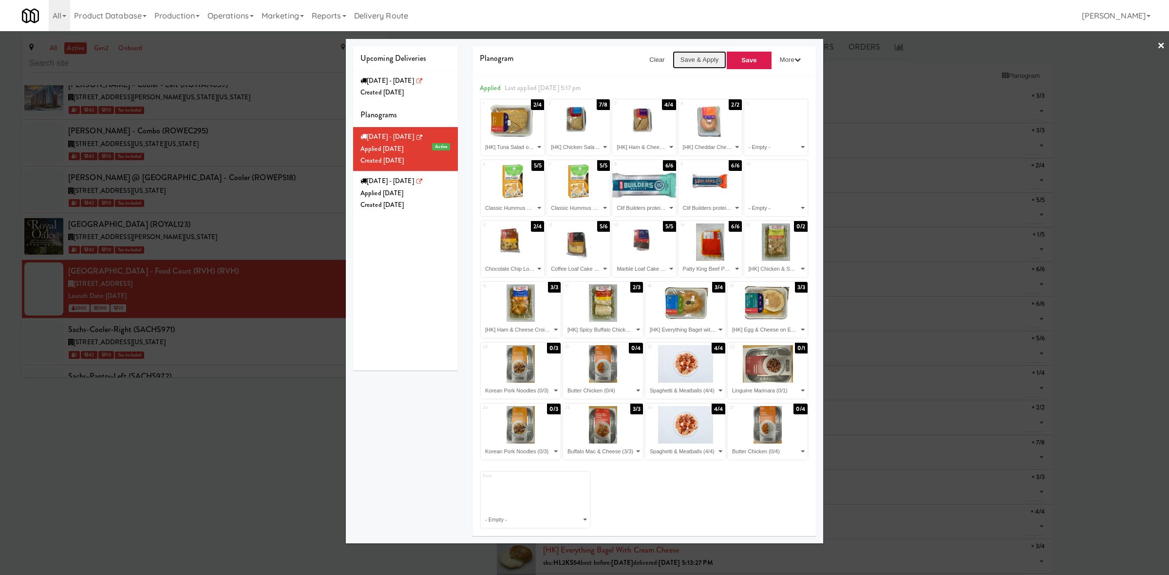
click at [690, 62] on button "Save & Apply" at bounding box center [700, 60] width 54 height 18
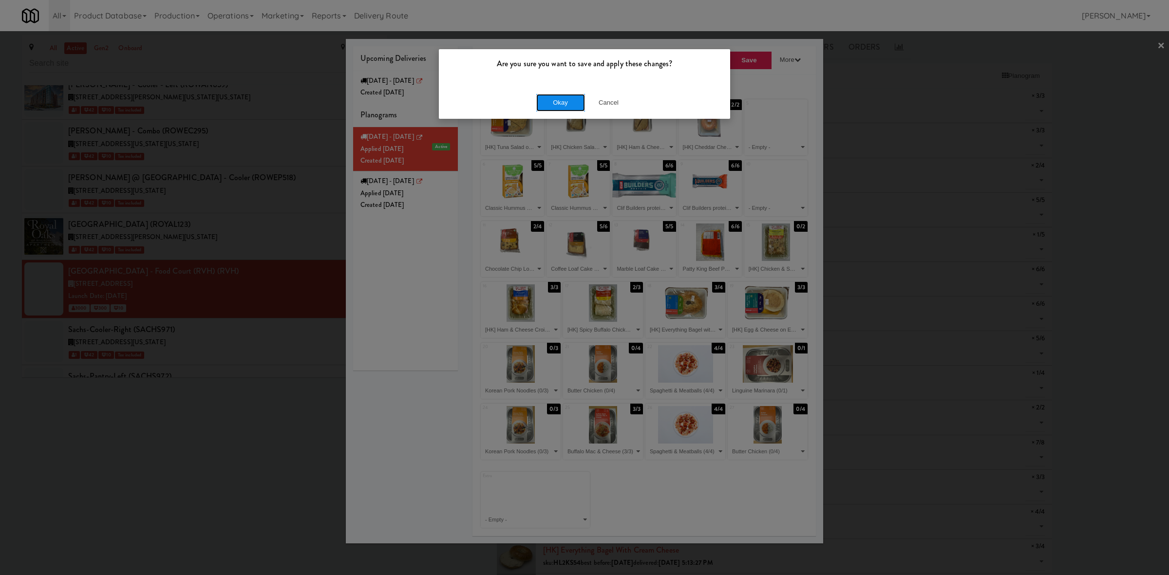
click at [555, 103] on button "Okay" at bounding box center [560, 103] width 49 height 18
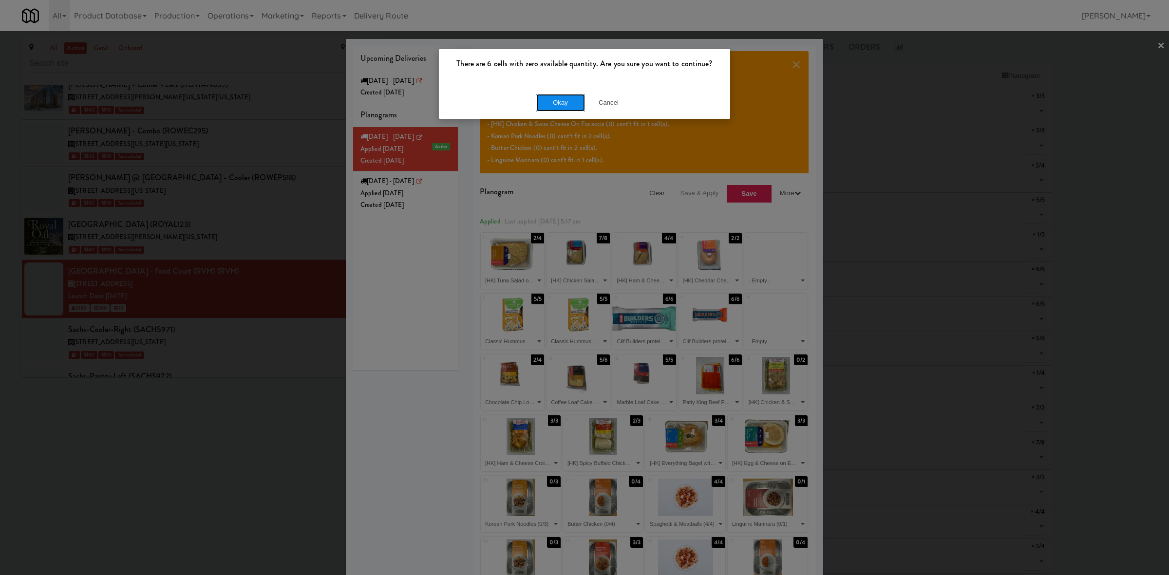
click at [555, 103] on button "Okay" at bounding box center [560, 103] width 49 height 18
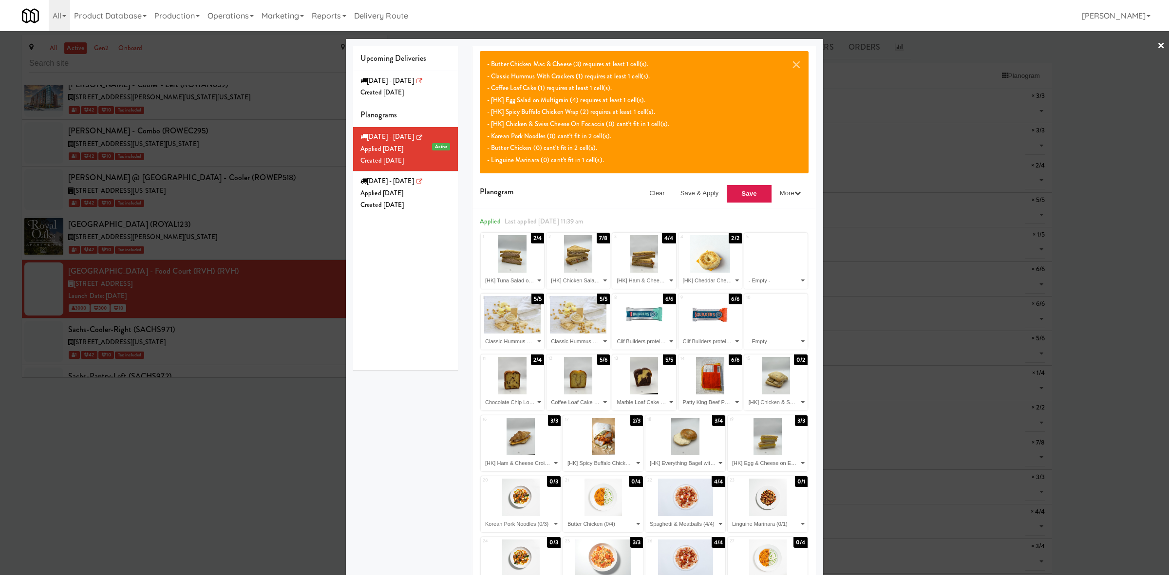
drag, startPoint x: 229, startPoint y: 447, endPoint x: 577, endPoint y: 322, distance: 369.3
click at [234, 444] on div at bounding box center [584, 287] width 1169 height 575
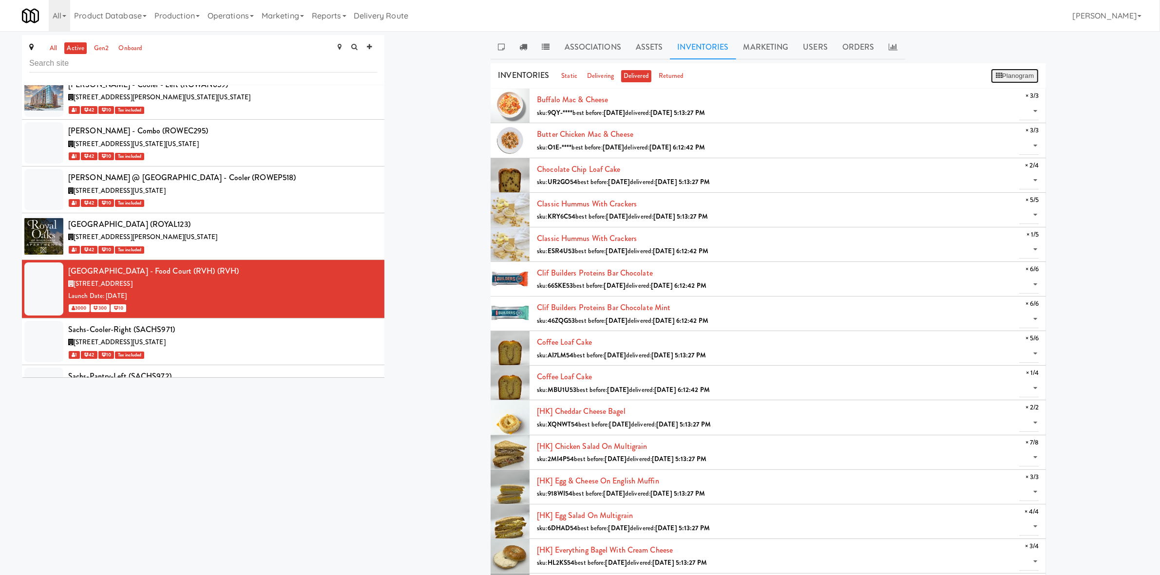
click at [1008, 73] on button "Planogram" at bounding box center [1015, 76] width 48 height 15
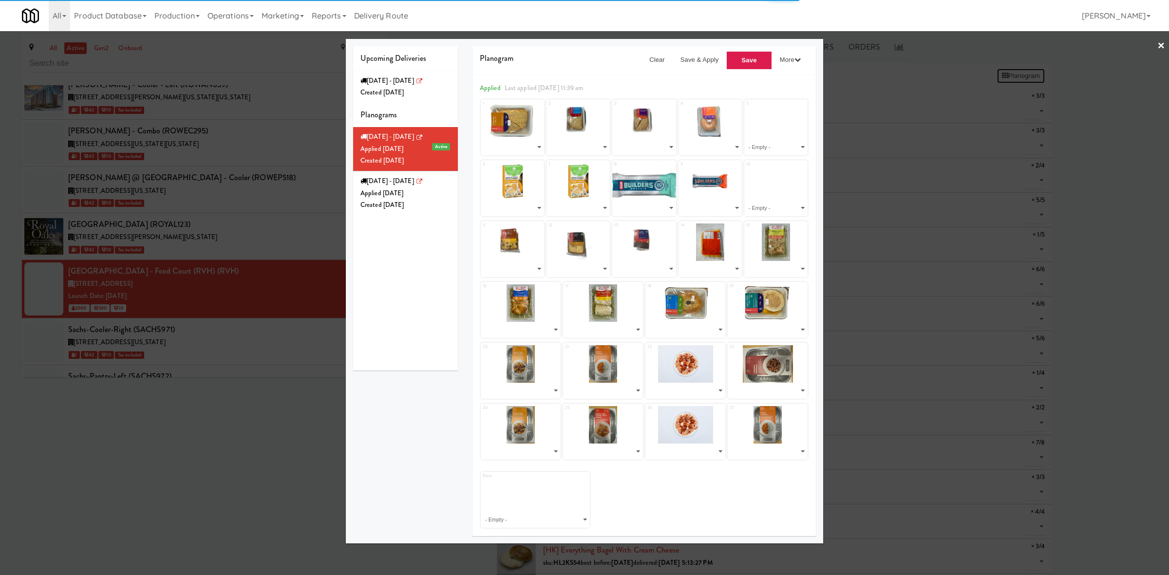
select select "number:268653"
select select "number:268649"
select select "number:268430"
select select "number:268491"
select select "number:268364"
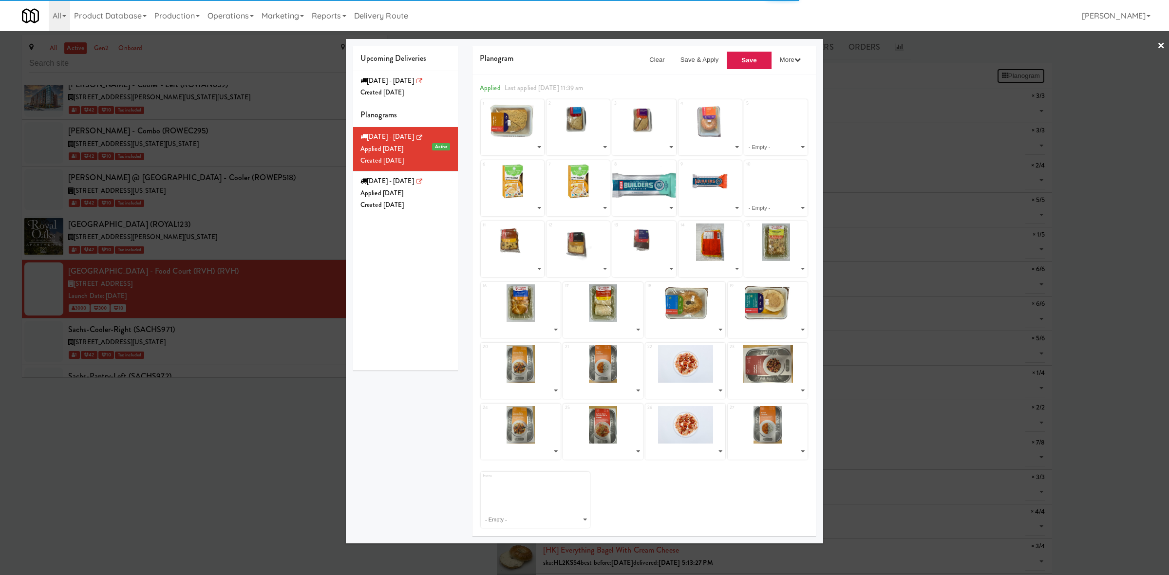
select select "number:268364"
select select "number:264069"
select select "number:264095"
select select "number:268642"
select select "number:268654"
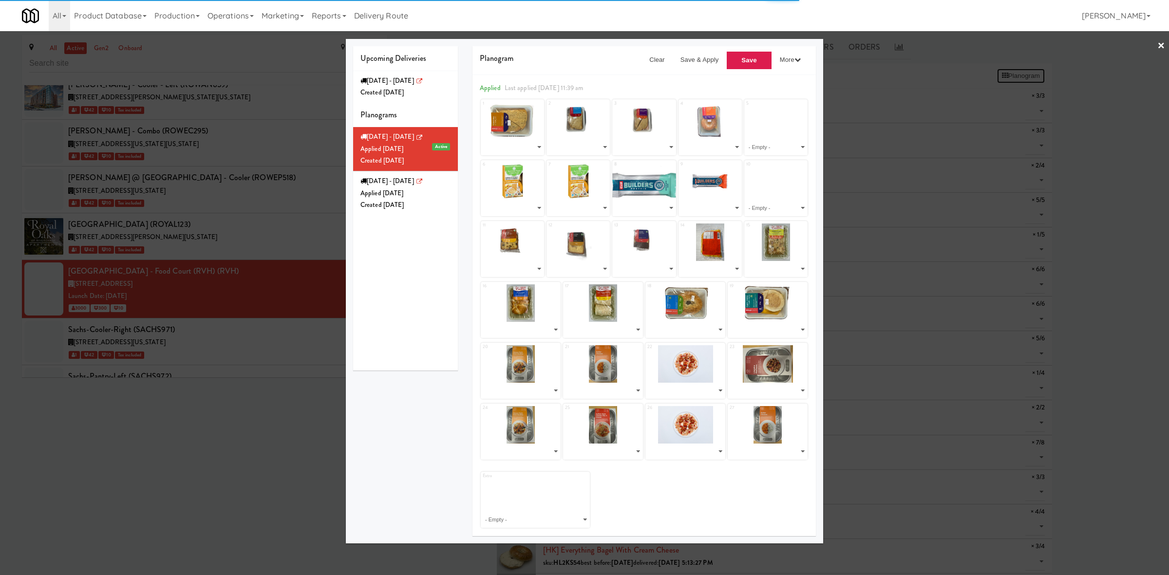
select select "number:268646"
select select "number:268632"
select select "number:268591"
select select "number:268547"
select select "number:268617"
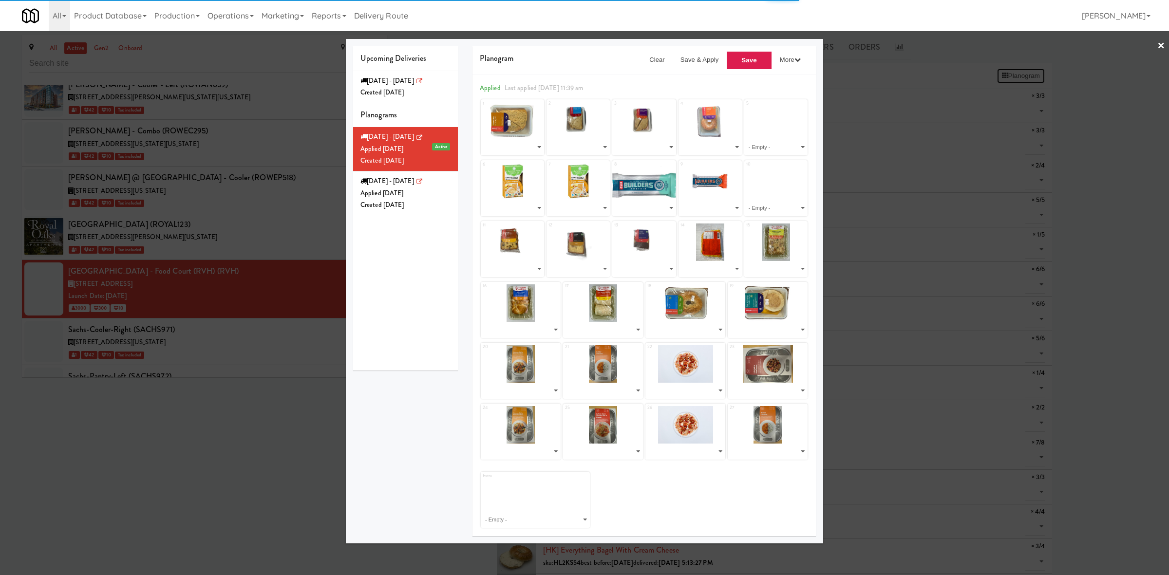
select select "number:268652"
select select "number:268650"
select select "number:266382"
select select "number:266333"
select select "number:266273"
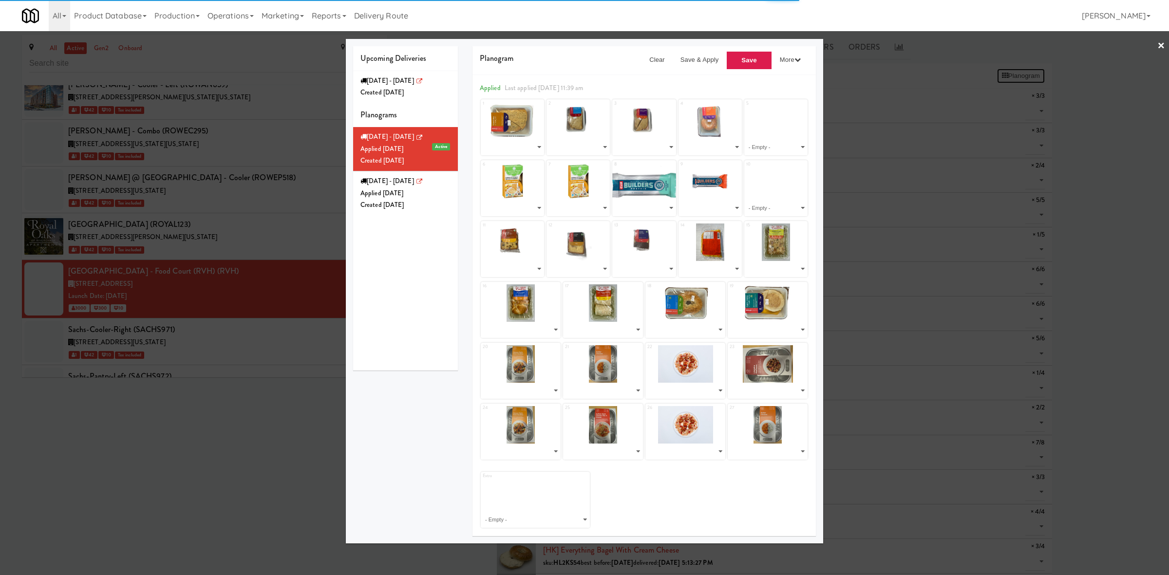
select select "number:266410"
select select "number:266382"
select select "number:266212"
select select "number:266273"
select select "number:266333"
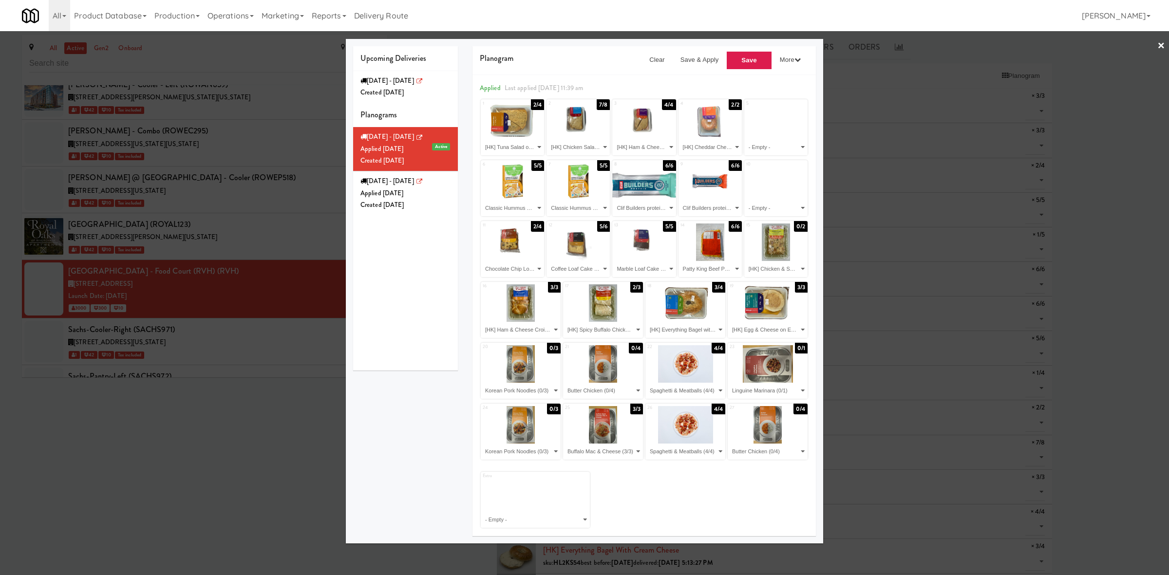
drag, startPoint x: 298, startPoint y: 434, endPoint x: 279, endPoint y: 1, distance: 433.0
click at [299, 434] on div at bounding box center [584, 287] width 1169 height 575
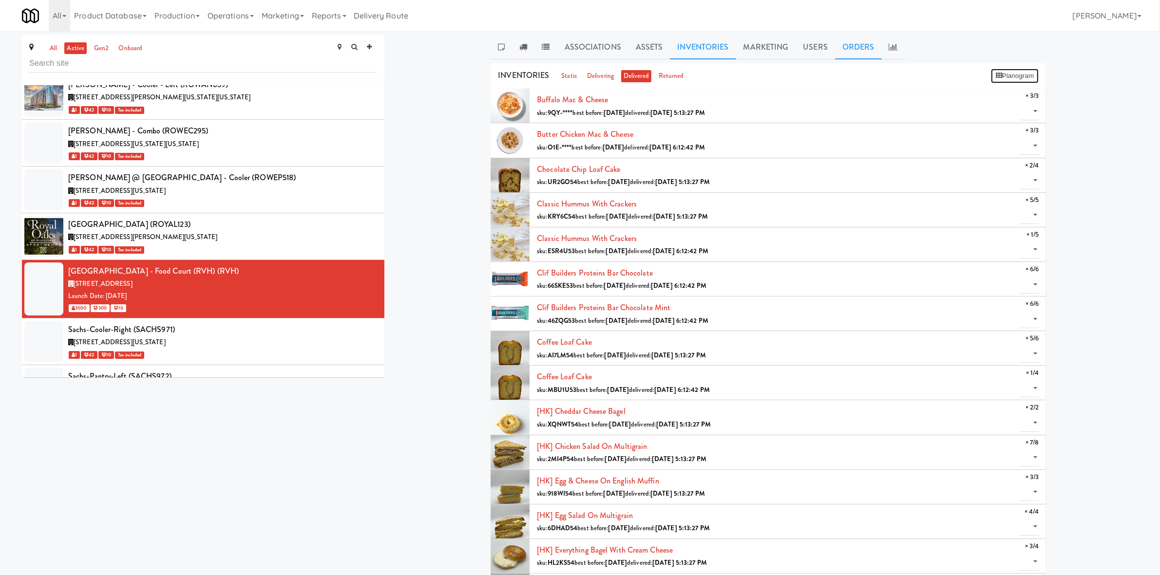
drag, startPoint x: 1006, startPoint y: 76, endPoint x: 833, endPoint y: 51, distance: 174.6
click at [1067, 87] on div "Associations Assets Inventories Marketing Users Orders NOTES Site Admins: Suzan…" at bounding box center [768, 460] width 739 height 850
click at [987, 76] on div "INVENTORIES static delivering delivered returned Planogram" at bounding box center [768, 76] width 555 height 26
drag, startPoint x: 988, startPoint y: 76, endPoint x: 993, endPoint y: 76, distance: 4.9
click at [988, 76] on div "INVENTORIES static delivering delivered returned Planogram" at bounding box center [768, 76] width 555 height 26
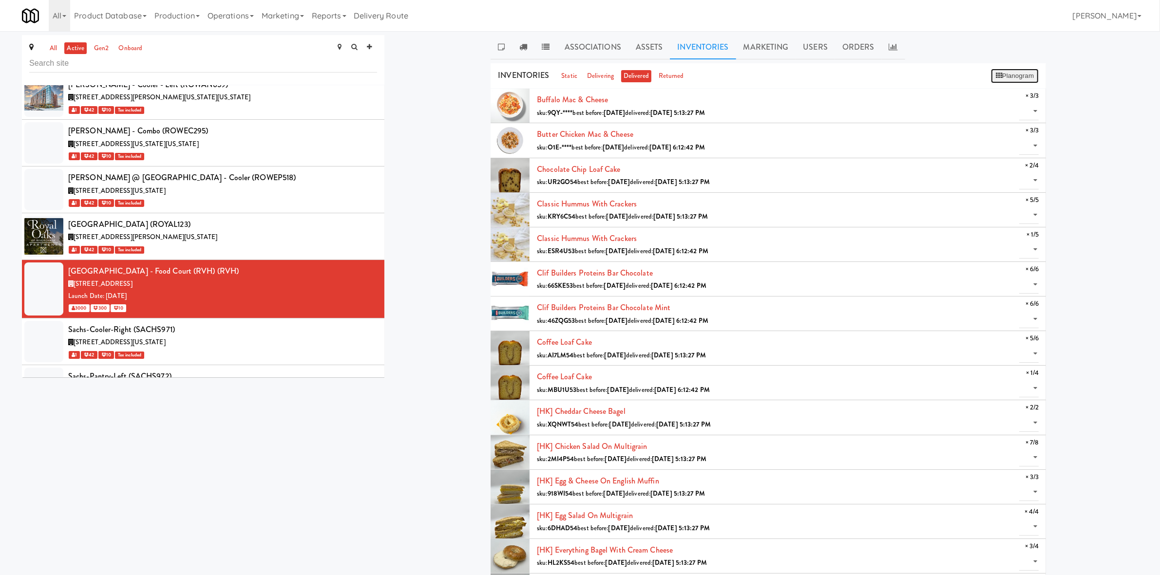
click at [1014, 76] on button "Planogram" at bounding box center [1015, 76] width 48 height 15
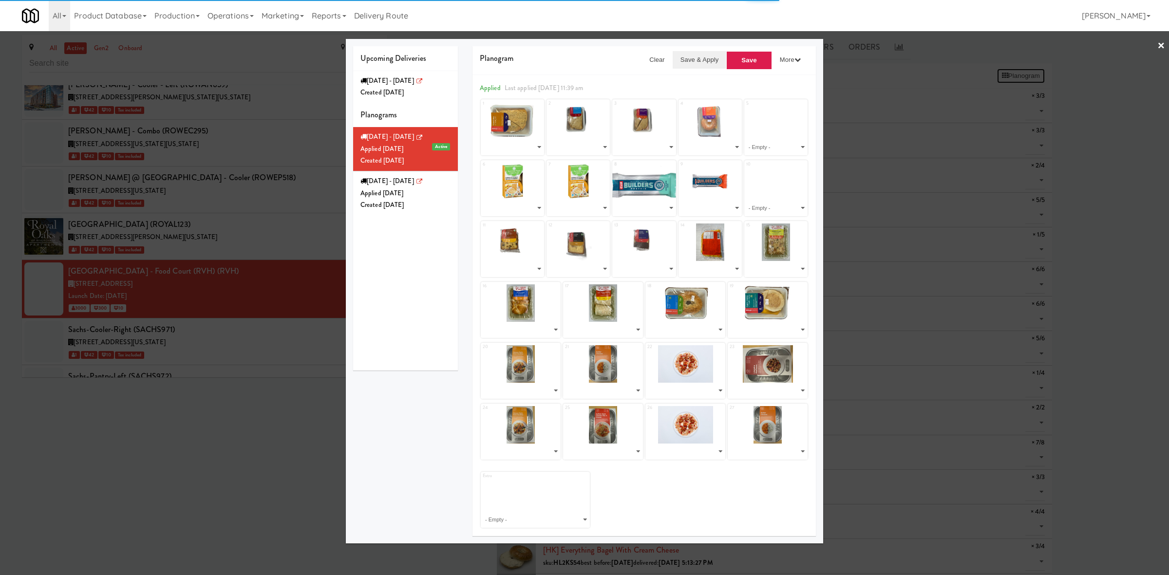
select select "number:268653"
select select "number:268649"
select select "number:268430"
select select "number:268491"
select select "number:268364"
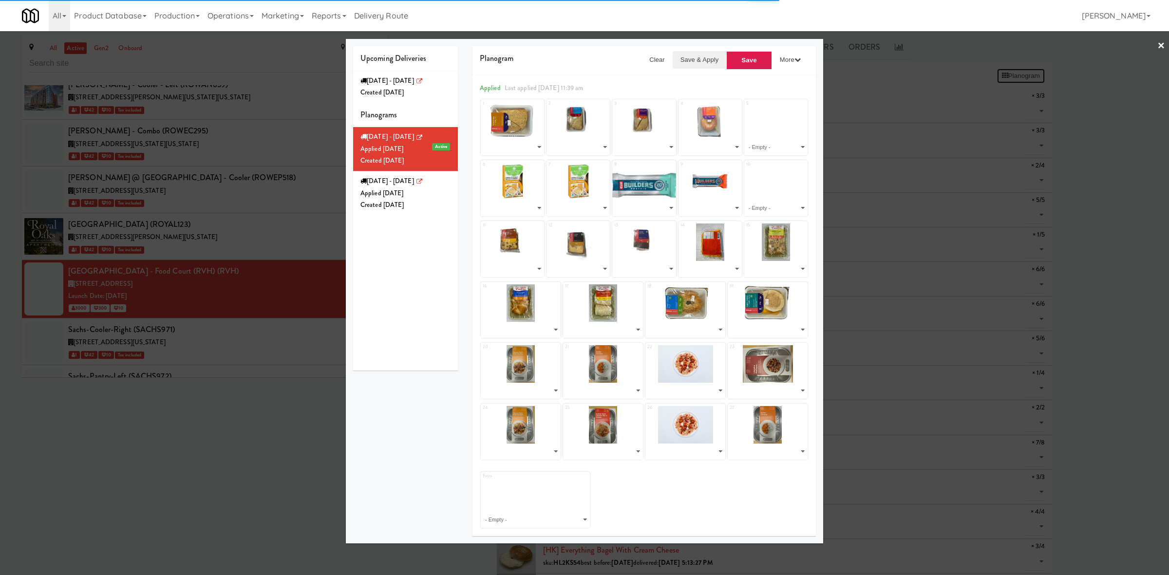
select select "number:268364"
select select "number:264069"
select select "number:264095"
select select "number:268642"
select select "number:268654"
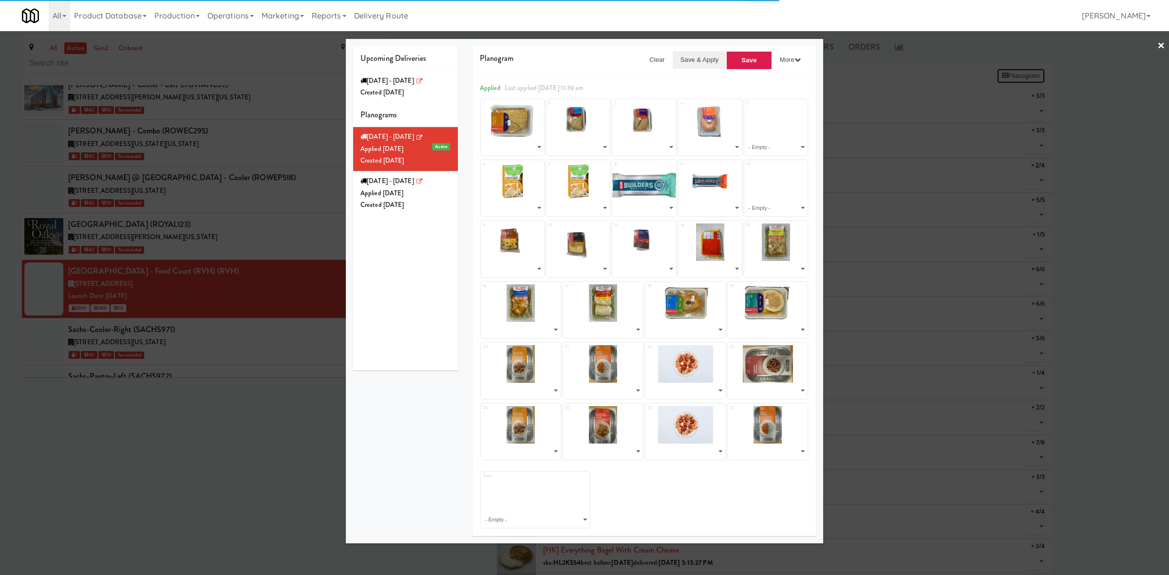
select select "number:268646"
select select "number:268632"
select select "number:268591"
select select "number:268547"
select select "number:268617"
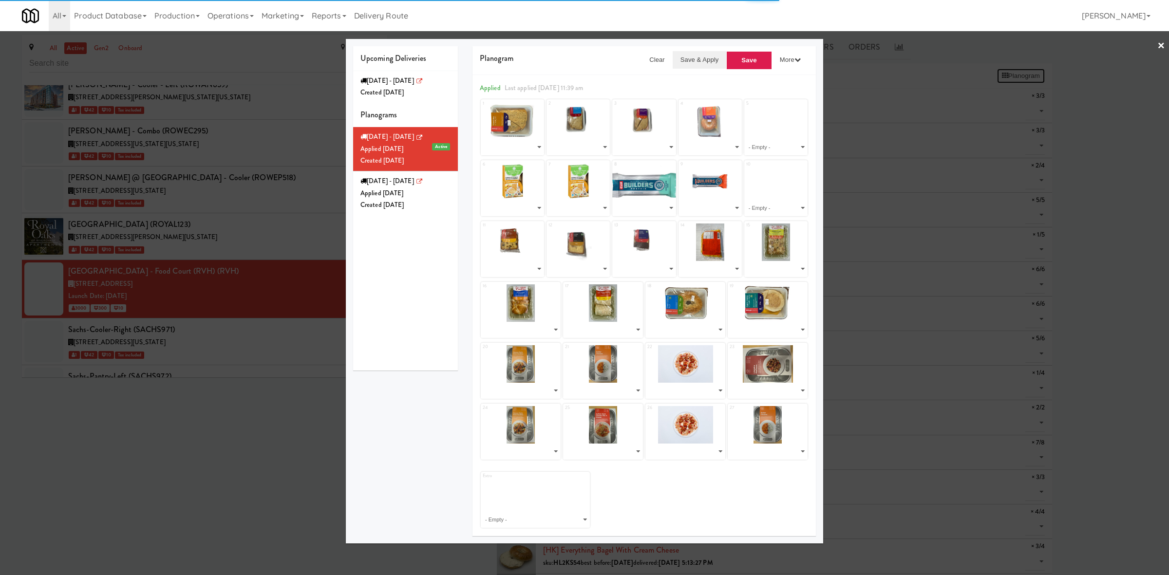
select select "number:268652"
select select "number:268650"
select select "number:266382"
select select "number:266333"
select select "number:266273"
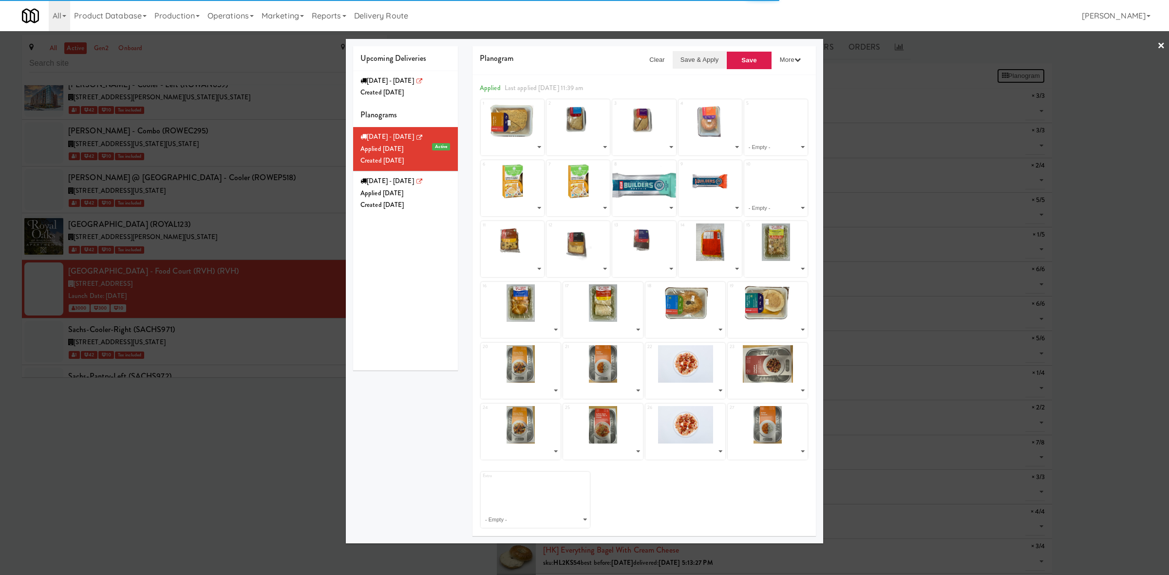
select select "number:266410"
select select "number:266382"
select select "number:266212"
select select "number:266273"
select select "number:266333"
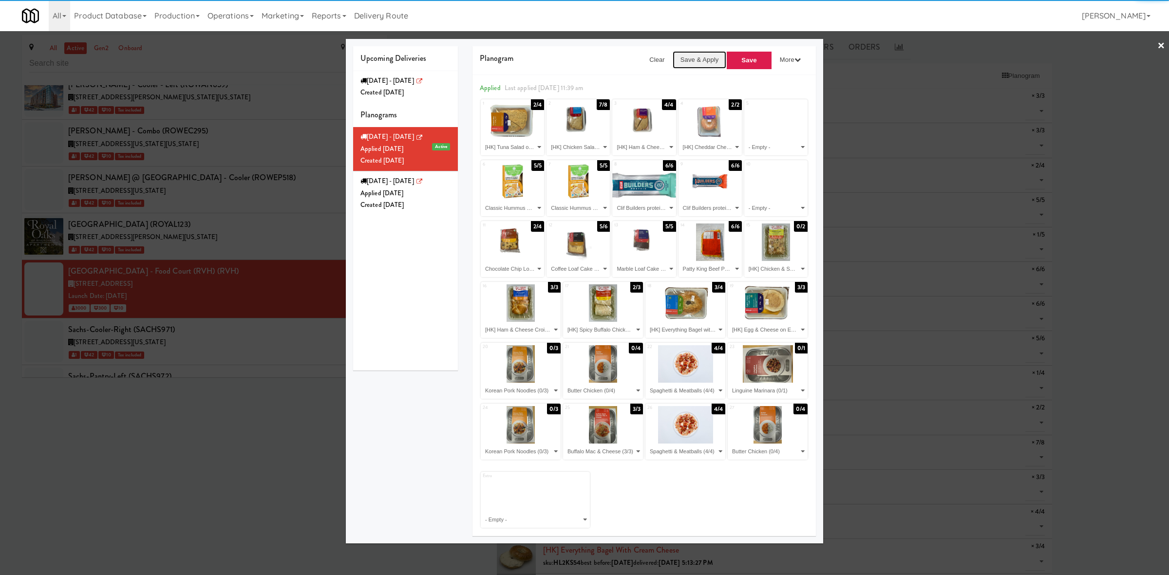
click at [704, 61] on button "Save & Apply" at bounding box center [700, 60] width 54 height 18
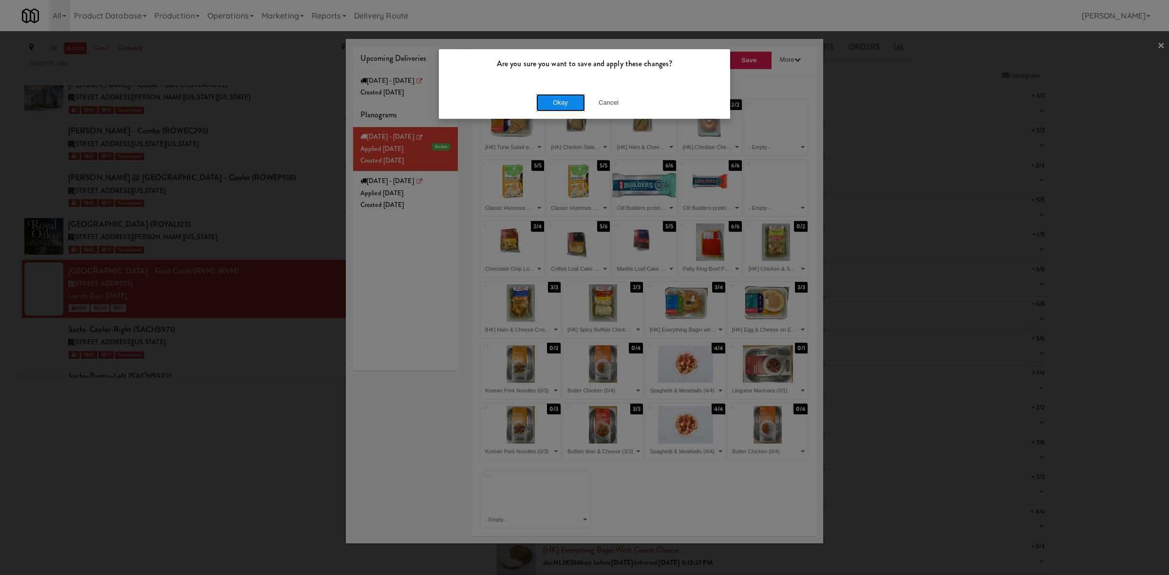
click at [557, 102] on button "Okay" at bounding box center [560, 103] width 49 height 18
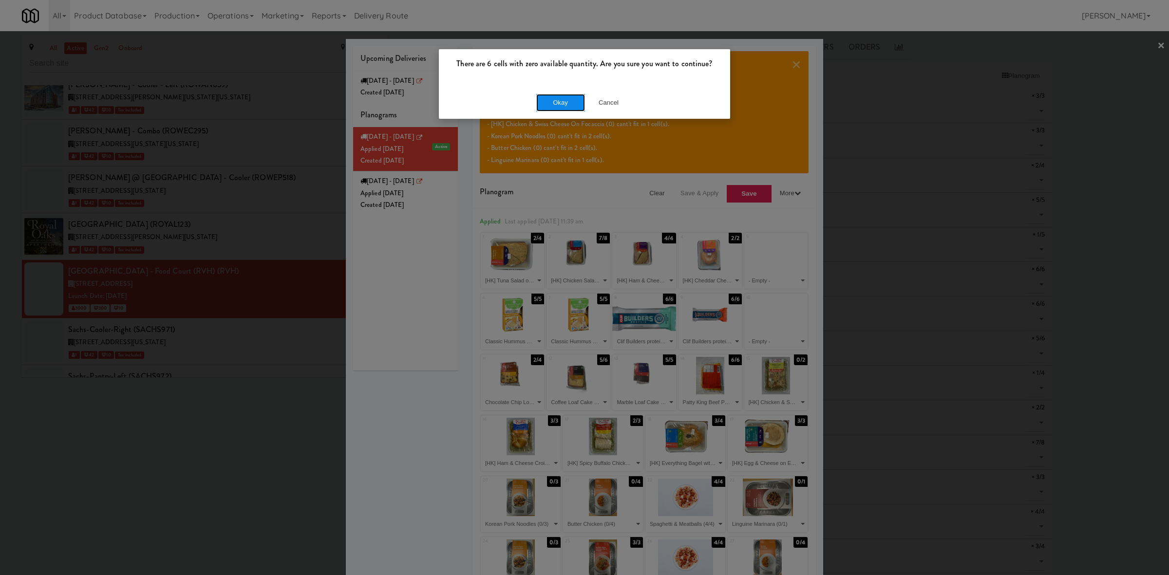
click at [572, 100] on button "Okay" at bounding box center [560, 103] width 49 height 18
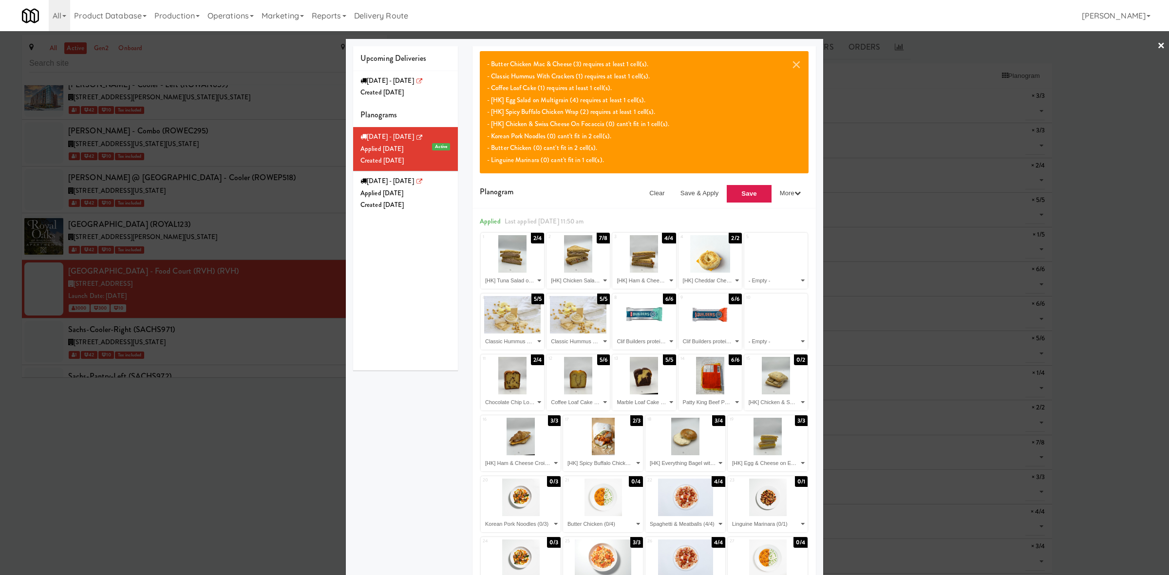
click at [280, 415] on div at bounding box center [584, 287] width 1169 height 575
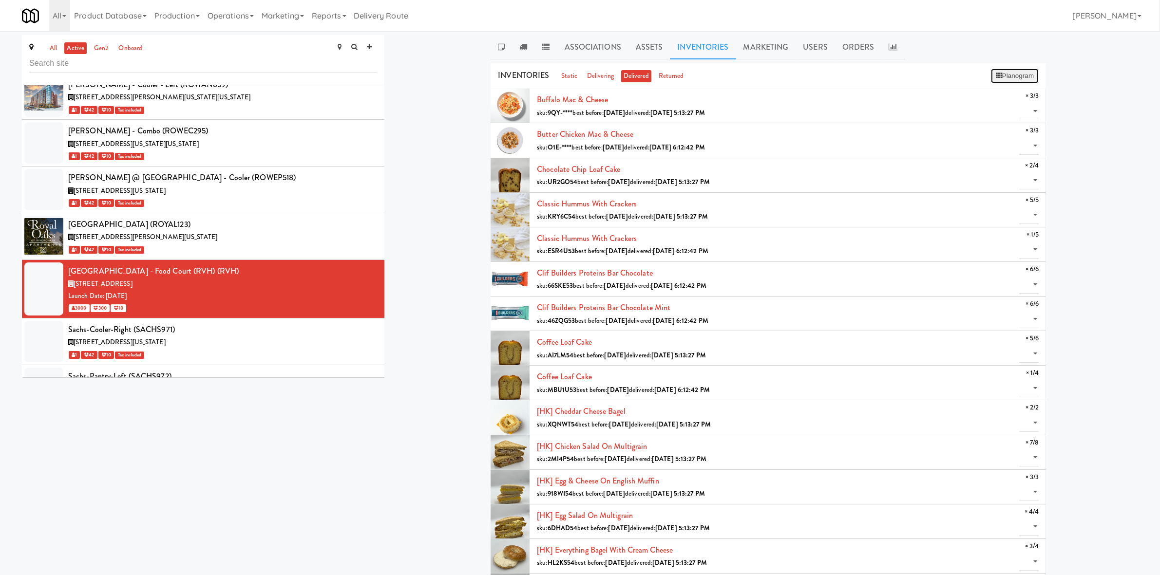
click at [1006, 75] on button "Planogram" at bounding box center [1015, 76] width 48 height 15
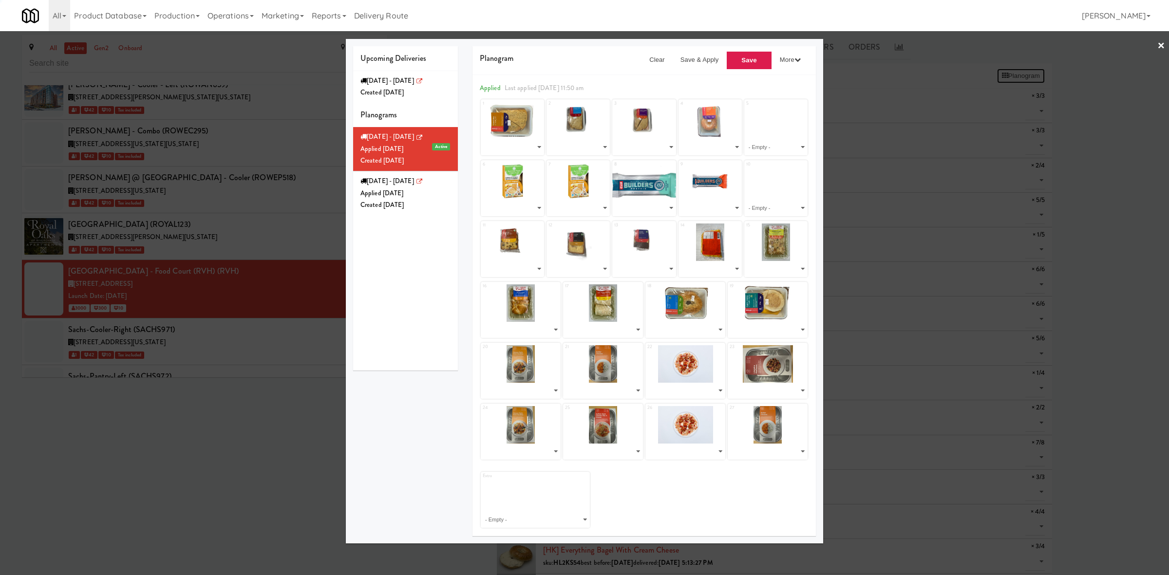
select select "number:268653"
select select "number:268649"
select select "number:268430"
select select "number:268491"
select select "number:268364"
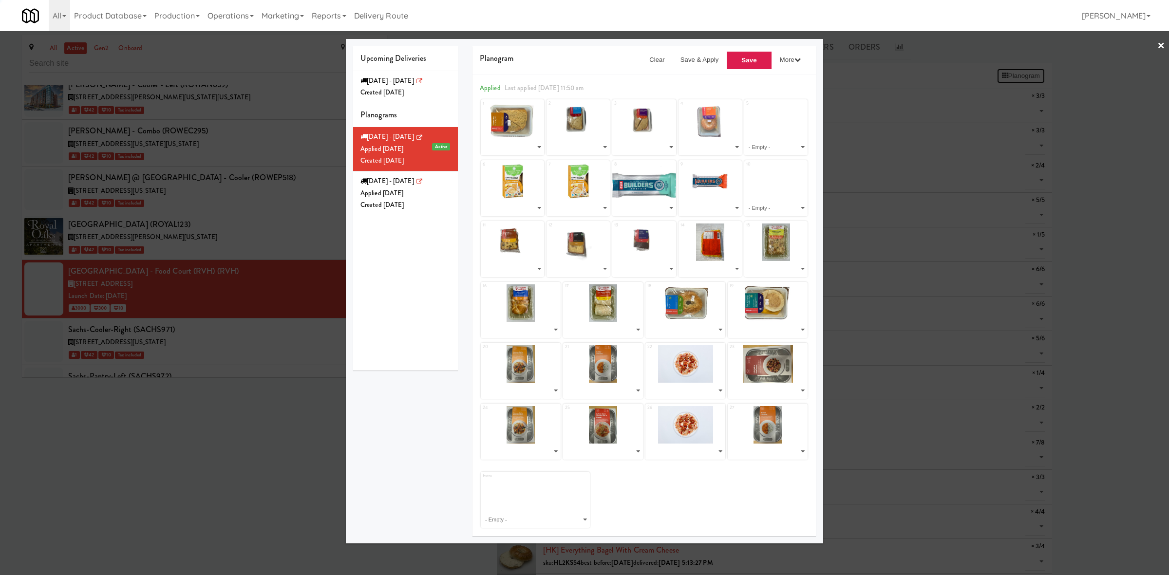
select select "number:268364"
select select "number:264069"
select select "number:264095"
select select "number:268642"
select select "number:268654"
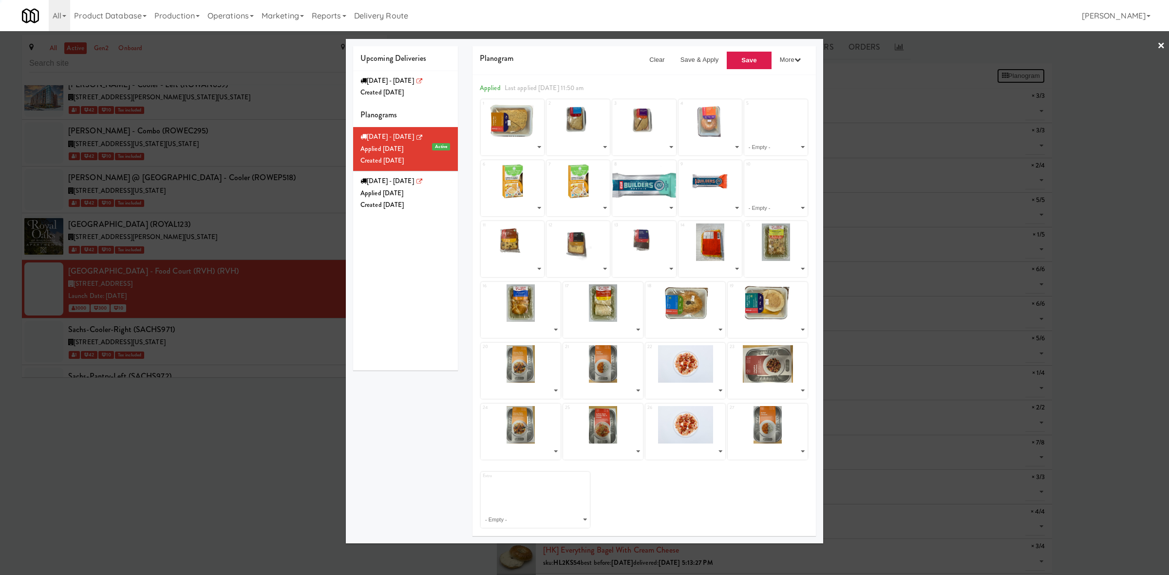
select select "number:268646"
select select "number:268632"
select select "number:268591"
select select "number:268547"
select select "number:268617"
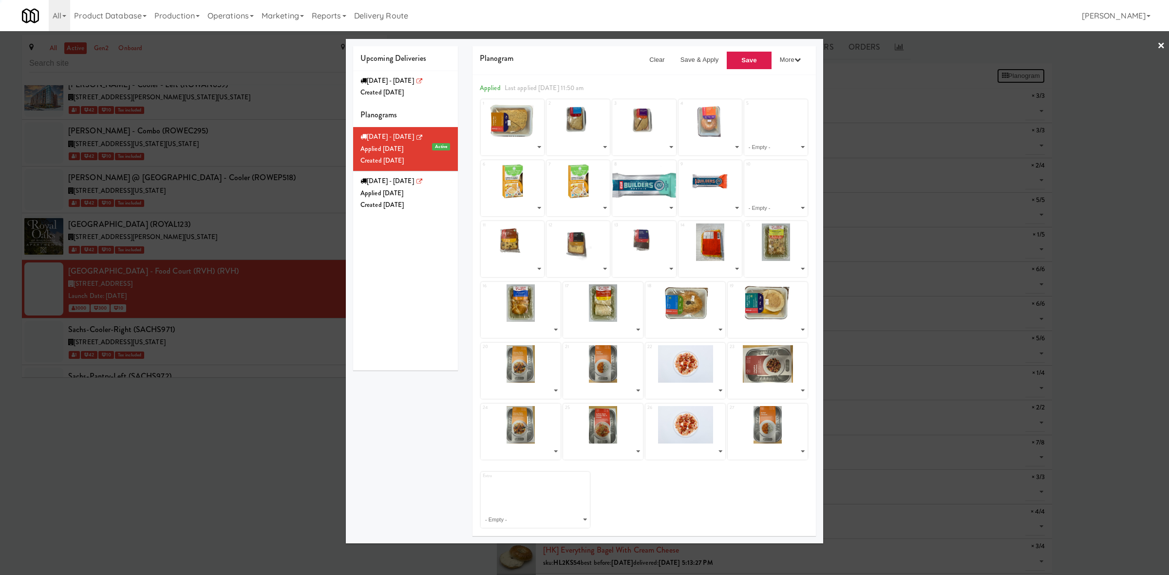
select select "number:268652"
select select "number:268650"
select select "number:266382"
select select "number:266333"
select select "number:266273"
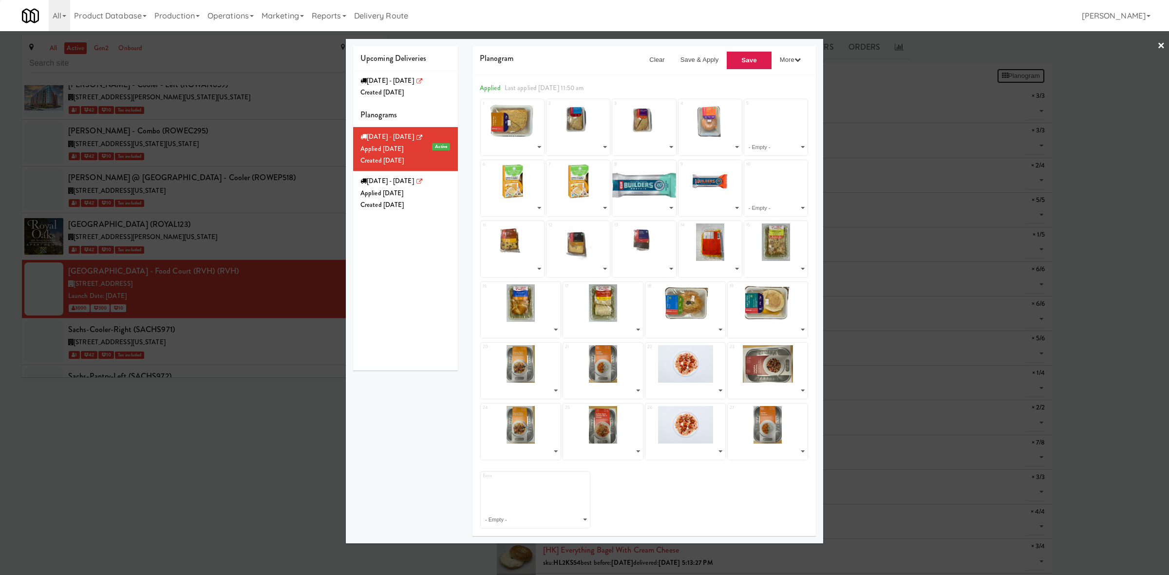
select select "number:266410"
select select "number:266382"
select select "number:266212"
select select "number:266273"
select select "number:266333"
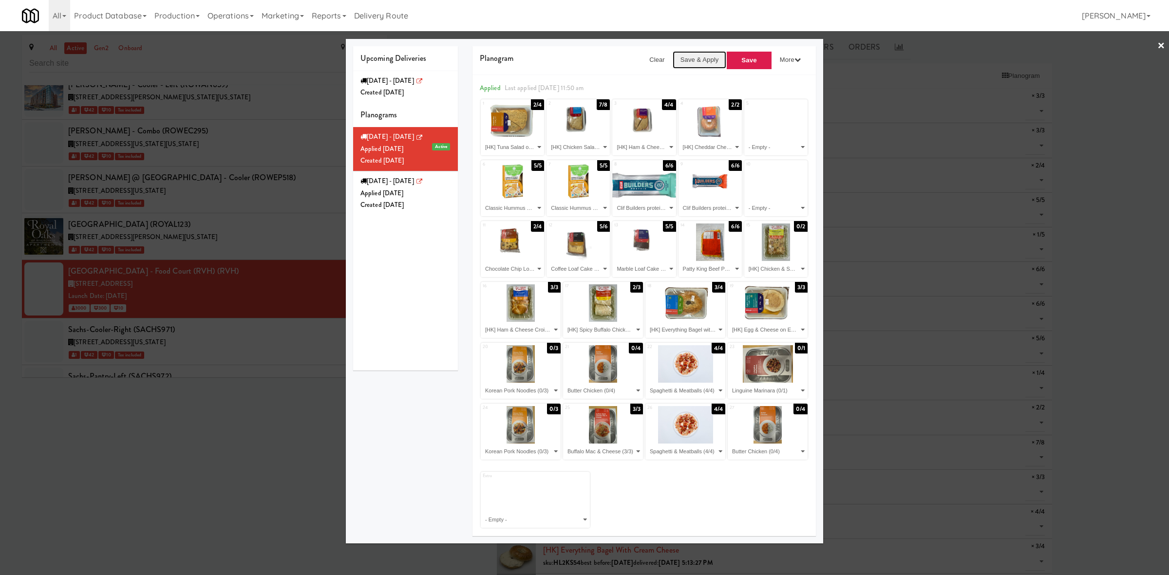
click at [705, 62] on button "Save & Apply" at bounding box center [700, 60] width 54 height 18
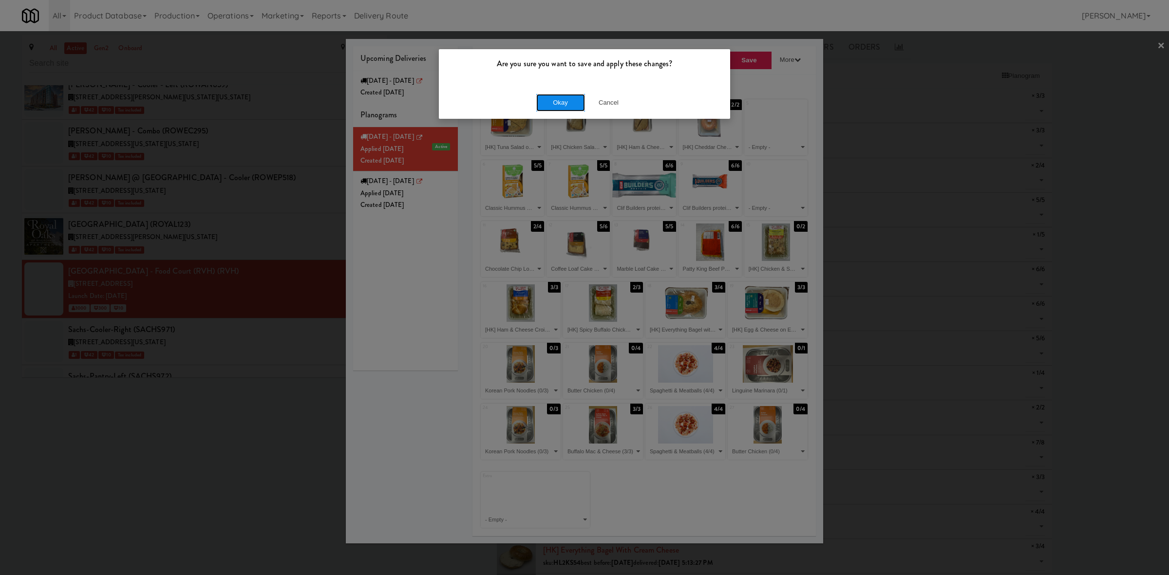
click at [574, 104] on button "Okay" at bounding box center [560, 103] width 49 height 18
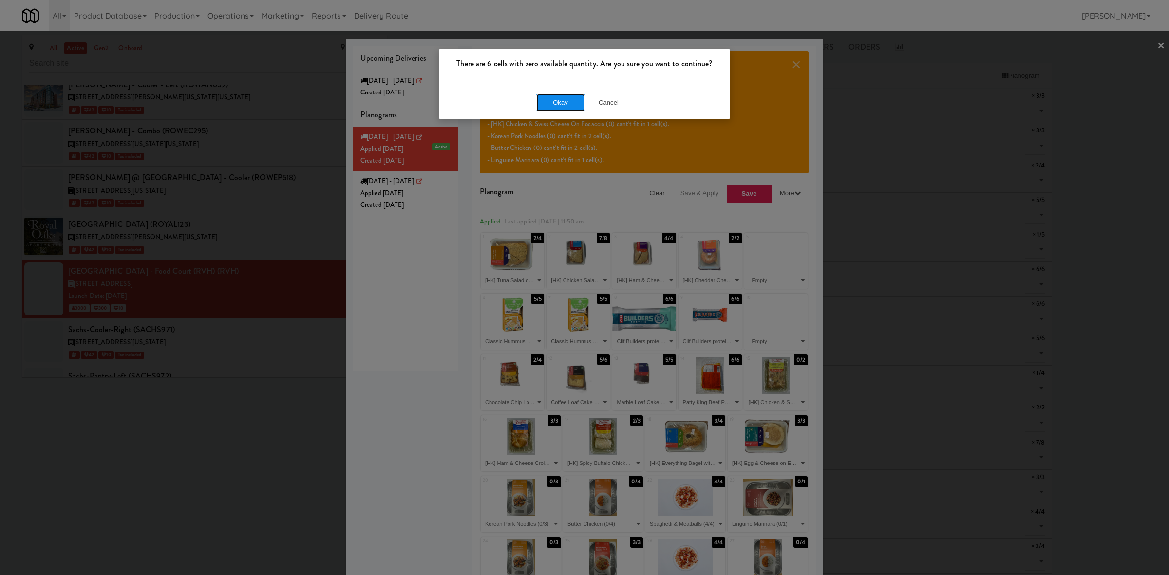
click at [558, 104] on button "Okay" at bounding box center [560, 103] width 49 height 18
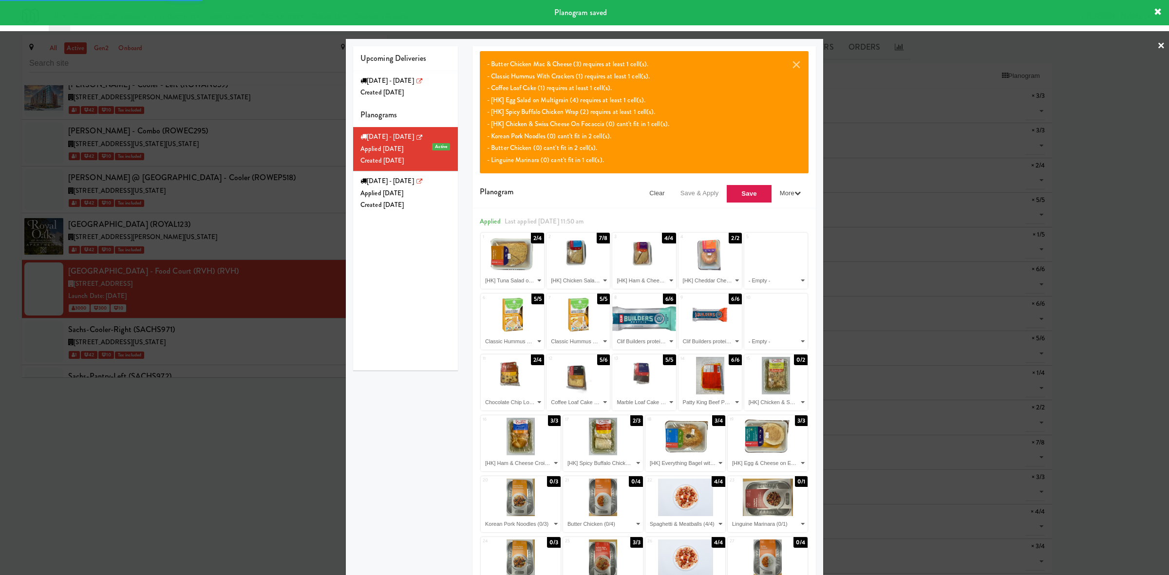
click at [253, 468] on div at bounding box center [584, 287] width 1169 height 575
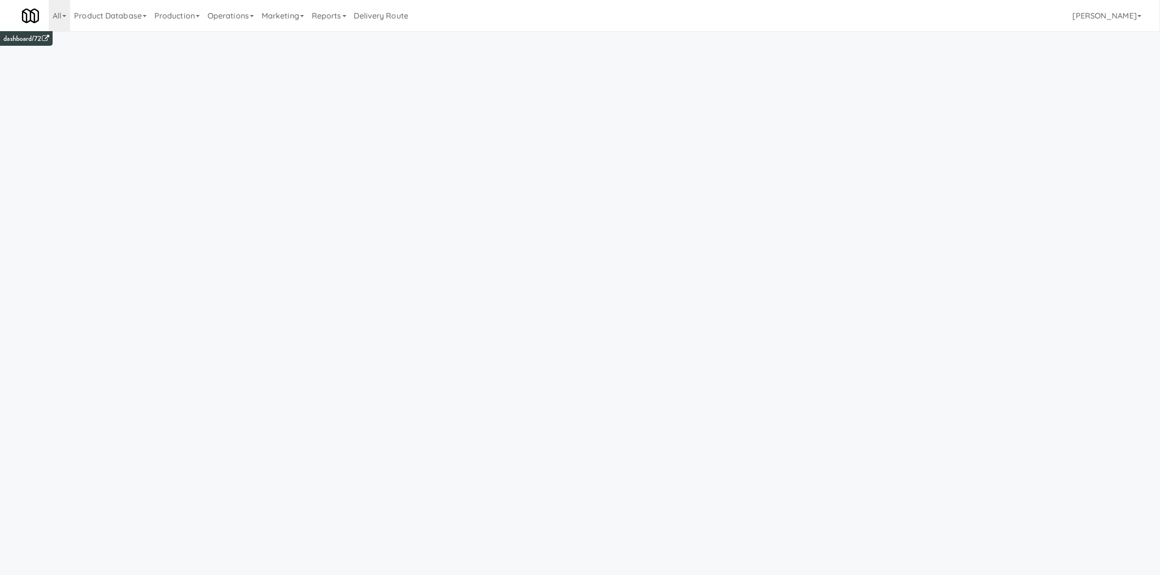
drag, startPoint x: 236, startPoint y: 12, endPoint x: 248, endPoint y: 61, distance: 50.6
click at [236, 13] on link "Operations" at bounding box center [231, 15] width 54 height 31
click at [263, 133] on link "Cabinets" at bounding box center [243, 140] width 78 height 18
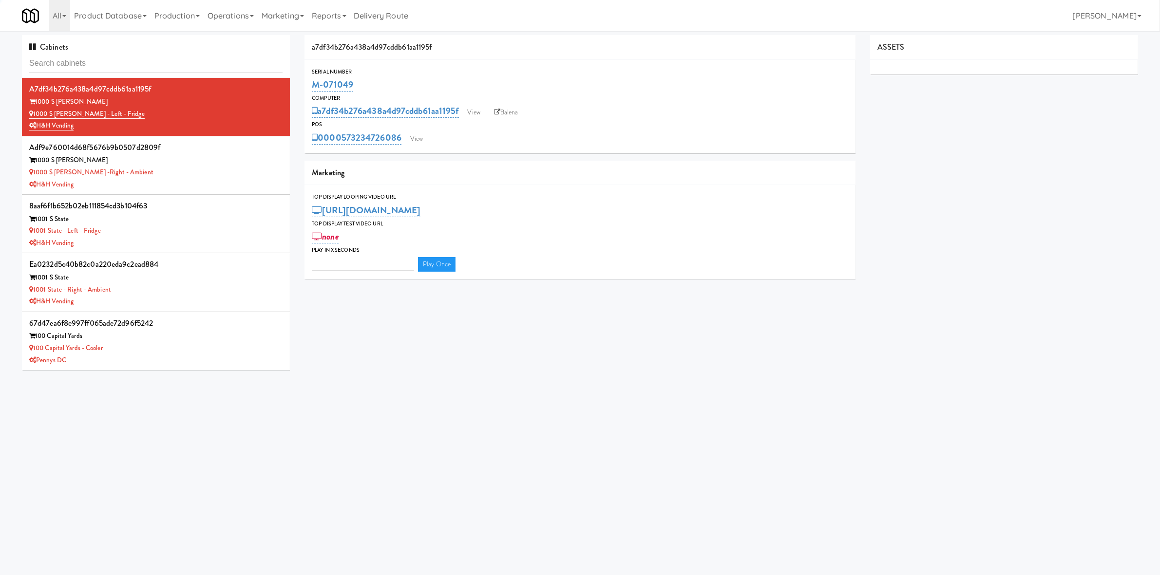
type input "3"
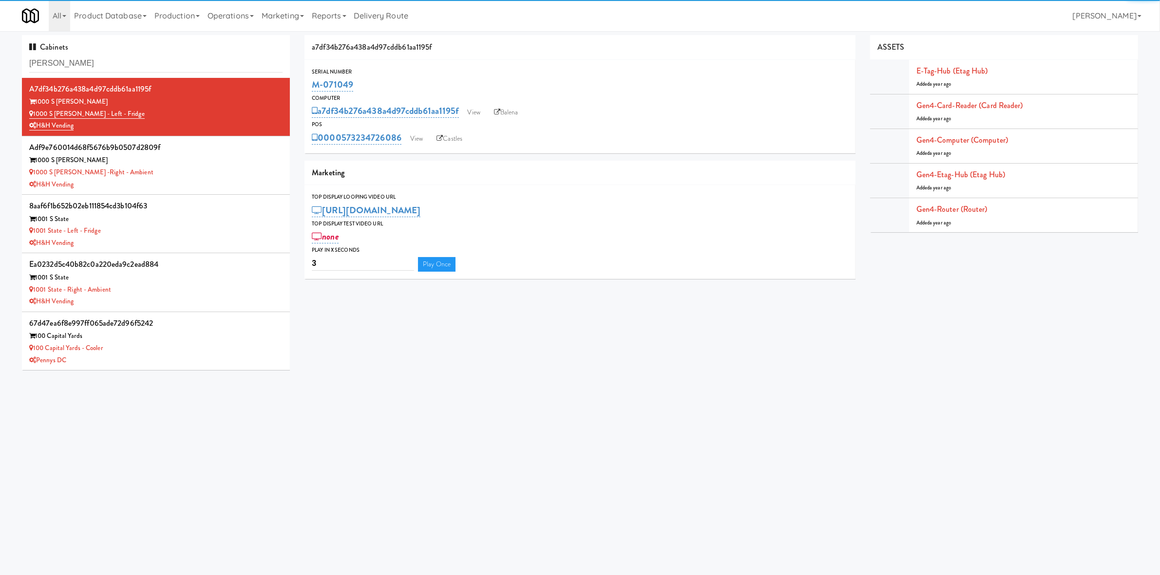
type input "bruns"
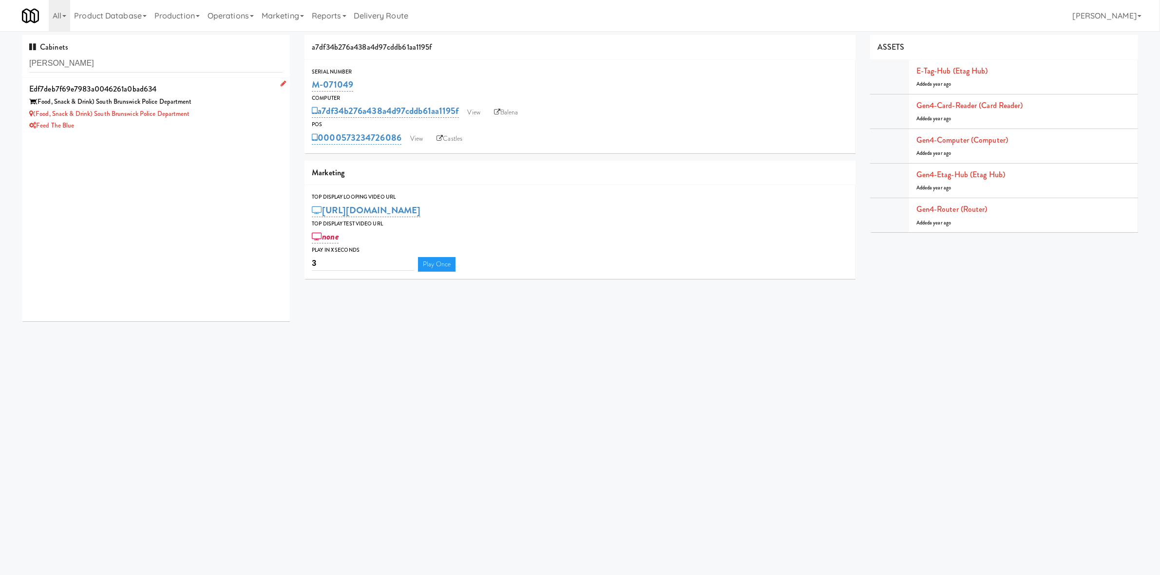
click at [229, 115] on div "(Food, Snack & Drink) South Brunswick Police Department" at bounding box center [155, 114] width 253 height 12
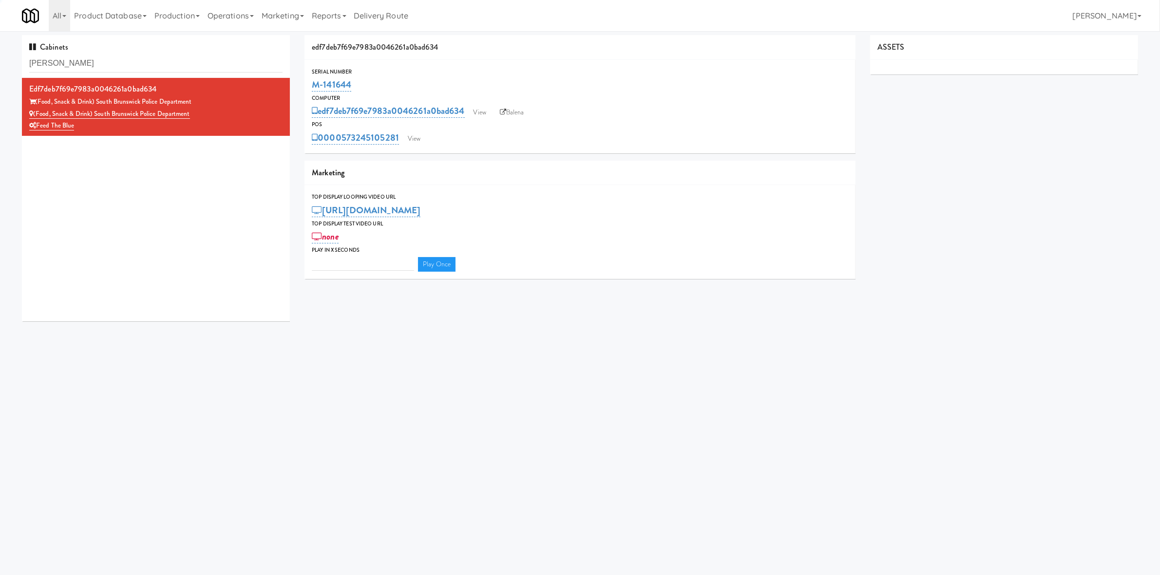
type input "3"
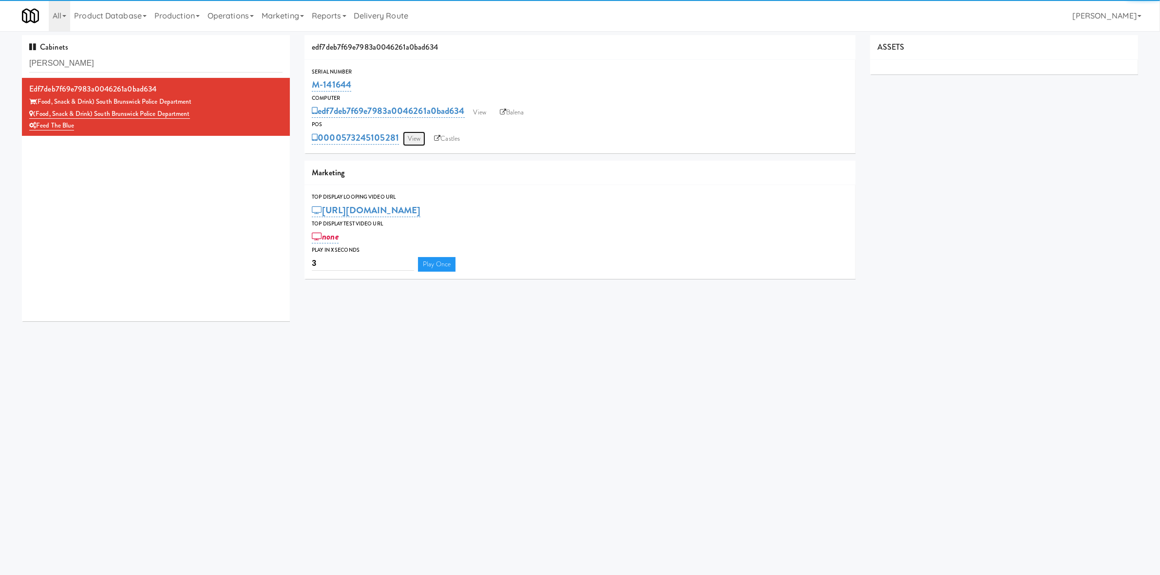
click at [413, 135] on link "View" at bounding box center [414, 139] width 22 height 15
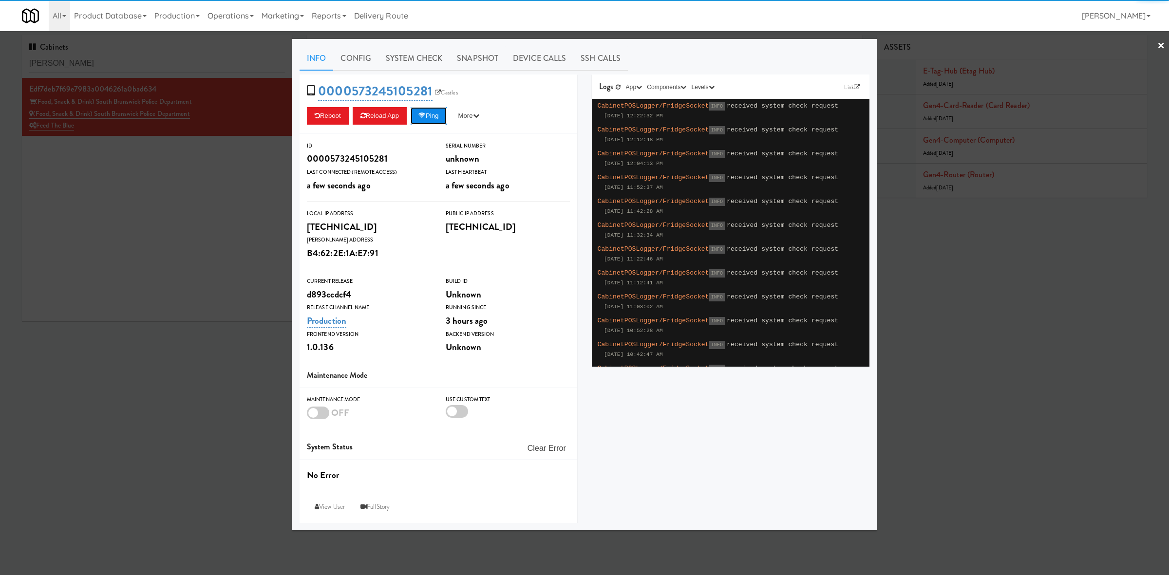
click at [442, 117] on button "Ping" at bounding box center [429, 116] width 36 height 18
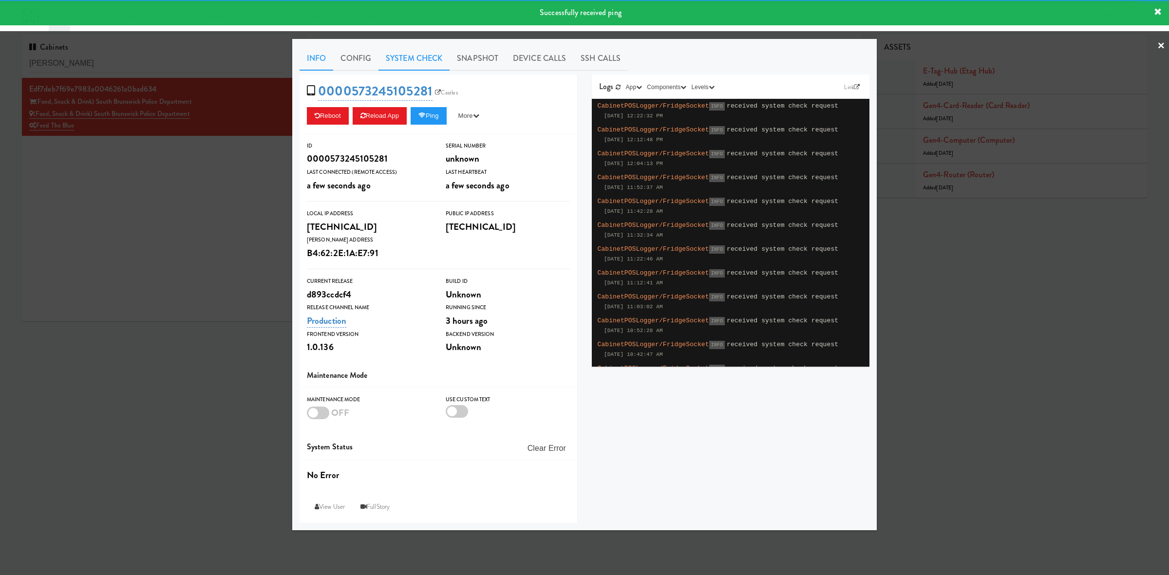
click at [412, 53] on link "System Check" at bounding box center [414, 58] width 71 height 24
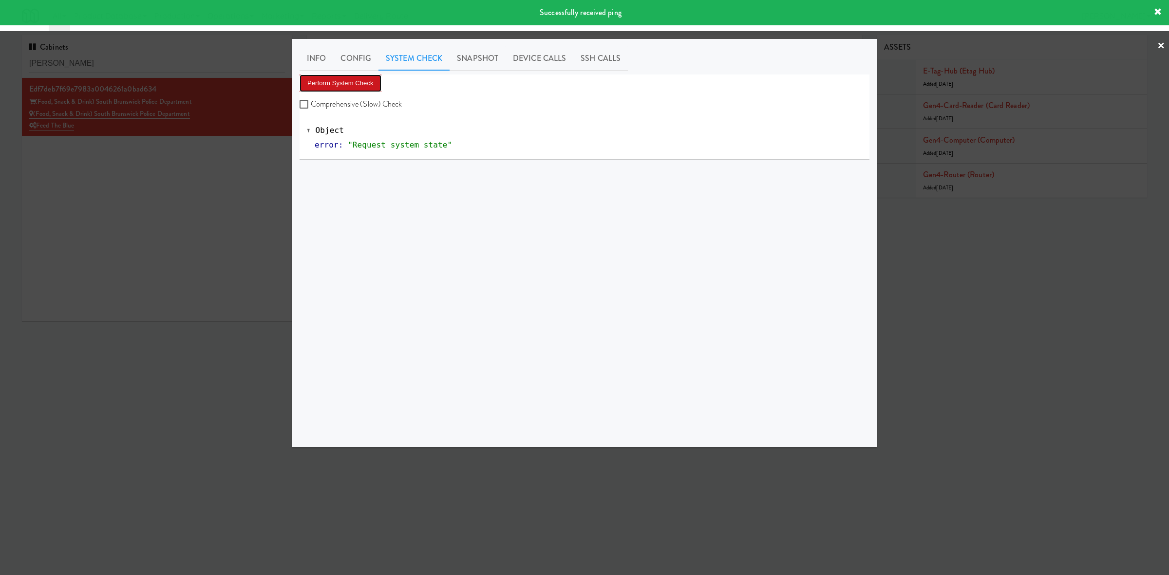
click at [343, 77] on button "Perform System Check" at bounding box center [341, 84] width 82 height 18
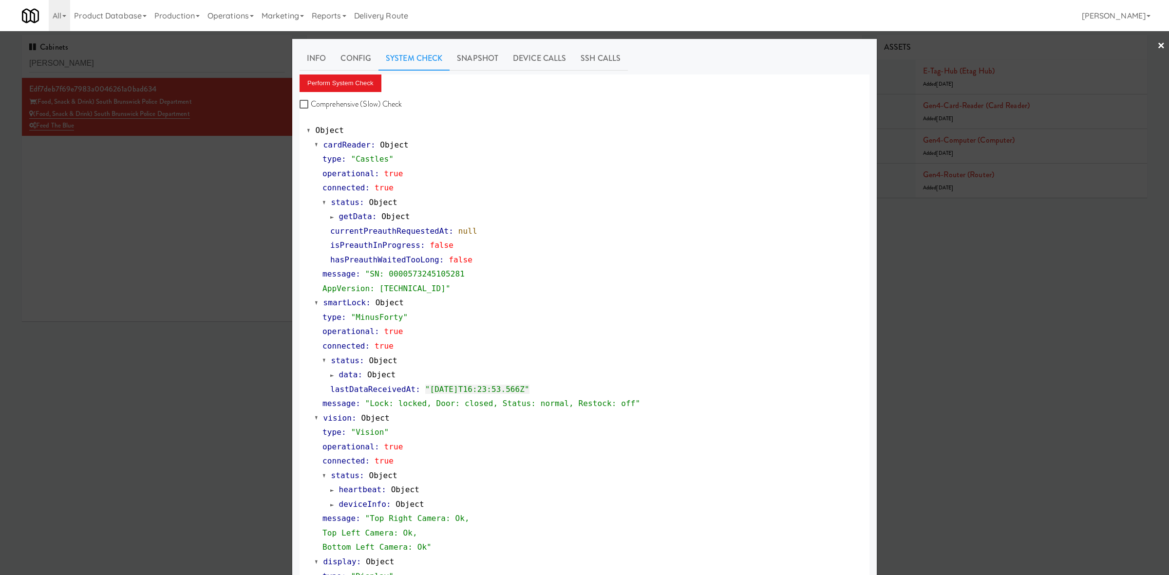
drag, startPoint x: 149, startPoint y: 338, endPoint x: 345, endPoint y: 170, distance: 259.1
click at [149, 338] on div at bounding box center [584, 287] width 1169 height 575
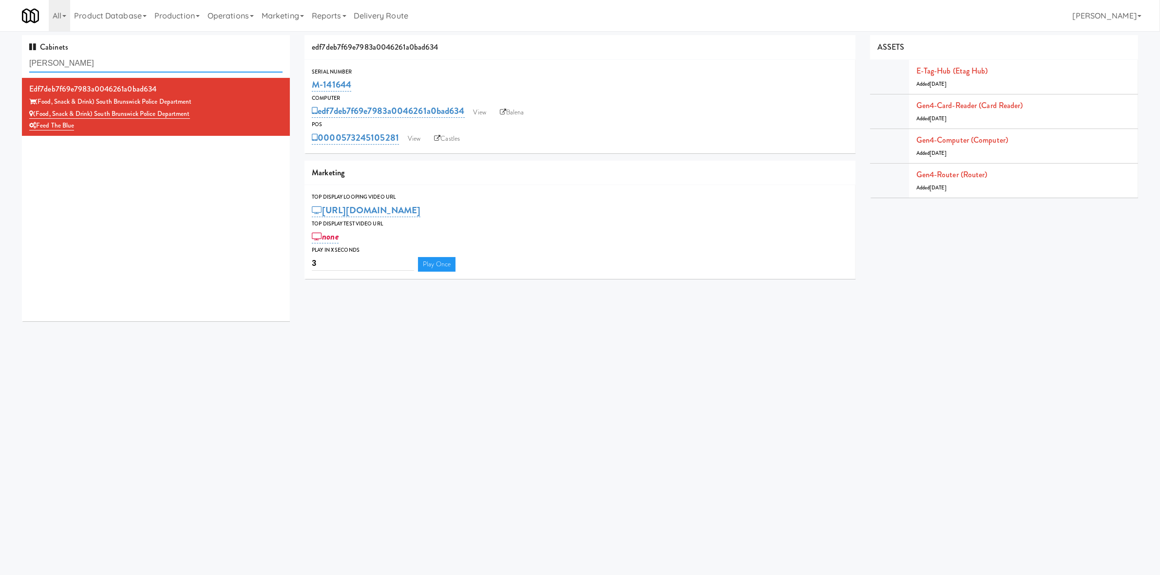
click at [148, 56] on input "bruns" at bounding box center [155, 64] width 253 height 18
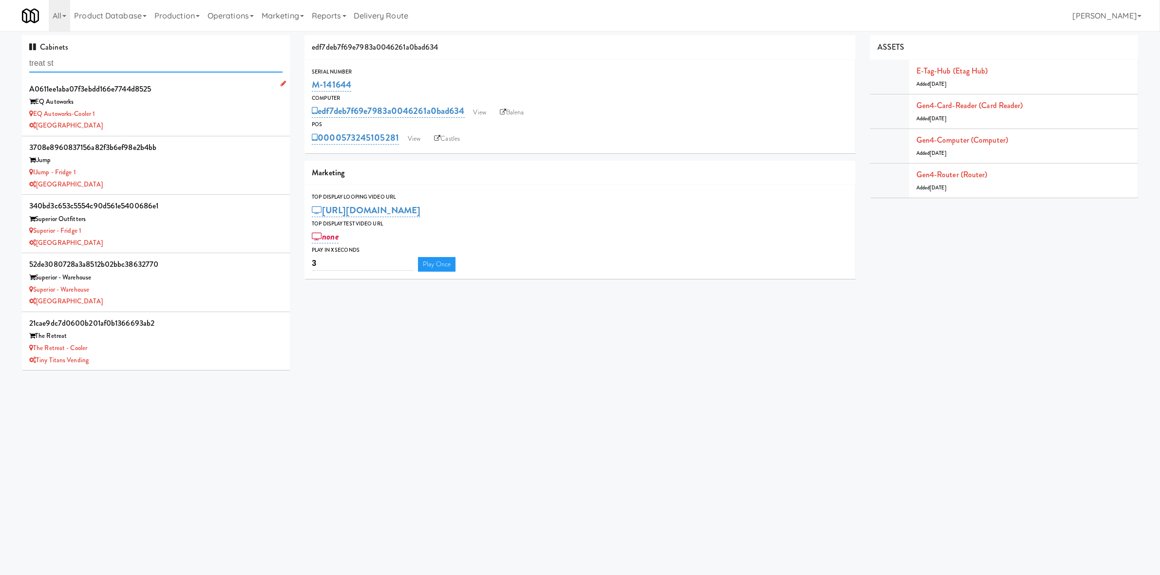
type input "treat st"
click at [184, 118] on div "EQ Autoworks-Cooler 1" at bounding box center [155, 114] width 253 height 12
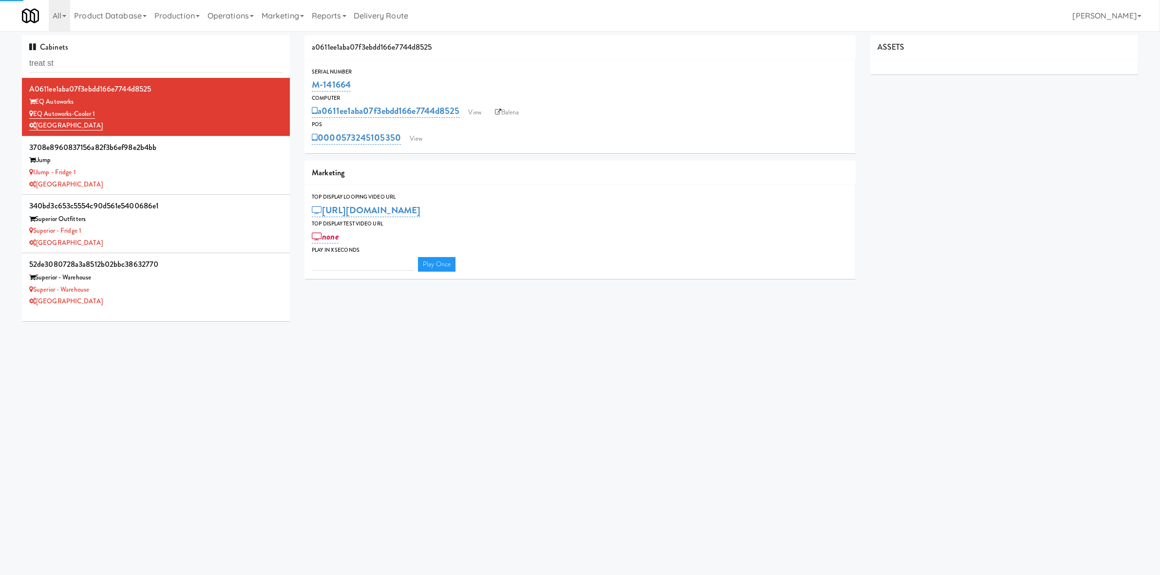
type input "3"
drag, startPoint x: 340, startPoint y: 124, endPoint x: 359, endPoint y: 84, distance: 44.2
click at [402, 134] on div "POS 0000573245105350 View Castles" at bounding box center [579, 133] width 550 height 26
copy div "0000573245105350"
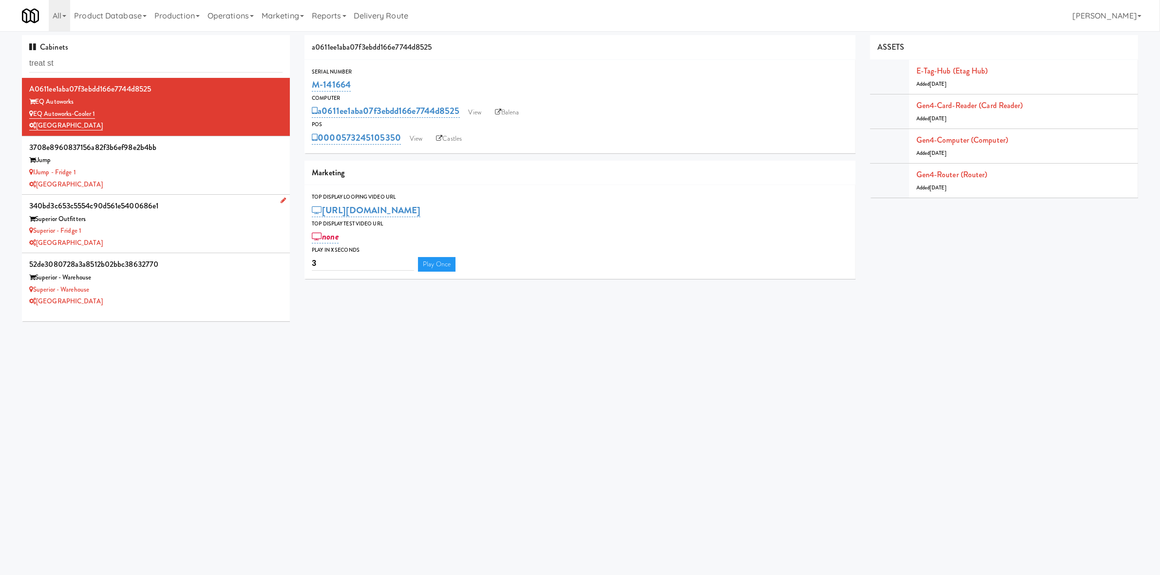
click at [166, 199] on div "340bd3c653c5554c90d561e5400686e1" at bounding box center [155, 206] width 253 height 15
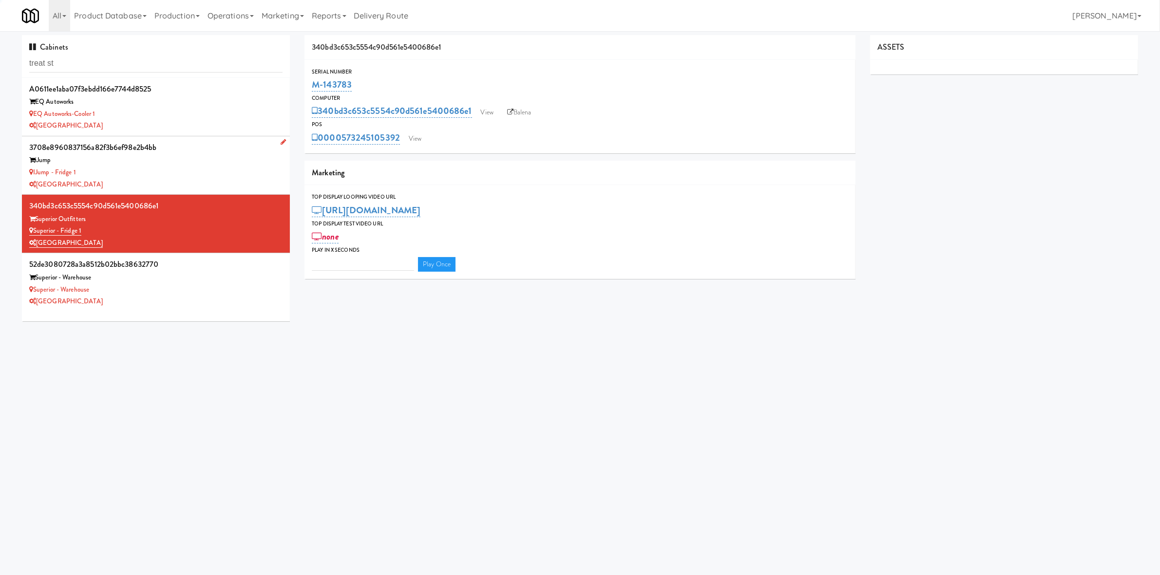
type input "3"
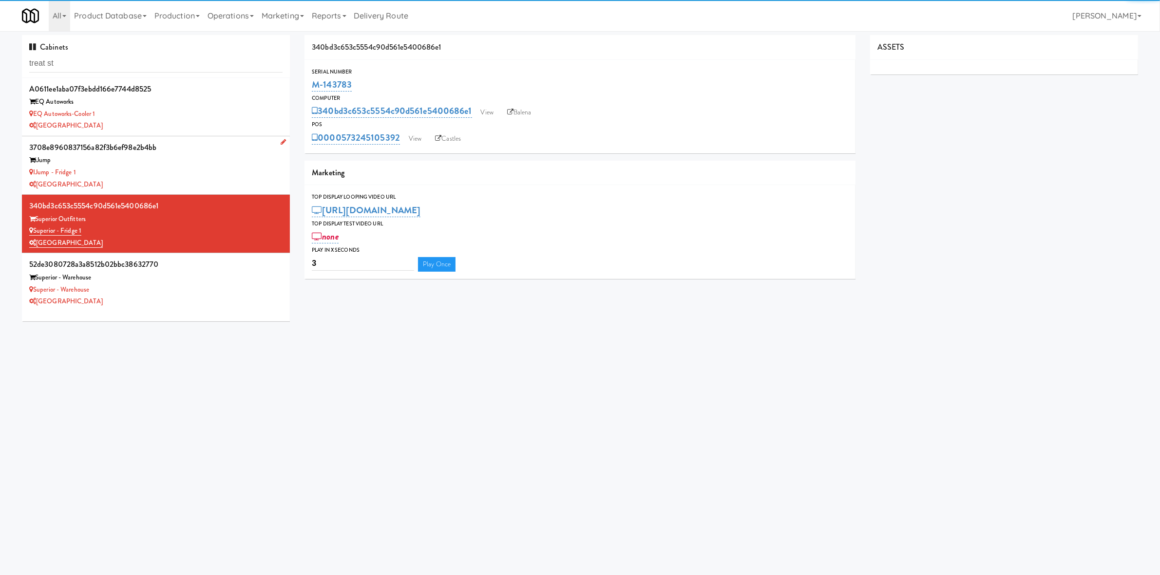
click at [183, 171] on div "iJump - Fridge 1" at bounding box center [155, 173] width 253 height 12
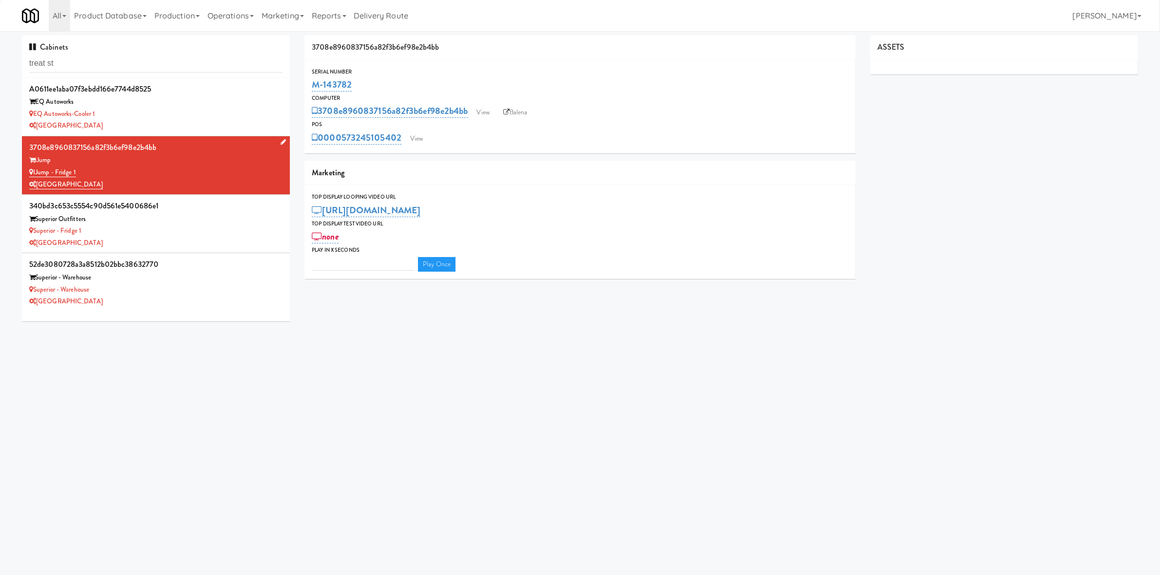
type input "3"
click at [161, 123] on div "[GEOGRAPHIC_DATA]" at bounding box center [155, 126] width 253 height 12
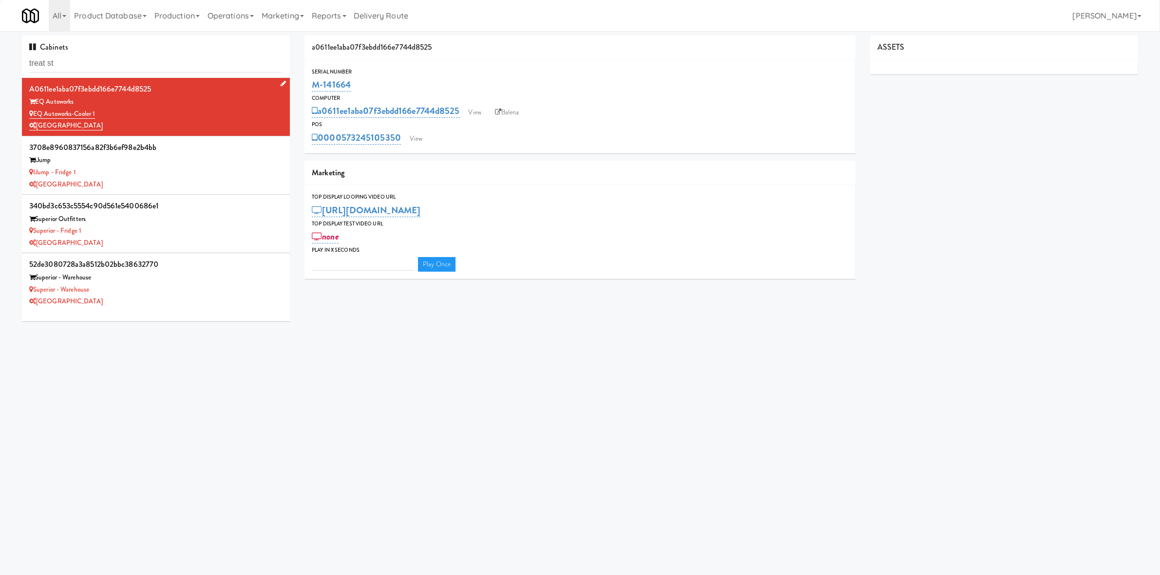
type input "3"
click at [177, 173] on div "iJump - Fridge 1" at bounding box center [155, 173] width 253 height 12
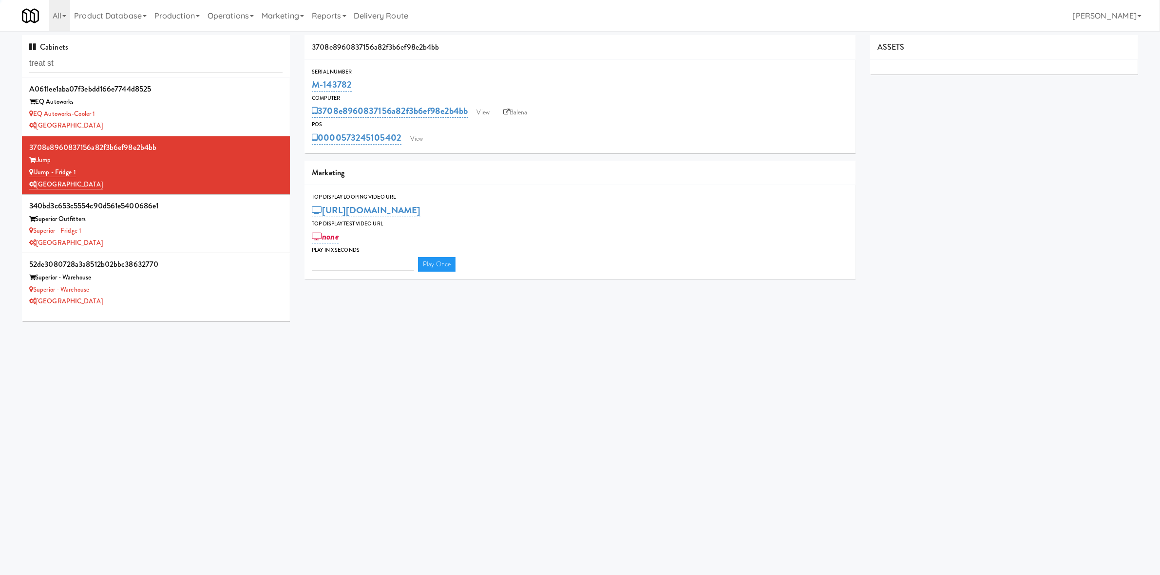
type input "3"
drag, startPoint x: 344, startPoint y: 123, endPoint x: 399, endPoint y: 135, distance: 56.9
click at [399, 135] on div "POS 0000573245105402 View Castles" at bounding box center [579, 133] width 550 height 26
copy div "0000573245105402"
drag, startPoint x: 172, startPoint y: 235, endPoint x: 184, endPoint y: 228, distance: 13.8
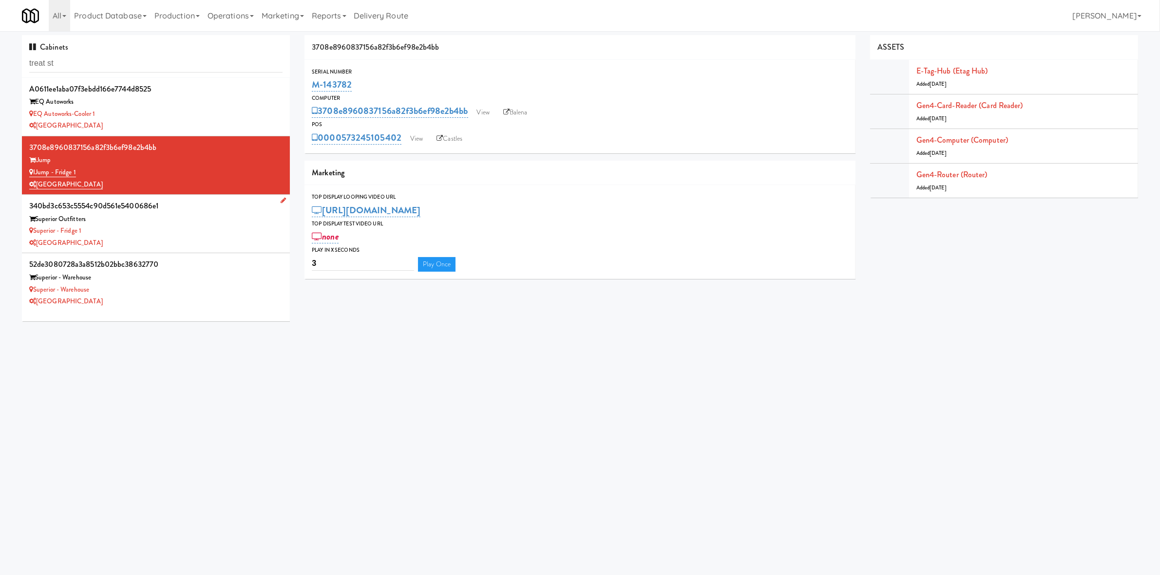
click at [173, 235] on div "Superior - Fridge 1" at bounding box center [155, 231] width 253 height 12
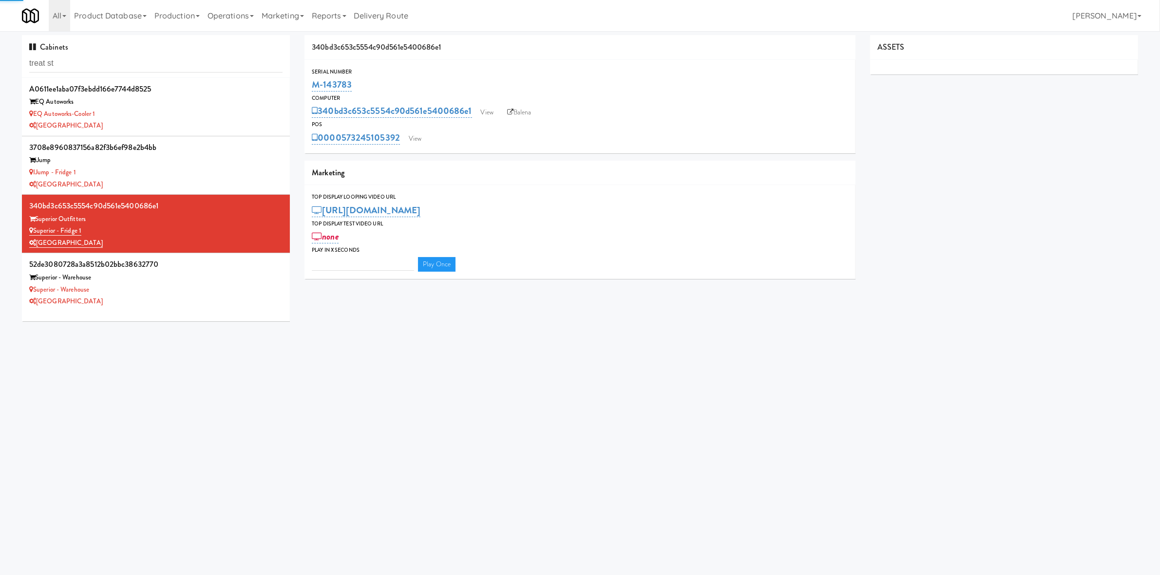
type input "3"
drag, startPoint x: 342, startPoint y: 126, endPoint x: 401, endPoint y: 136, distance: 59.4
click at [401, 136] on div "POS 0000573245105392 View Castles" at bounding box center [579, 133] width 550 height 26
copy div "0000573245105392"
click at [187, 304] on div "[GEOGRAPHIC_DATA]" at bounding box center [155, 302] width 253 height 12
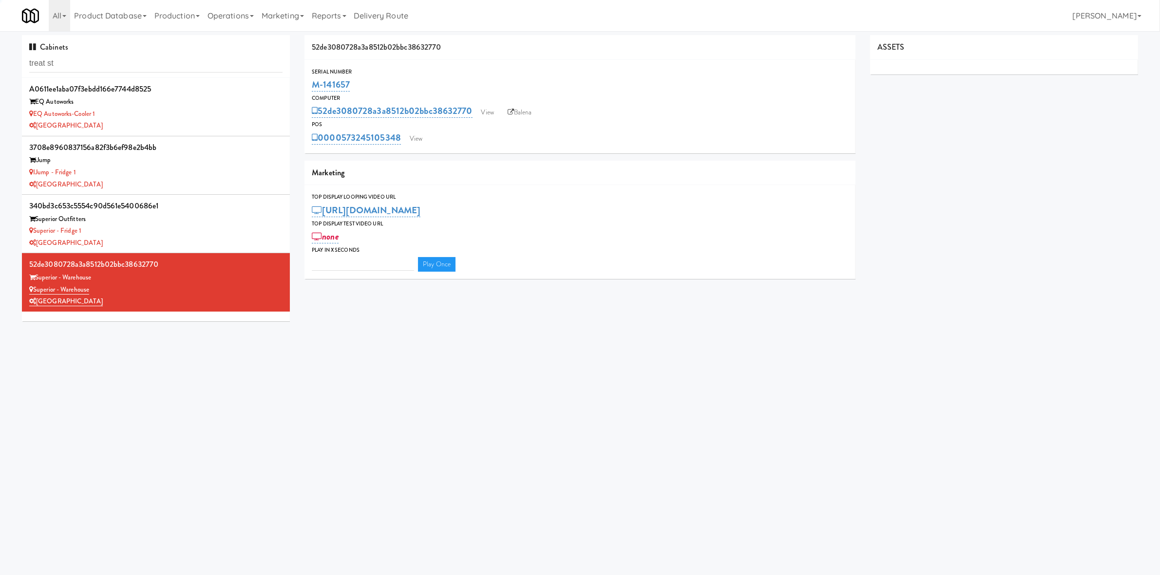
type input "3"
drag, startPoint x: 343, startPoint y: 131, endPoint x: 403, endPoint y: 139, distance: 60.6
click at [403, 139] on div "0000573245105348 View Castles" at bounding box center [580, 138] width 536 height 17
copy link "573245105348"
click at [178, 103] on div "EQ Autoworks" at bounding box center [155, 102] width 253 height 12
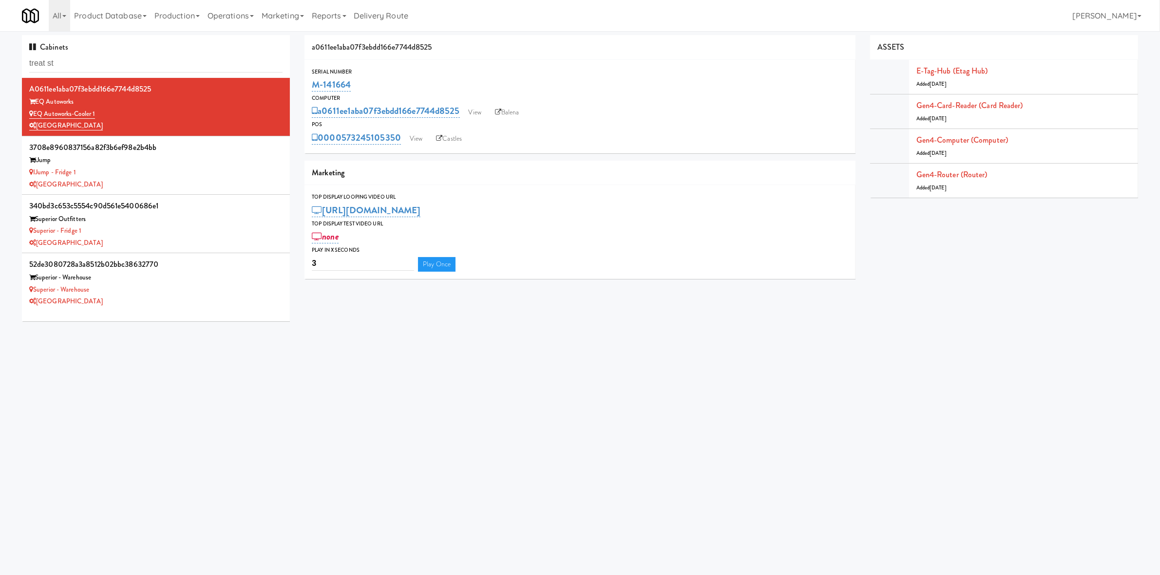
drag, startPoint x: 368, startPoint y: 86, endPoint x: 311, endPoint y: 85, distance: 57.0
click at [310, 85] on div "Serial Number M-141664" at bounding box center [579, 80] width 550 height 26
copy link "M-141664"
drag, startPoint x: 178, startPoint y: 185, endPoint x: 342, endPoint y: 132, distance: 172.7
click at [179, 185] on div "[GEOGRAPHIC_DATA]" at bounding box center [155, 185] width 253 height 12
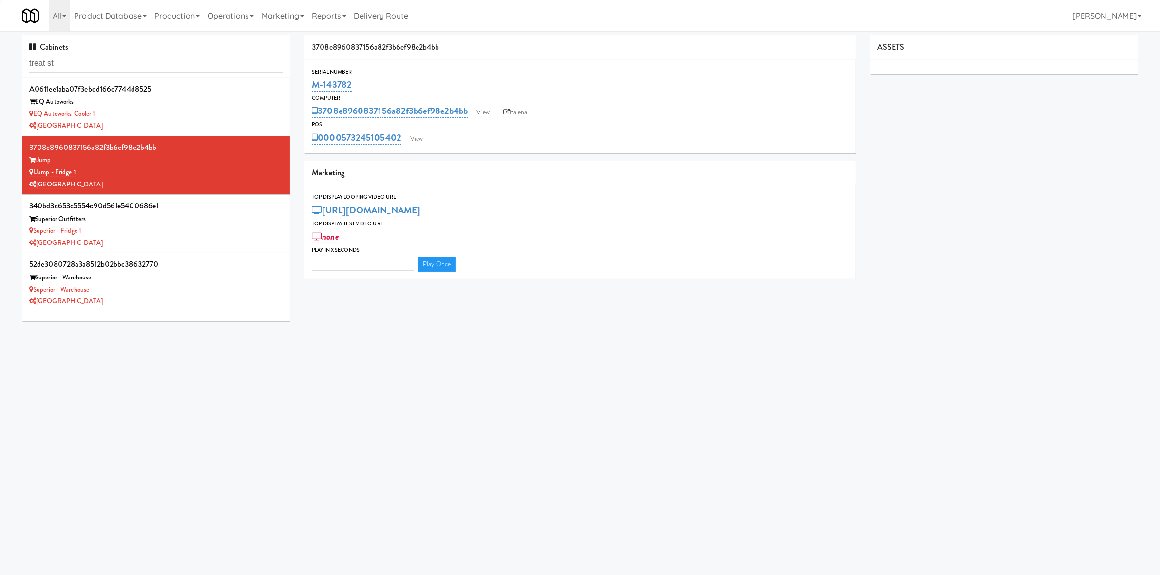
type input "3"
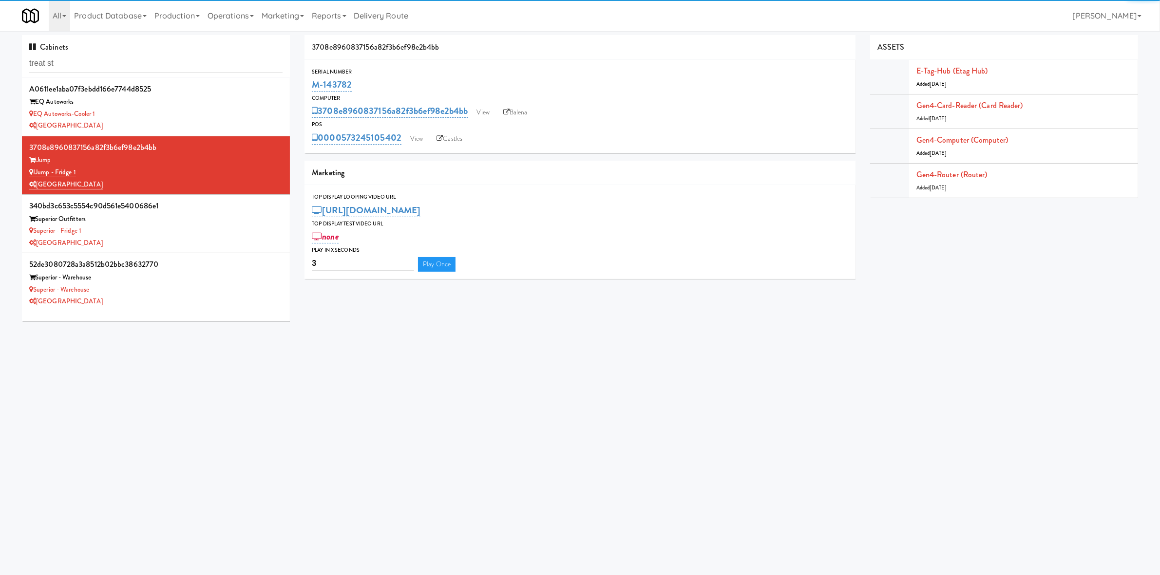
drag, startPoint x: 408, startPoint y: 80, endPoint x: 298, endPoint y: 88, distance: 110.8
click at [298, 88] on div "3708e8960837156a82f3b6ef98e2b4bb Serial Number M-143782 Computer 3708e896083715…" at bounding box center [579, 160] width 565 height 251
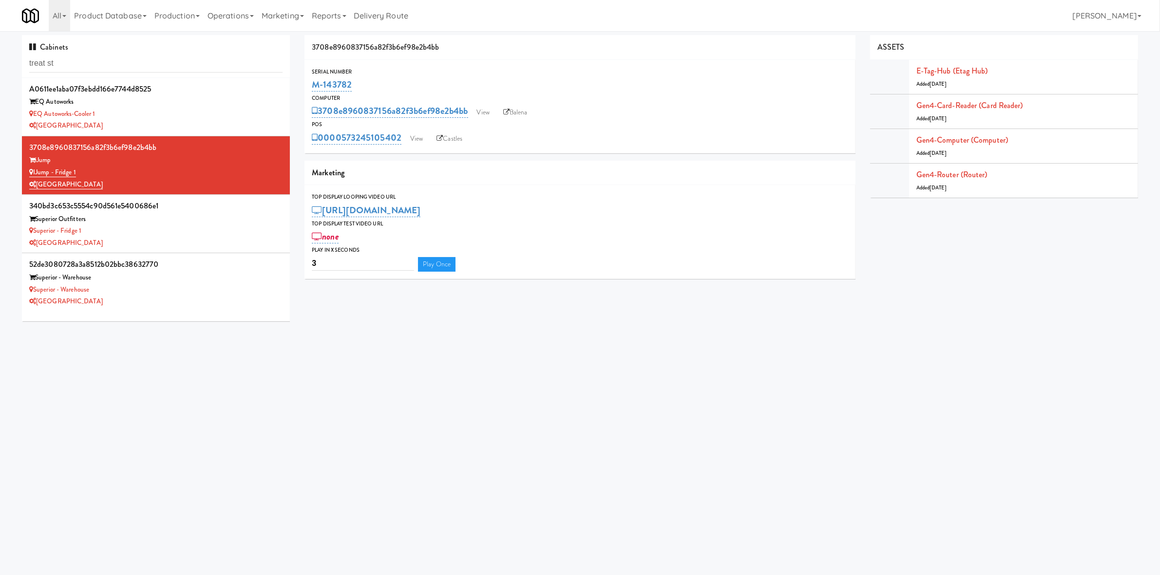
copy link "M-143782"
click at [204, 65] on input "treat st" at bounding box center [155, 64] width 253 height 18
type input "brio"
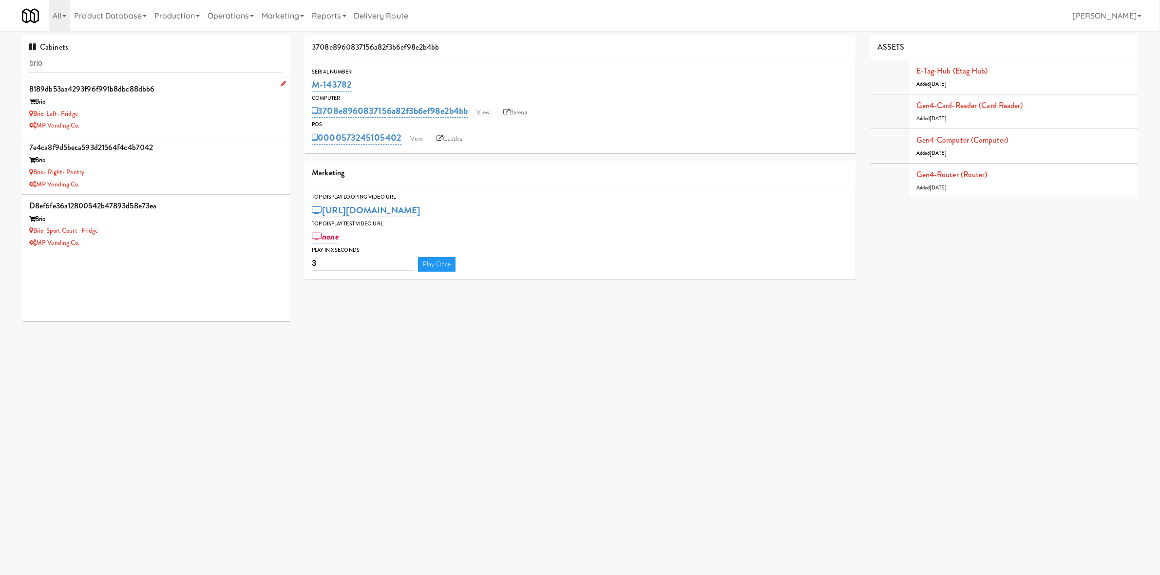
click at [173, 128] on div "MP Vending Co." at bounding box center [155, 126] width 253 height 12
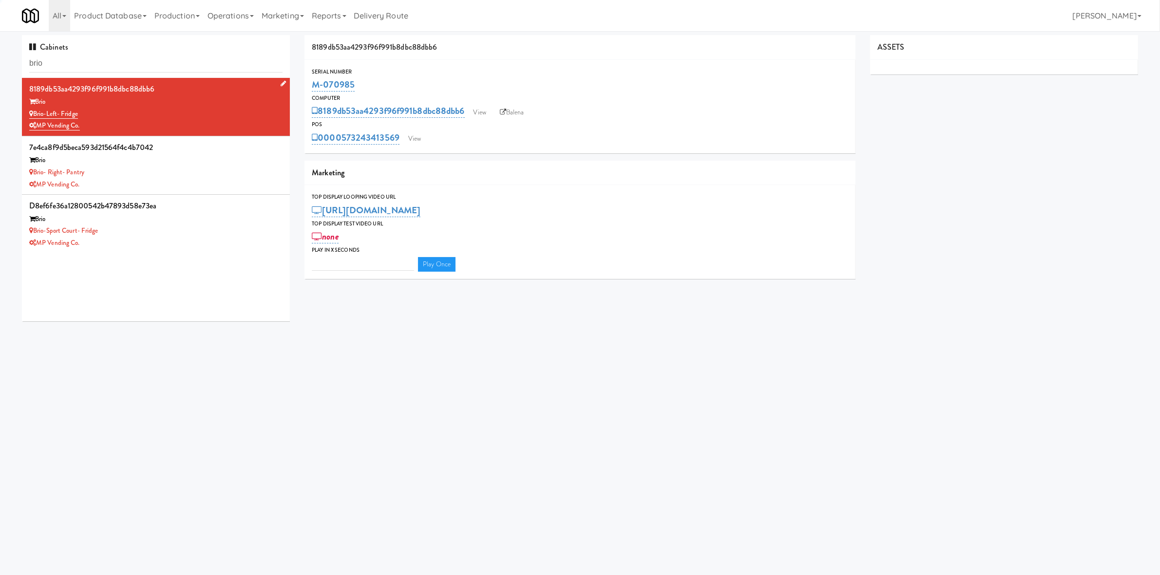
type input "3"
drag, startPoint x: 375, startPoint y: 85, endPoint x: 311, endPoint y: 85, distance: 63.3
click at [311, 85] on div "Serial Number M-070985" at bounding box center [579, 80] width 550 height 26
copy link "M-070985"
drag, startPoint x: 501, startPoint y: 144, endPoint x: 419, endPoint y: 140, distance: 81.9
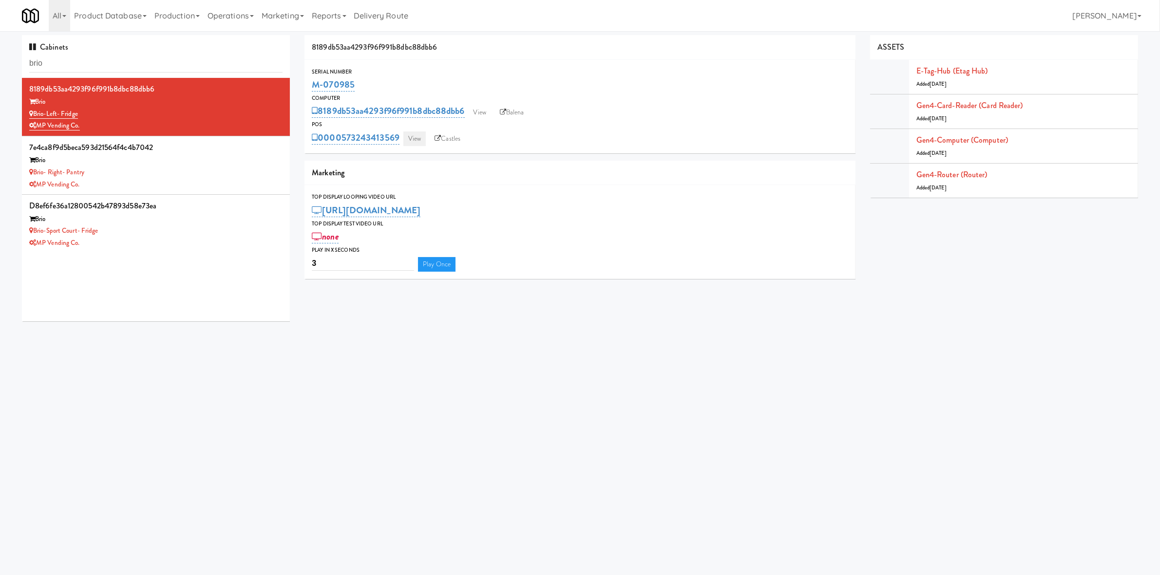
click at [500, 144] on div "0000573243413569 View Castles" at bounding box center [580, 138] width 536 height 17
click at [415, 141] on link "View" at bounding box center [414, 139] width 22 height 15
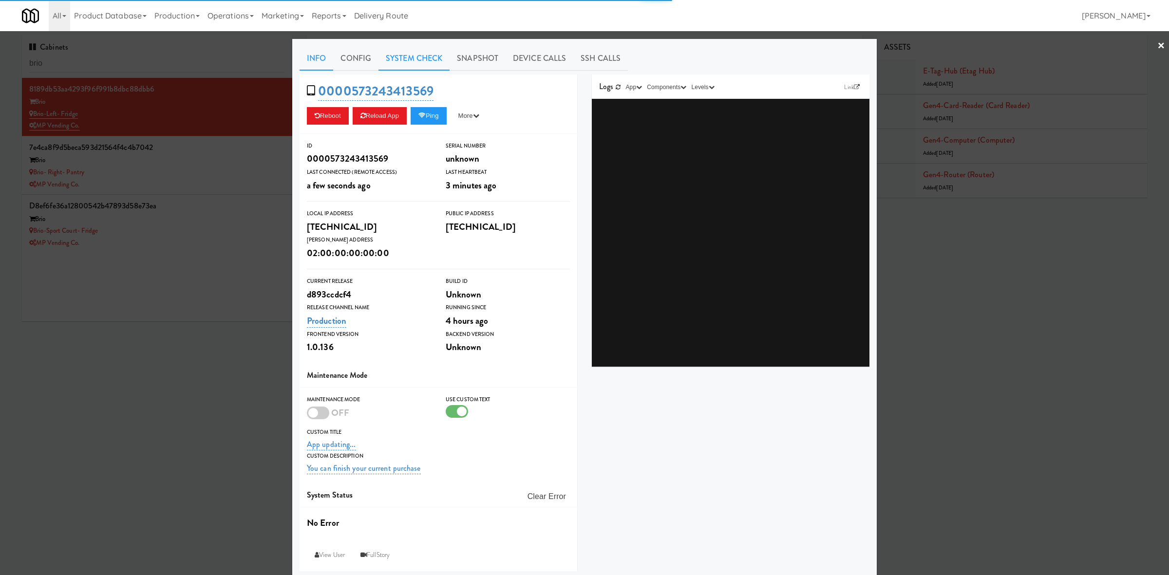
click at [402, 60] on link "System Check" at bounding box center [414, 58] width 71 height 24
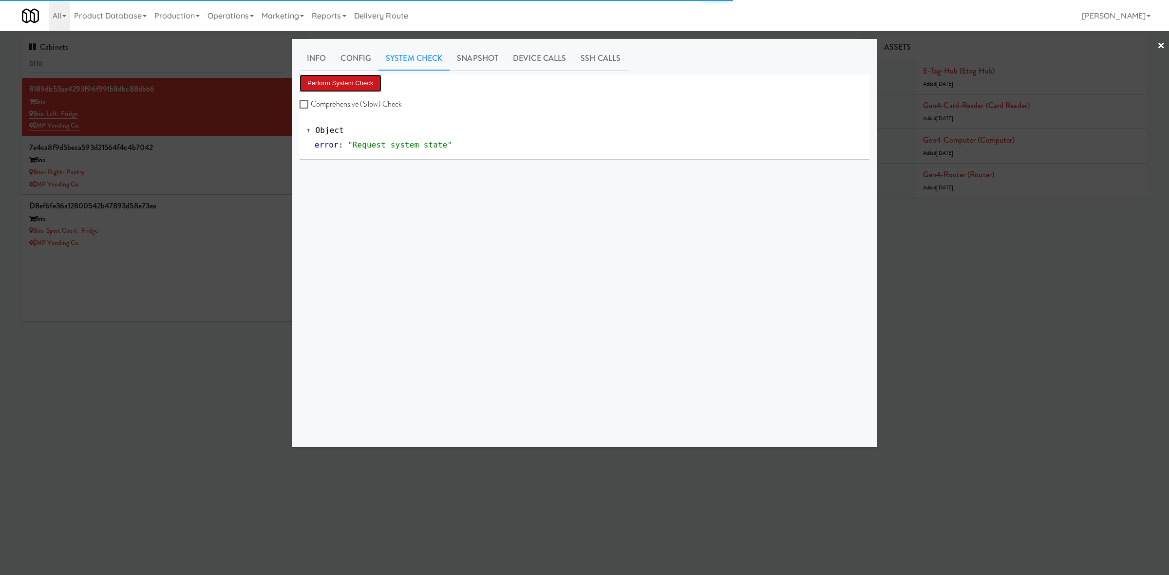
click at [333, 84] on button "Perform System Check" at bounding box center [341, 84] width 82 height 18
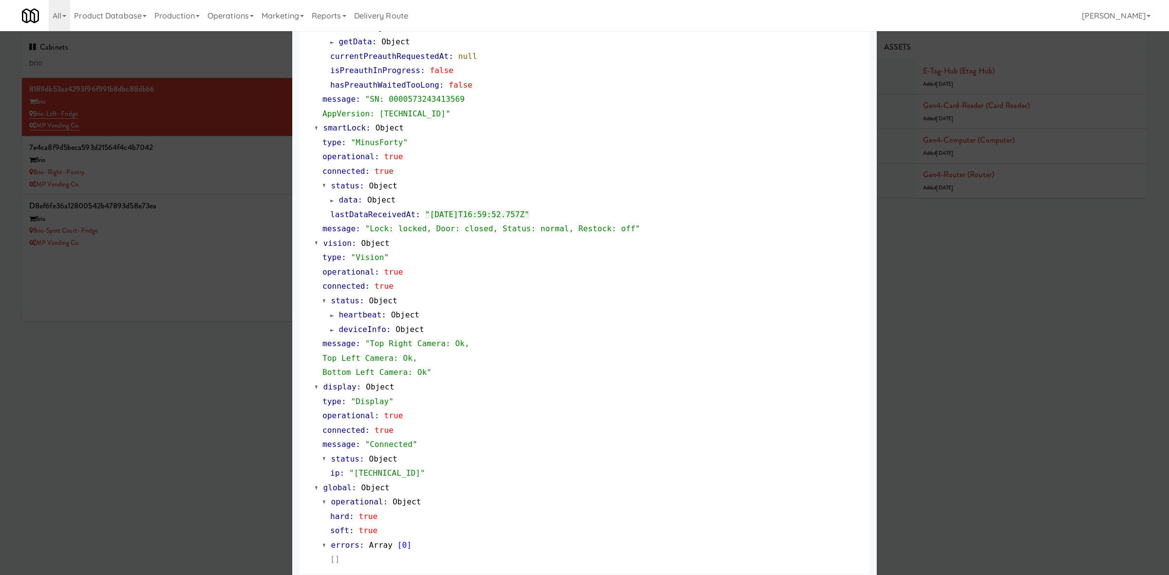
scroll to position [180, 0]
click at [244, 194] on div at bounding box center [584, 287] width 1169 height 575
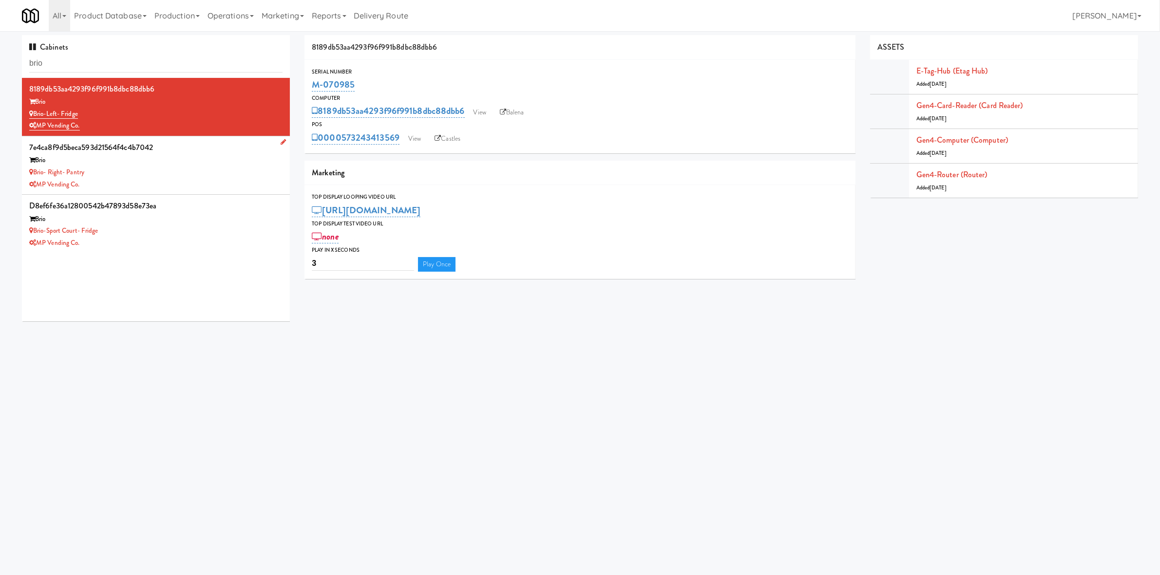
click at [228, 171] on div "Brio- Right- Pantry" at bounding box center [155, 173] width 253 height 12
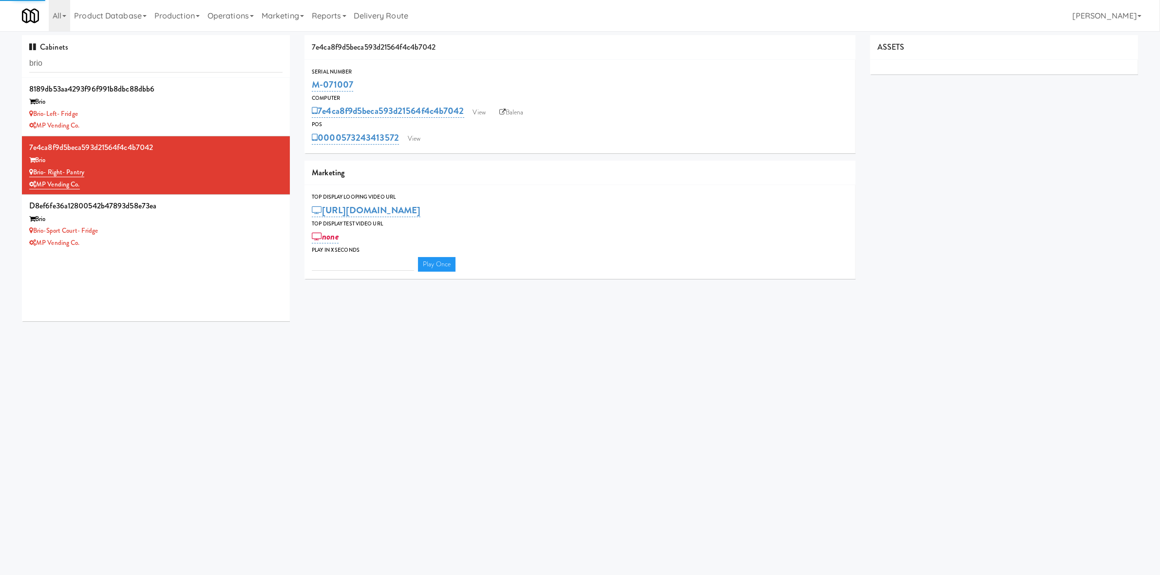
type input "3"
click at [401, 140] on div "0000573243413572 View Castles" at bounding box center [580, 138] width 536 height 17
click at [412, 137] on link "View" at bounding box center [414, 139] width 22 height 15
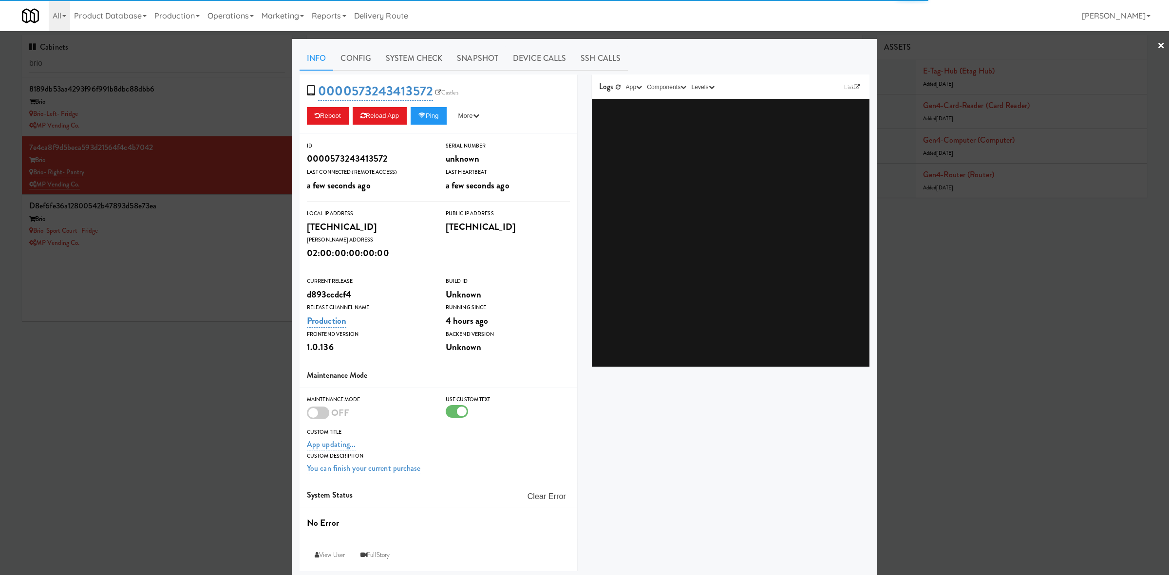
click at [398, 44] on div "Info Config System Check Snapshot Device Calls SSH Calls 0000573243413572 Castl…" at bounding box center [584, 309] width 585 height 540
click at [403, 50] on link "System Check" at bounding box center [414, 58] width 71 height 24
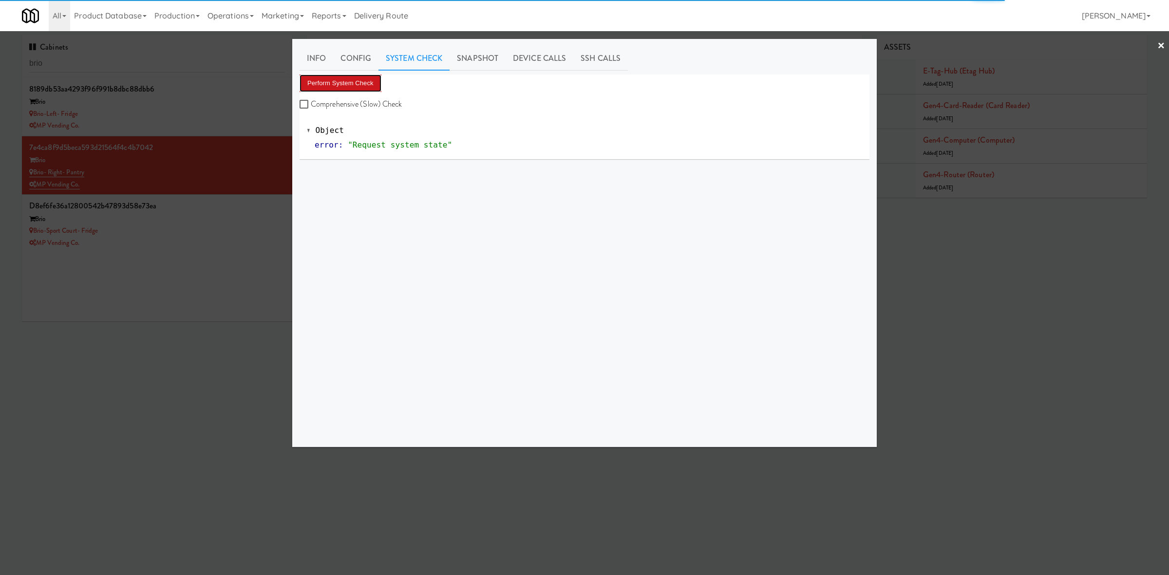
click at [363, 82] on button "Perform System Check" at bounding box center [341, 84] width 82 height 18
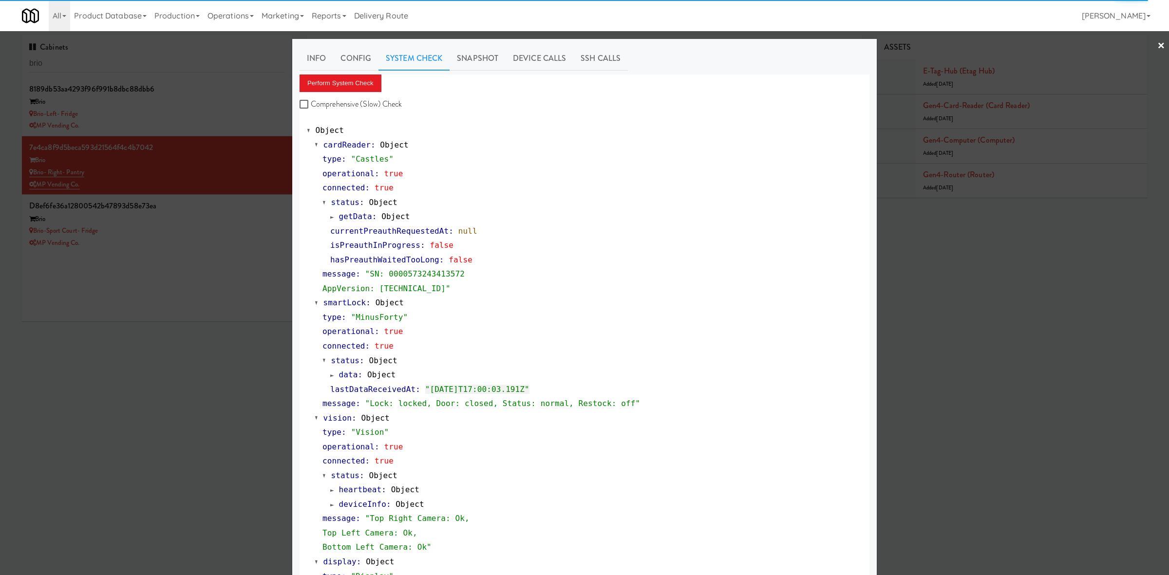
click at [154, 232] on div at bounding box center [584, 287] width 1169 height 575
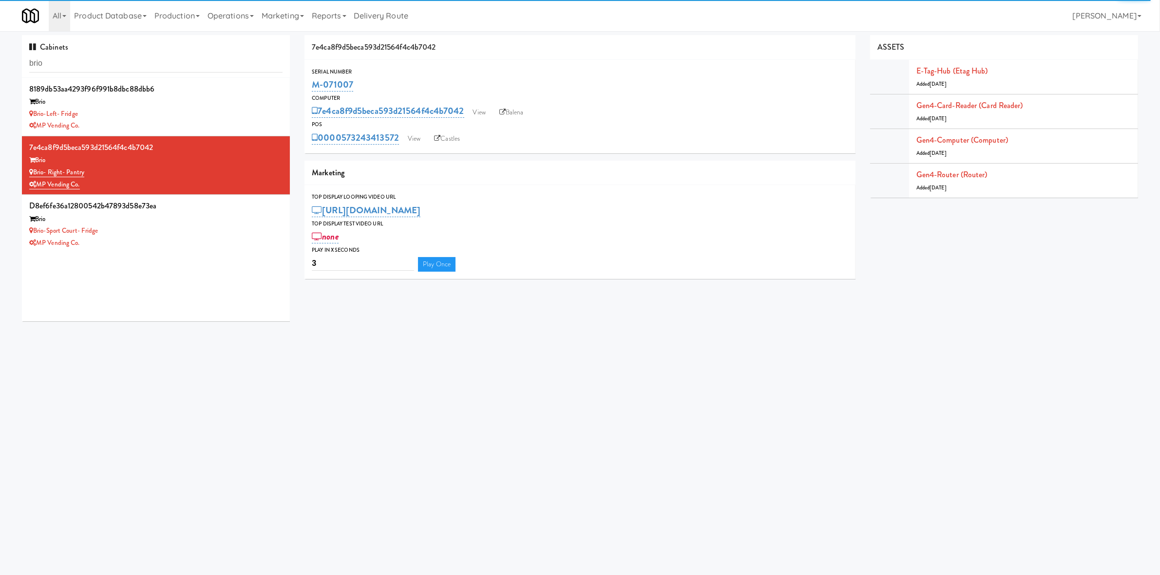
click at [154, 232] on div "Brio-Sport Court- Fridge" at bounding box center [155, 231] width 253 height 12
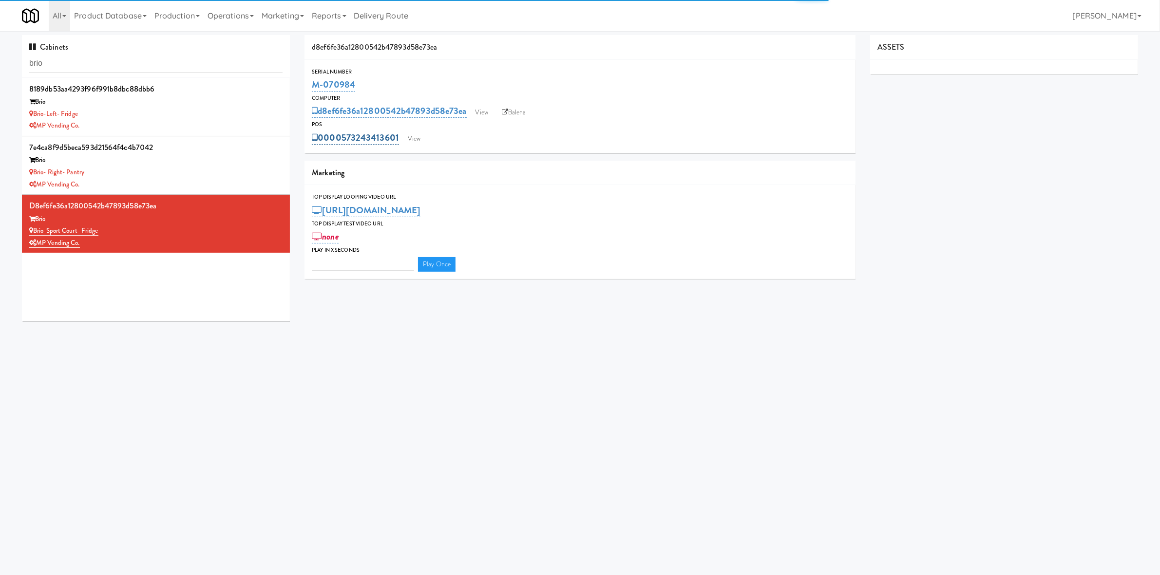
type input "3"
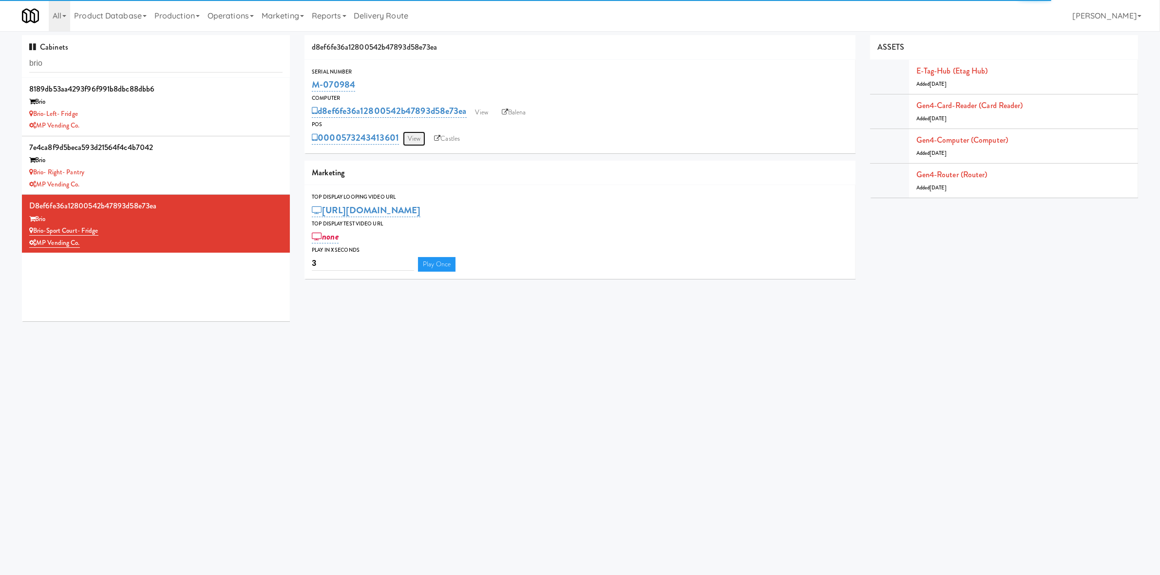
click at [420, 140] on link "View" at bounding box center [414, 139] width 22 height 15
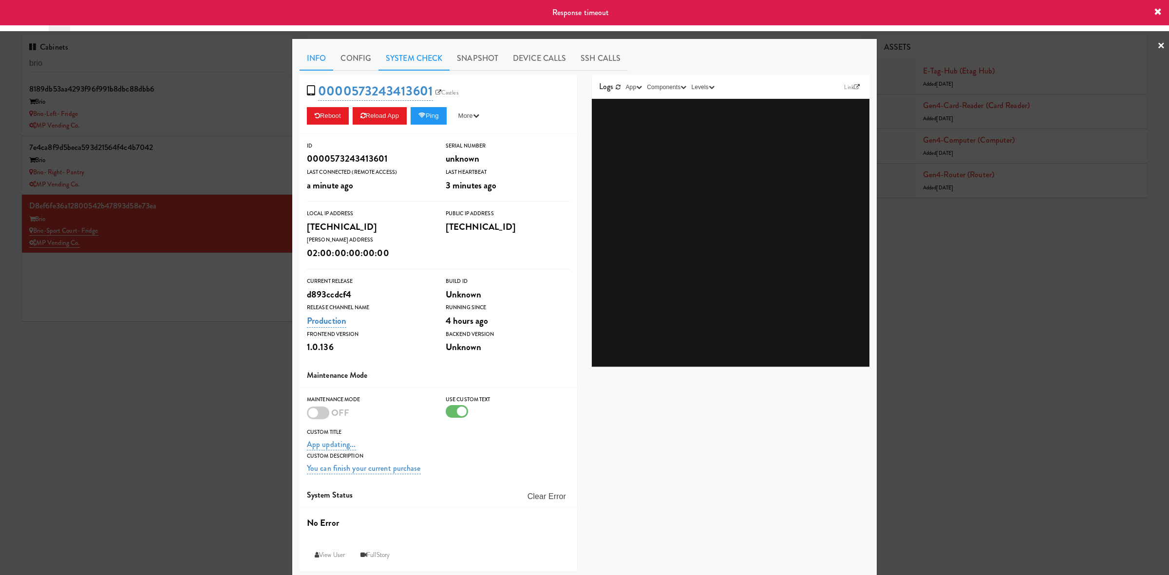
click at [417, 59] on link "System Check" at bounding box center [414, 58] width 71 height 24
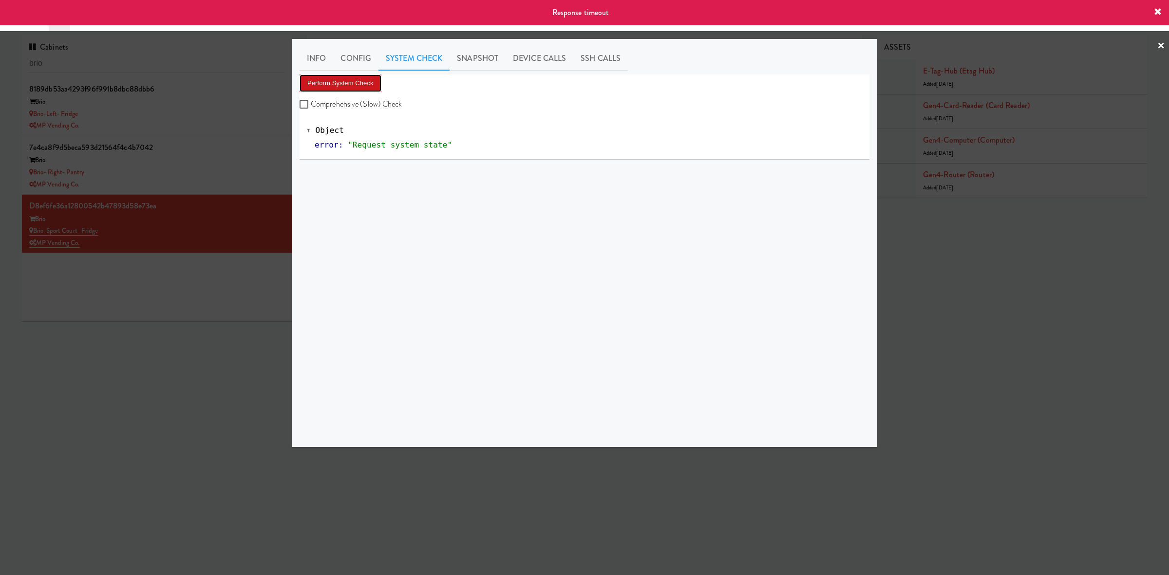
click at [367, 75] on button "Perform System Check" at bounding box center [341, 84] width 82 height 18
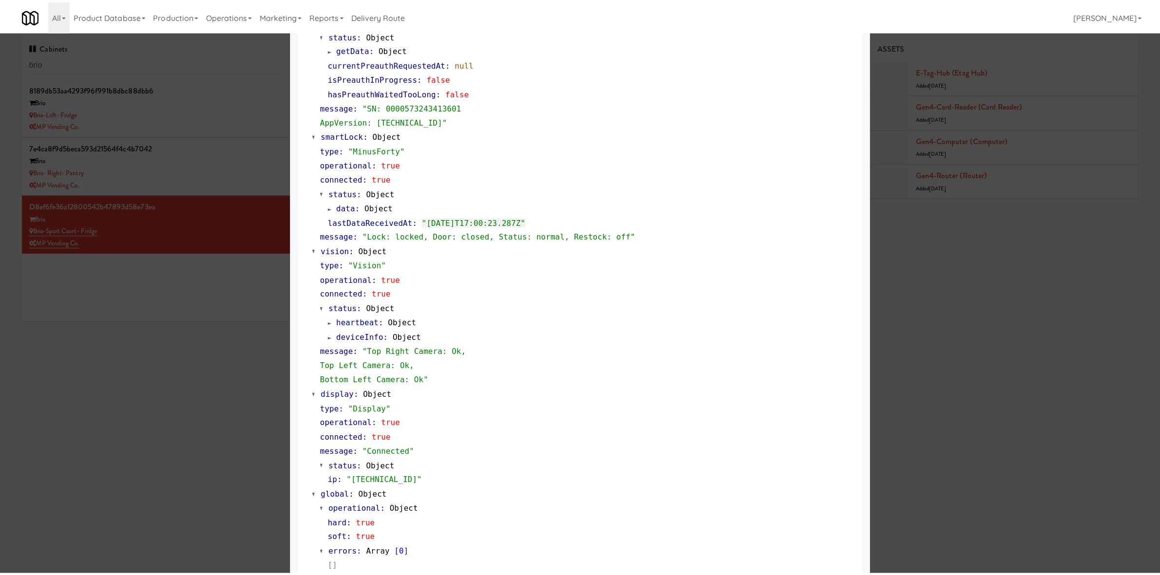
scroll to position [180, 0]
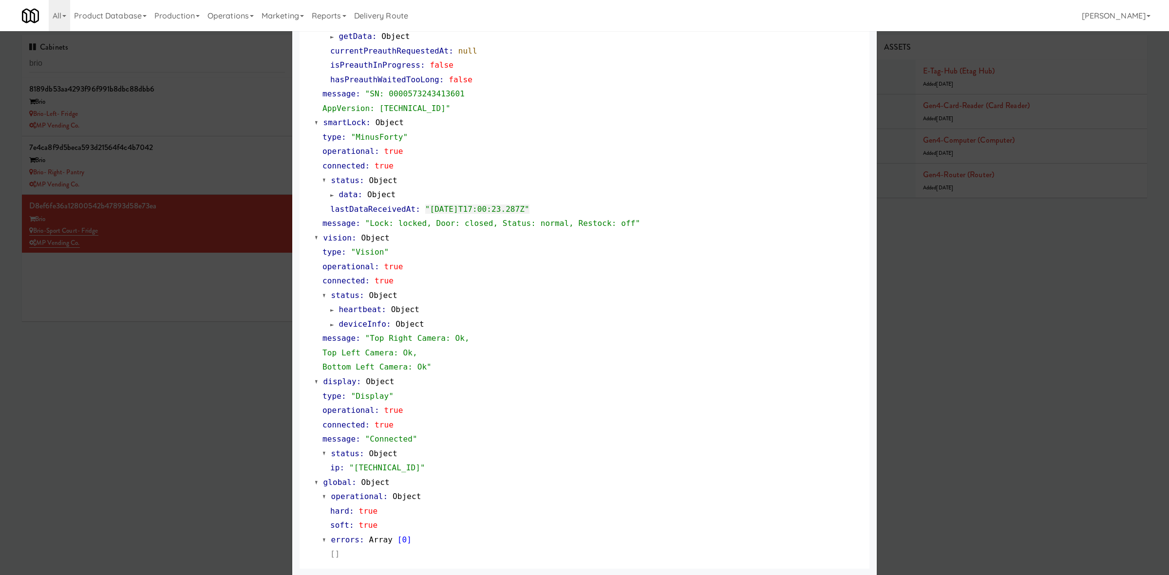
click at [958, 252] on div at bounding box center [584, 287] width 1169 height 575
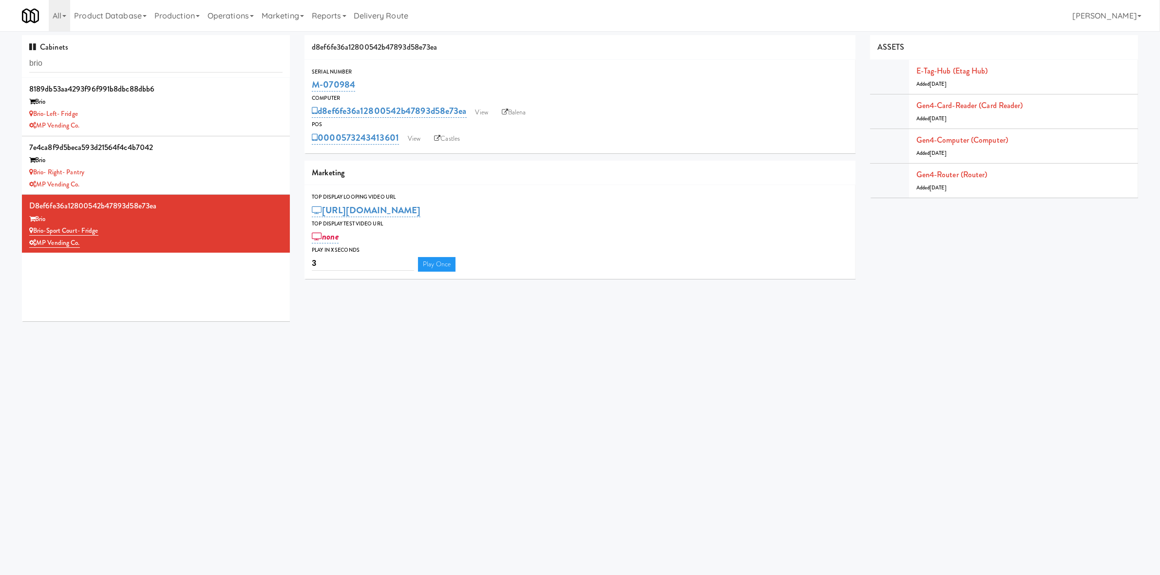
click at [555, 361] on body "Okay Okay Select date: previous 2025-Aug next Su Mo Tu We Th Fr Sa 27 28 29 30 …" at bounding box center [580, 318] width 1160 height 575
drag, startPoint x: 392, startPoint y: 80, endPoint x: 303, endPoint y: 88, distance: 89.0
click at [303, 88] on div "d8ef6fe36a12800542b47893d58e73ea Serial Number M-070984 Computer d8ef6fe36a1280…" at bounding box center [579, 160] width 565 height 251
copy link "M-070984"
click at [174, 173] on div "Brio- Right- Pantry" at bounding box center [155, 173] width 253 height 12
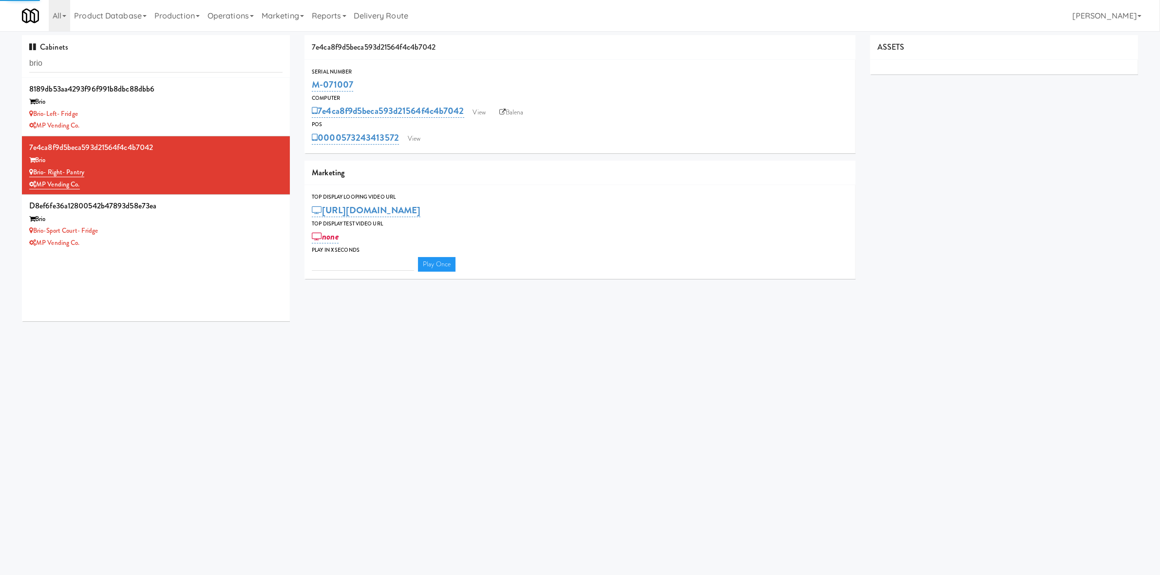
type input "3"
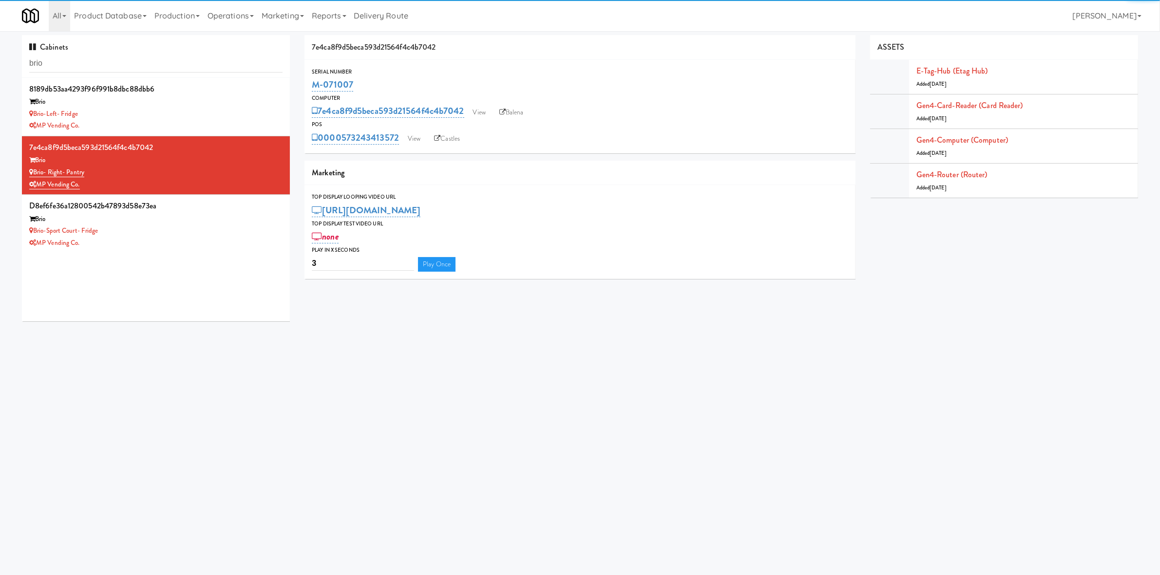
drag, startPoint x: 368, startPoint y: 83, endPoint x: 307, endPoint y: 90, distance: 61.3
click at [306, 90] on div "Serial Number M-071007" at bounding box center [579, 80] width 550 height 26
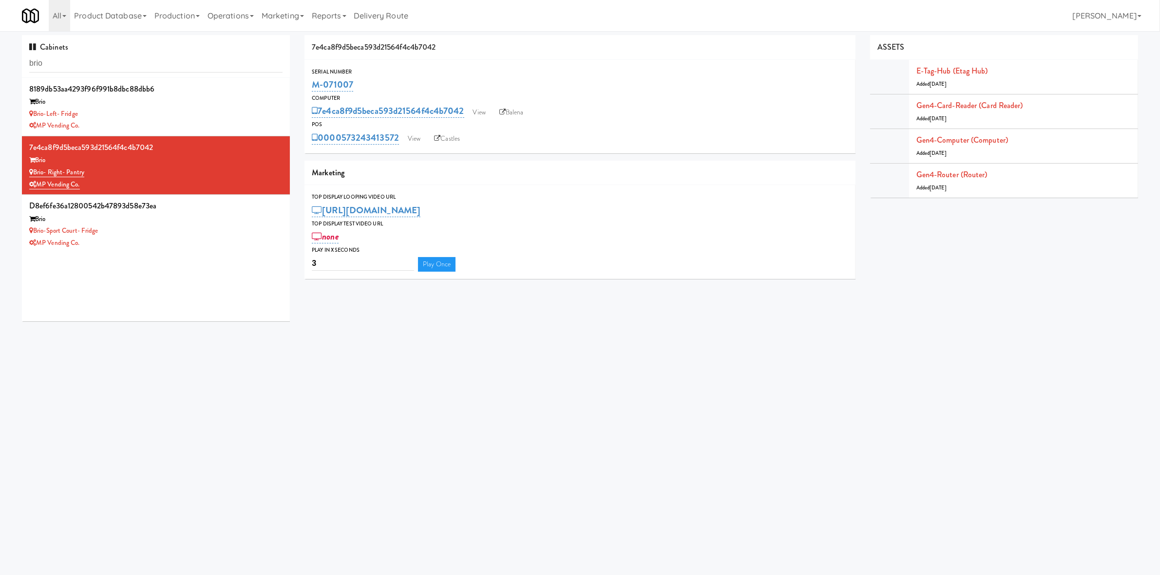
copy link "M-071007"
click at [153, 118] on div "Brio-Left- Fridge" at bounding box center [155, 114] width 253 height 12
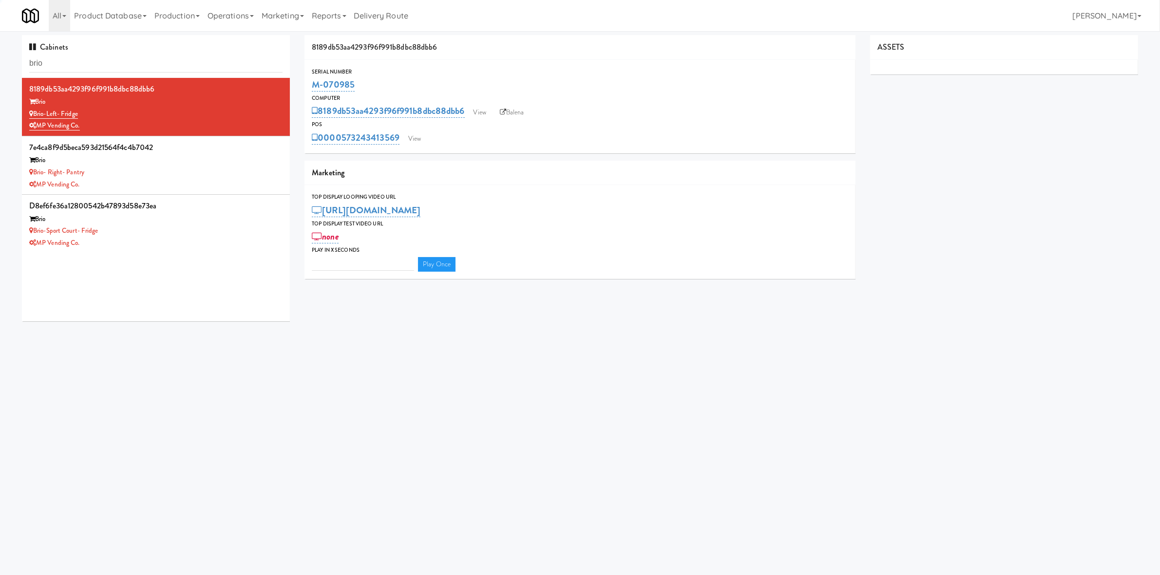
type input "3"
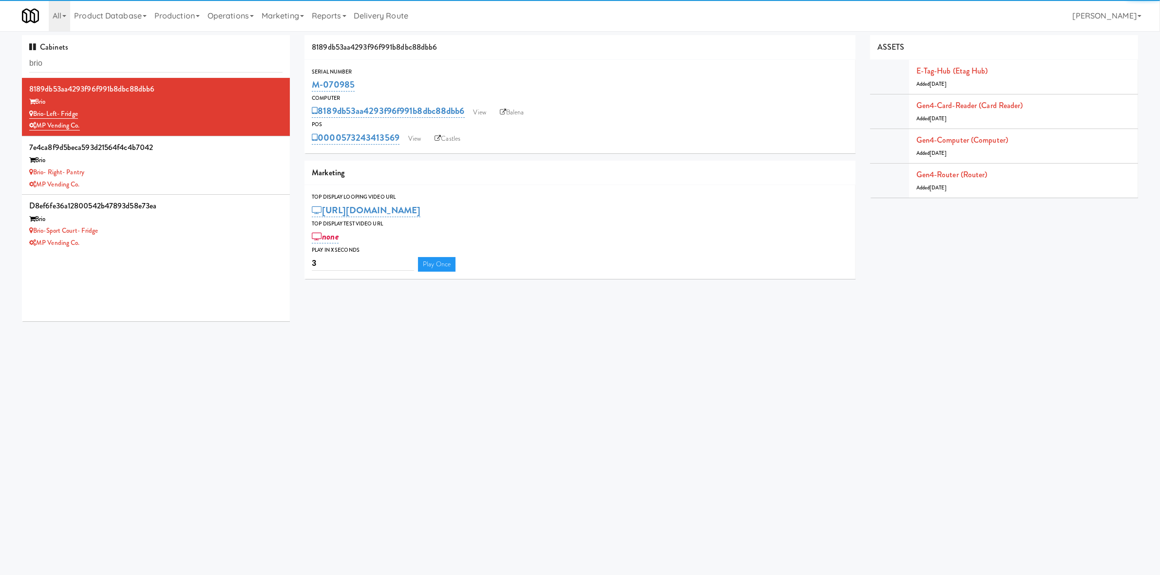
drag, startPoint x: 372, startPoint y: 80, endPoint x: 303, endPoint y: 83, distance: 68.7
click at [303, 83] on div "8189db53aa4293f96f991b8dbc88dbb6 Serial Number M-070985 Computer 8189db53aa4293…" at bounding box center [579, 160] width 565 height 251
